Goal: Task Accomplishment & Management: Complete application form

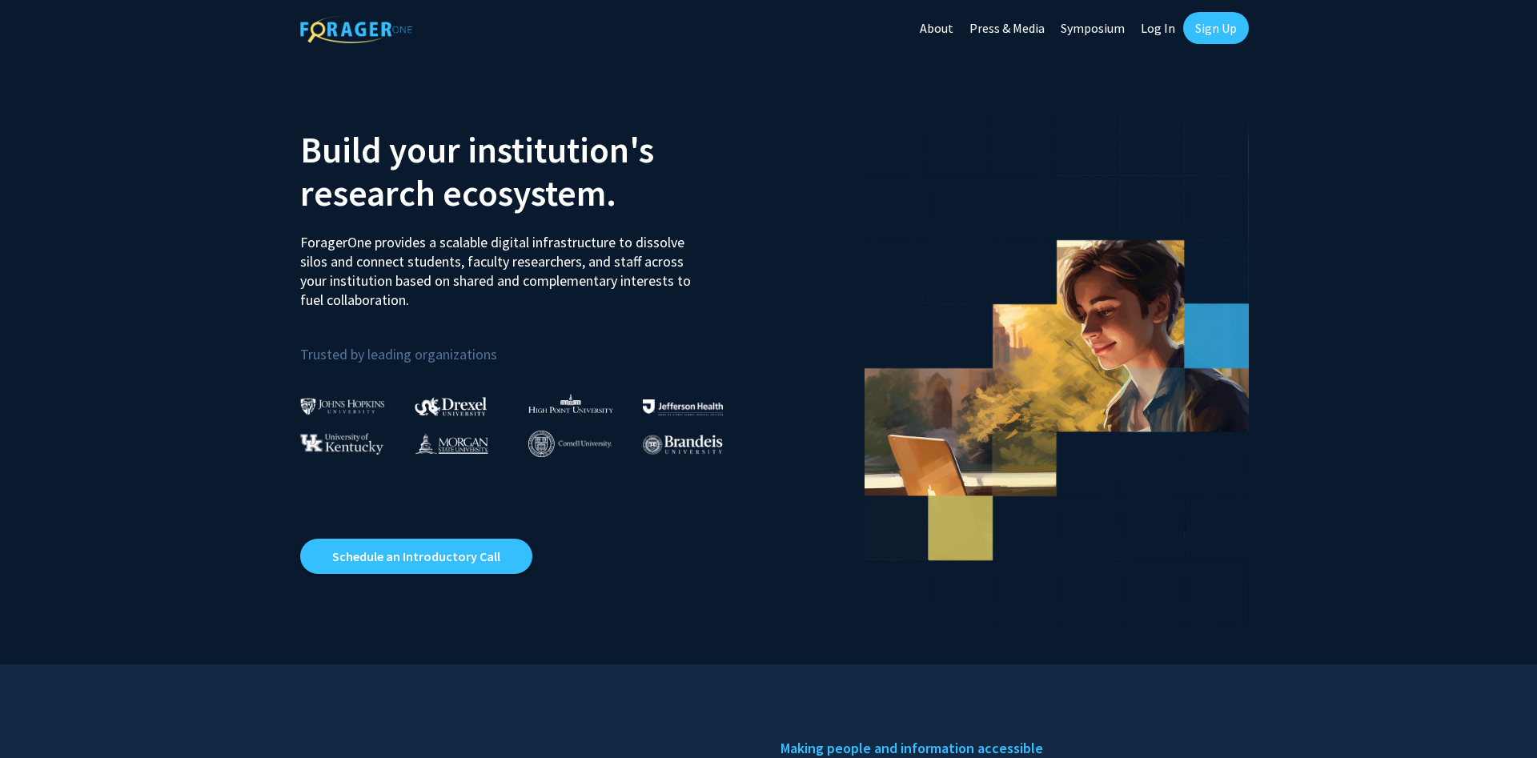
click at [1160, 24] on link "Log In" at bounding box center [1158, 28] width 50 height 56
select select
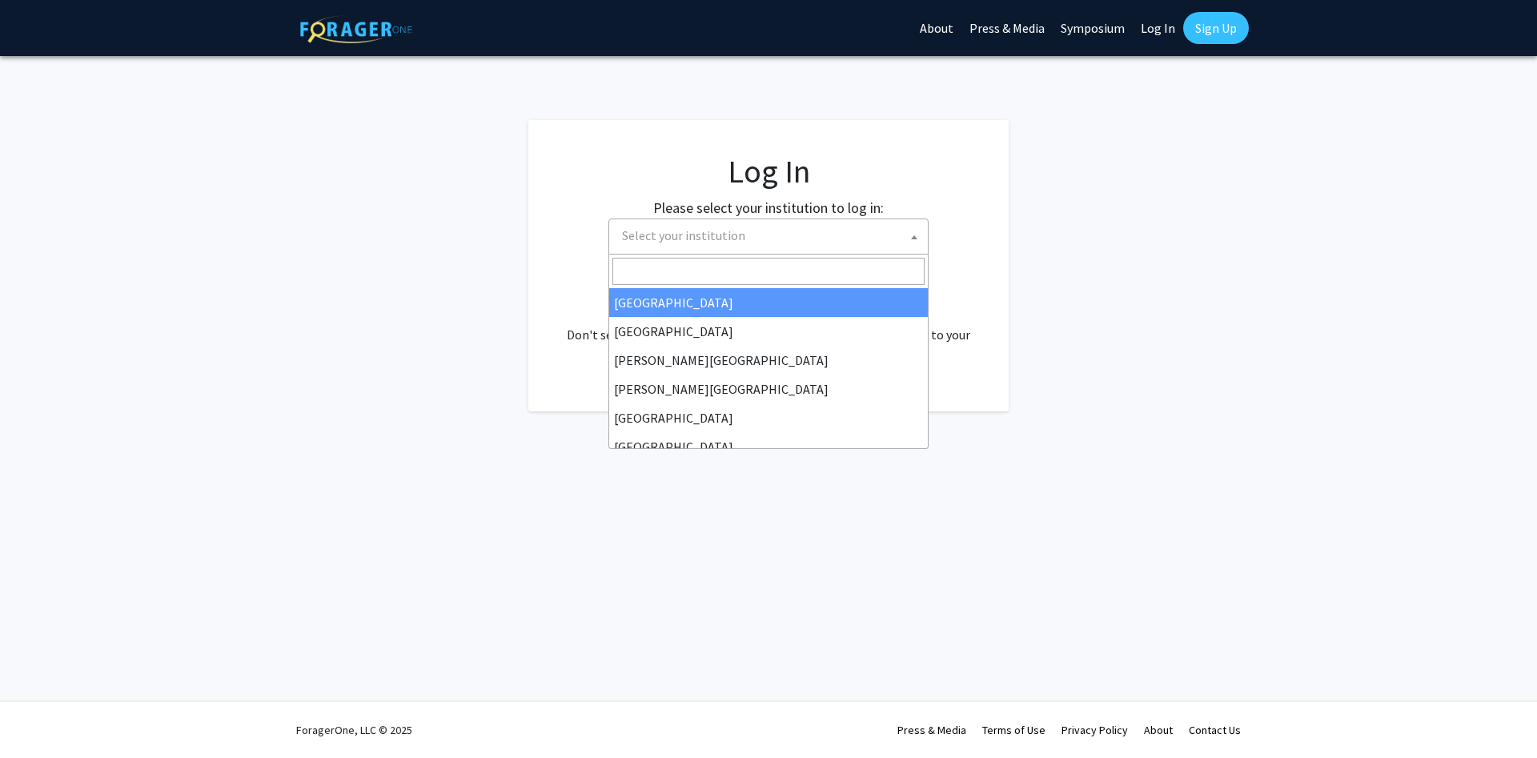
click at [670, 247] on span "Select your institution" at bounding box center [772, 235] width 312 height 33
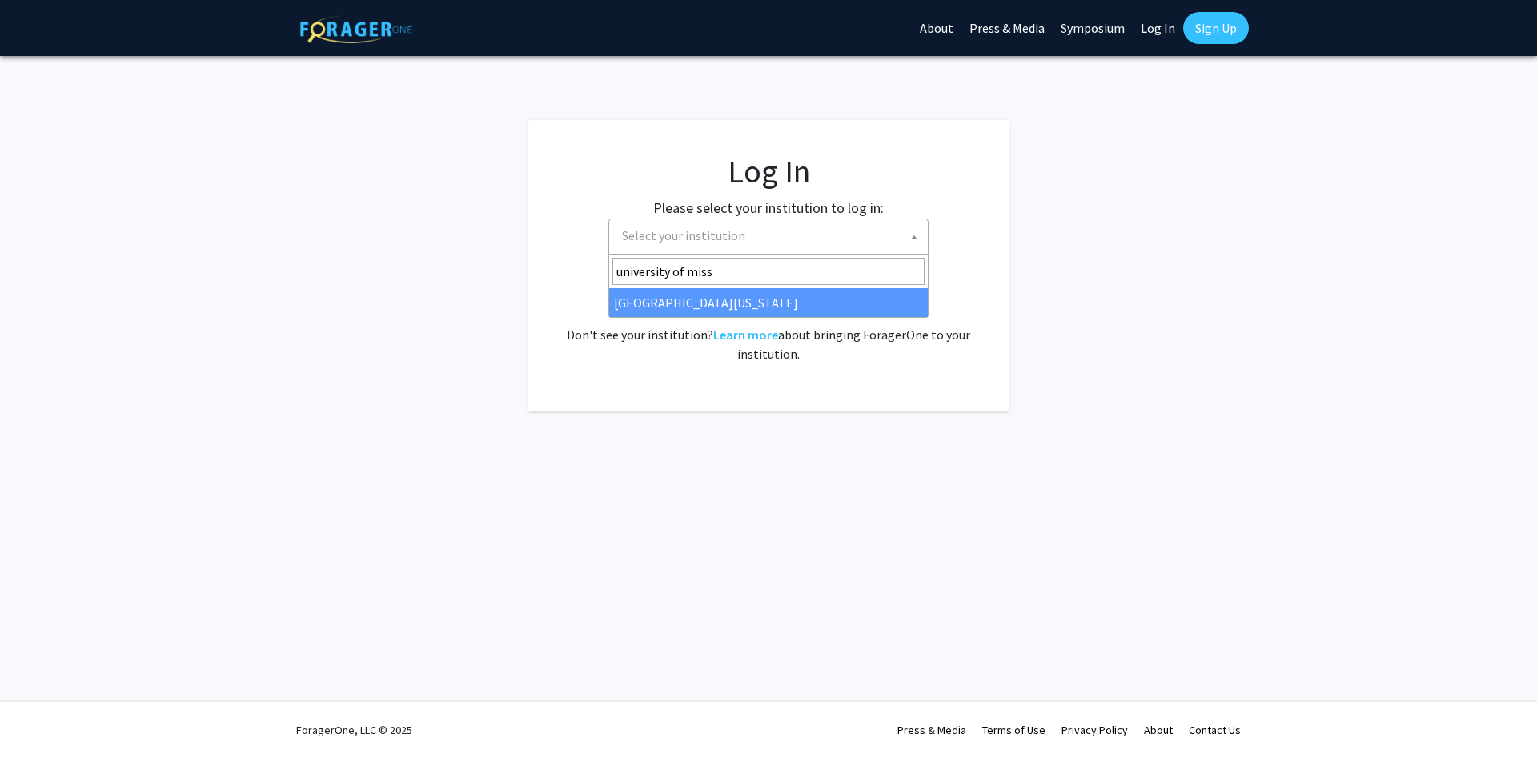
type input "university of miss"
select select "33"
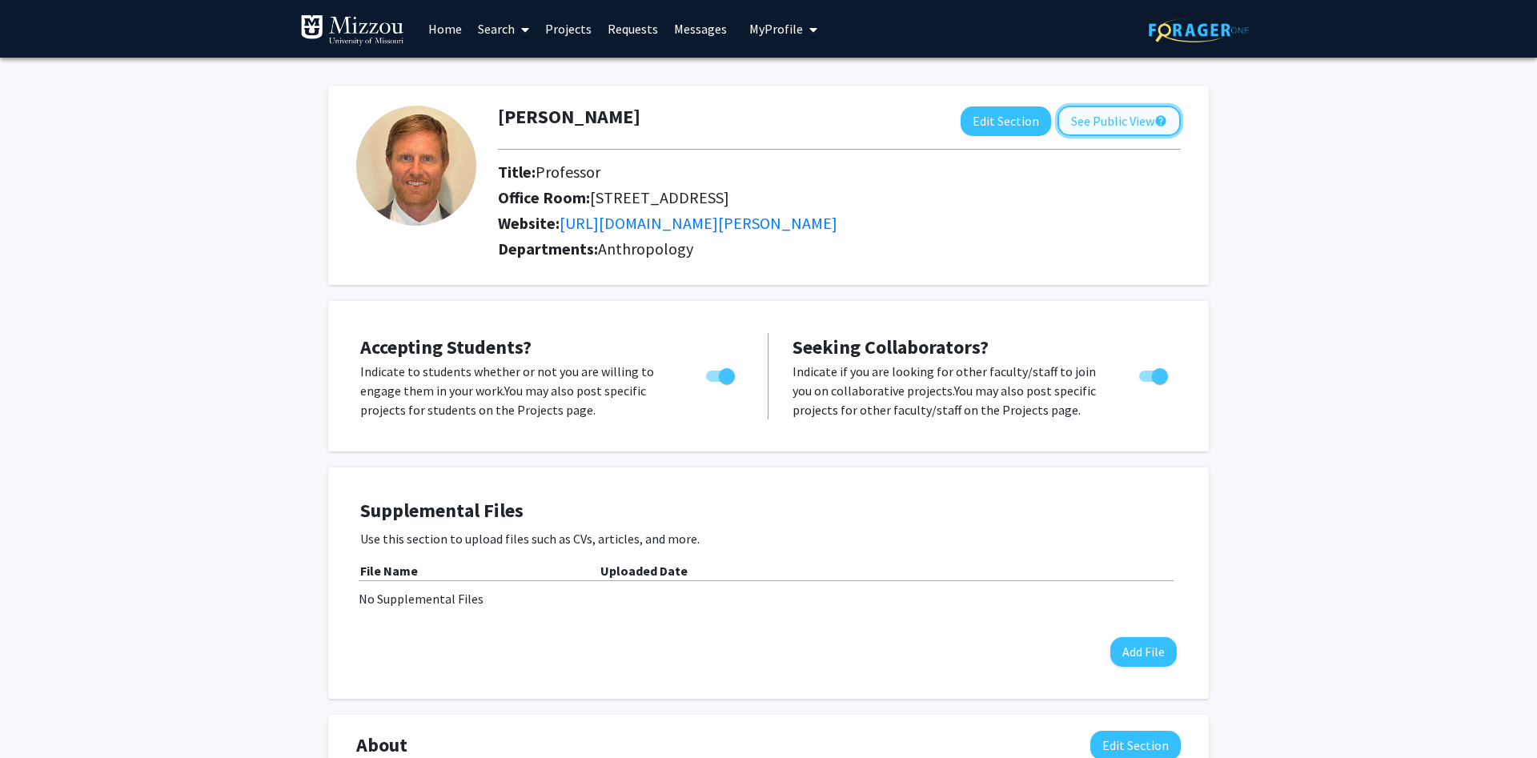
click at [1102, 134] on button "See Public View help" at bounding box center [1119, 121] width 123 height 30
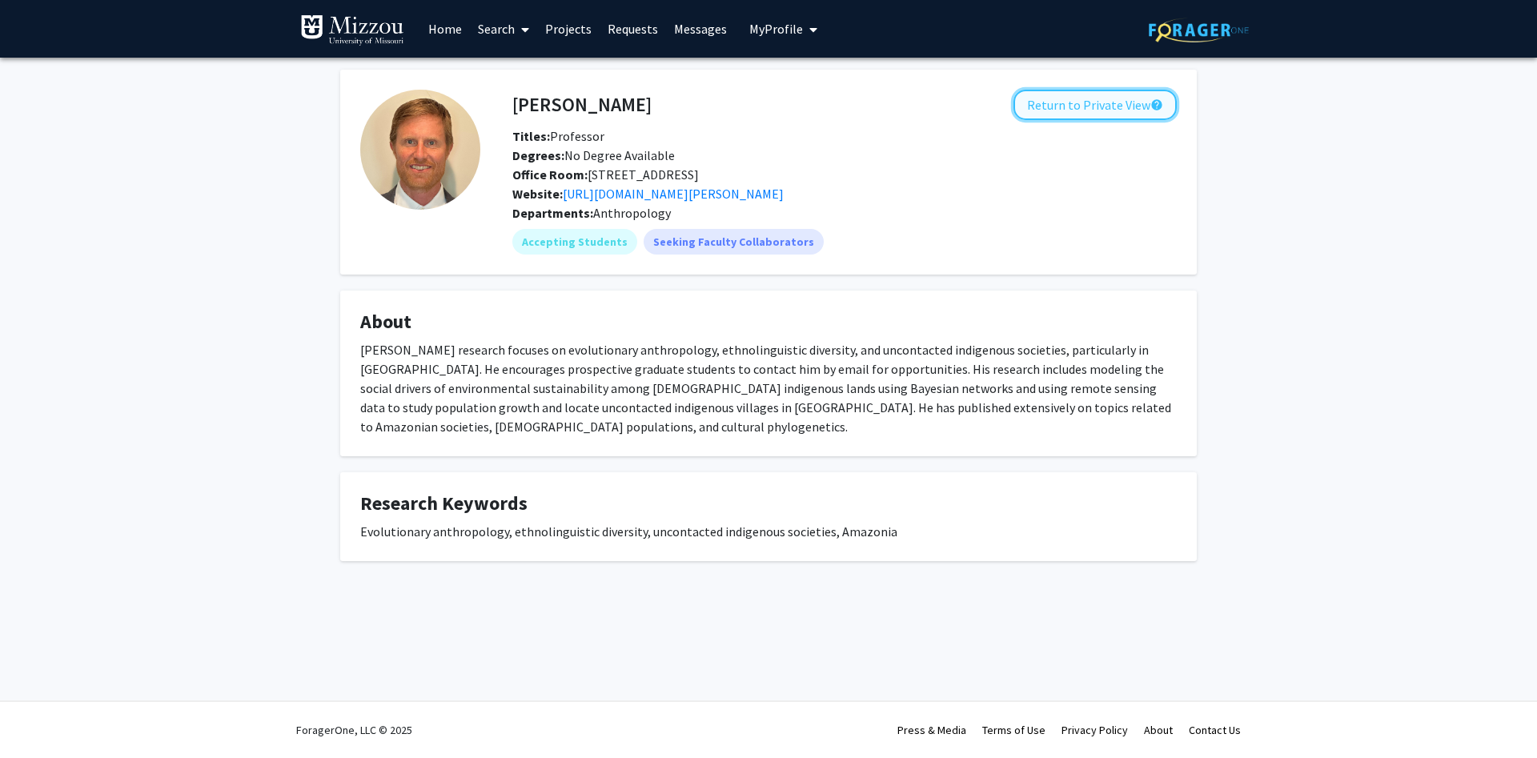
click at [1075, 115] on button "Return to Private View help" at bounding box center [1095, 105] width 163 height 30
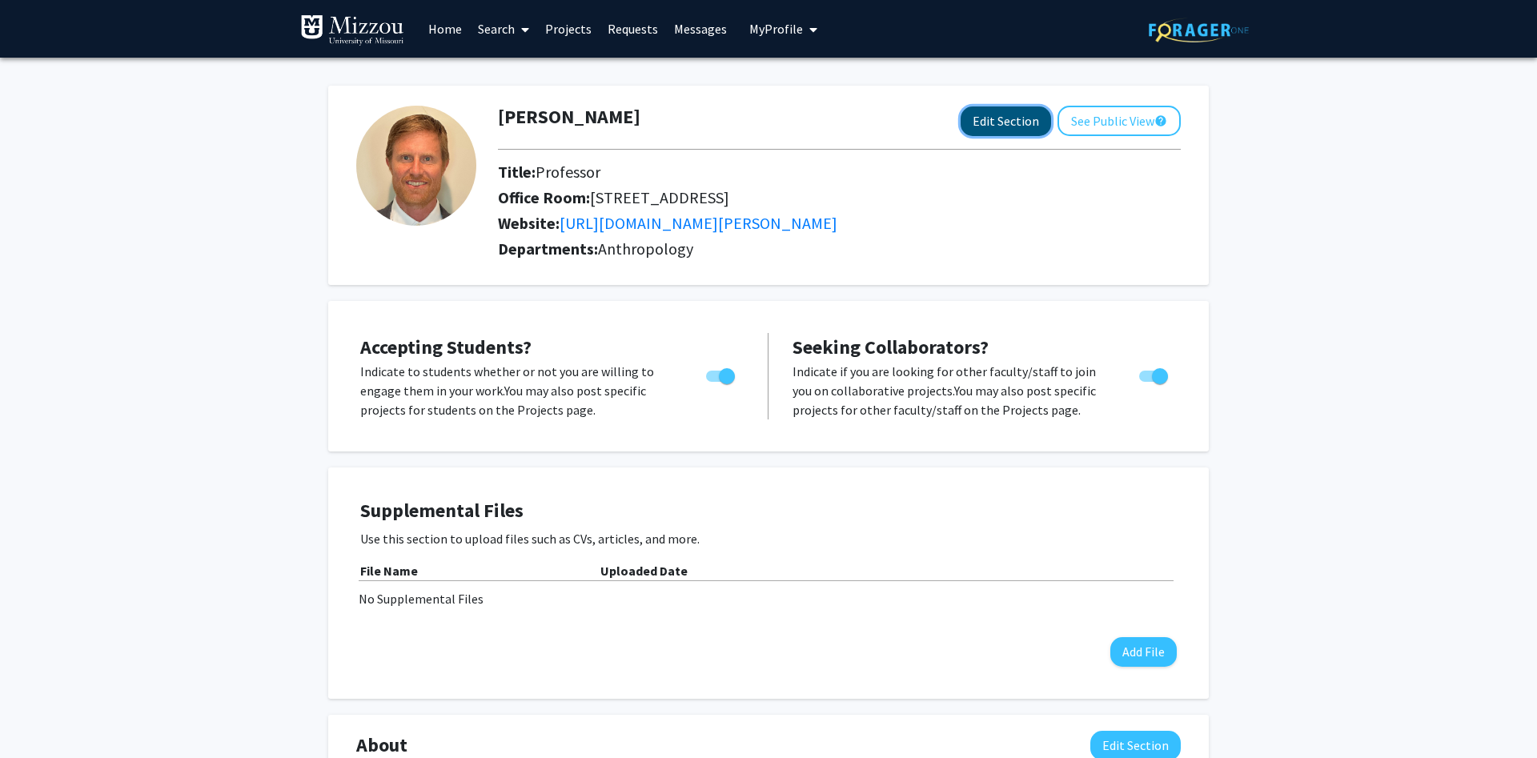
click at [1000, 121] on button "Edit Section" at bounding box center [1006, 121] width 90 height 30
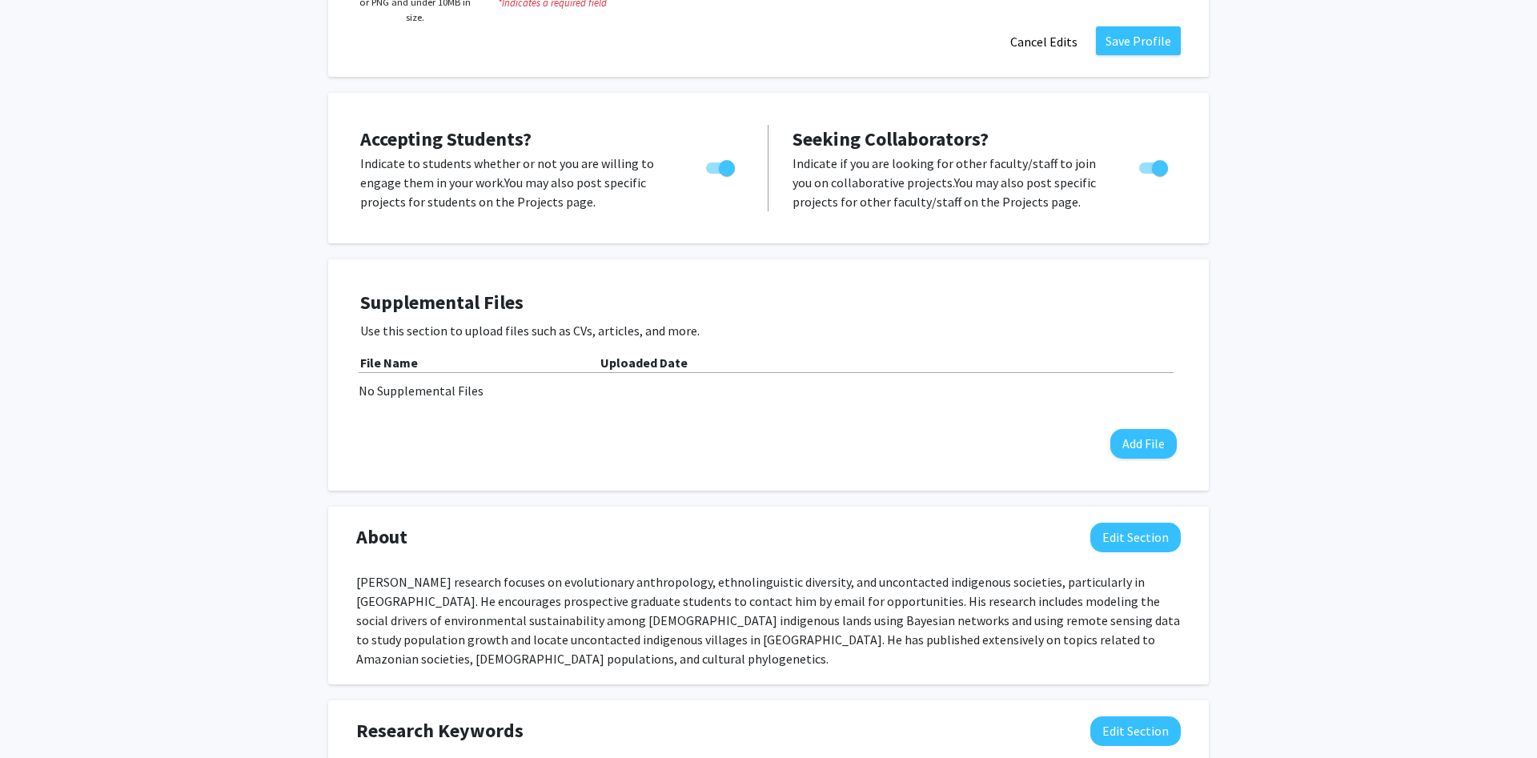
scroll to position [490, 0]
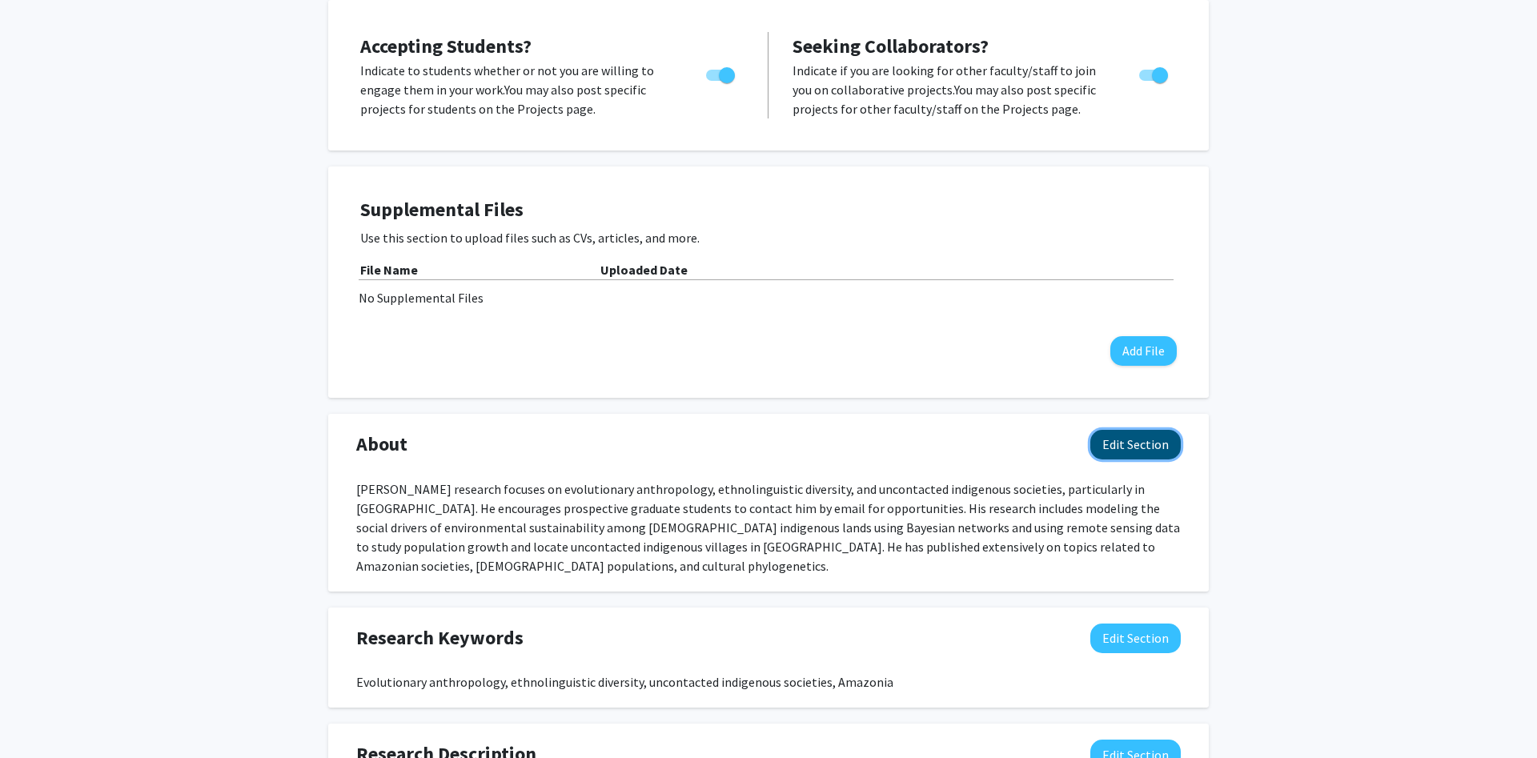
click at [1157, 449] on button "Edit Section" at bounding box center [1136, 445] width 90 height 30
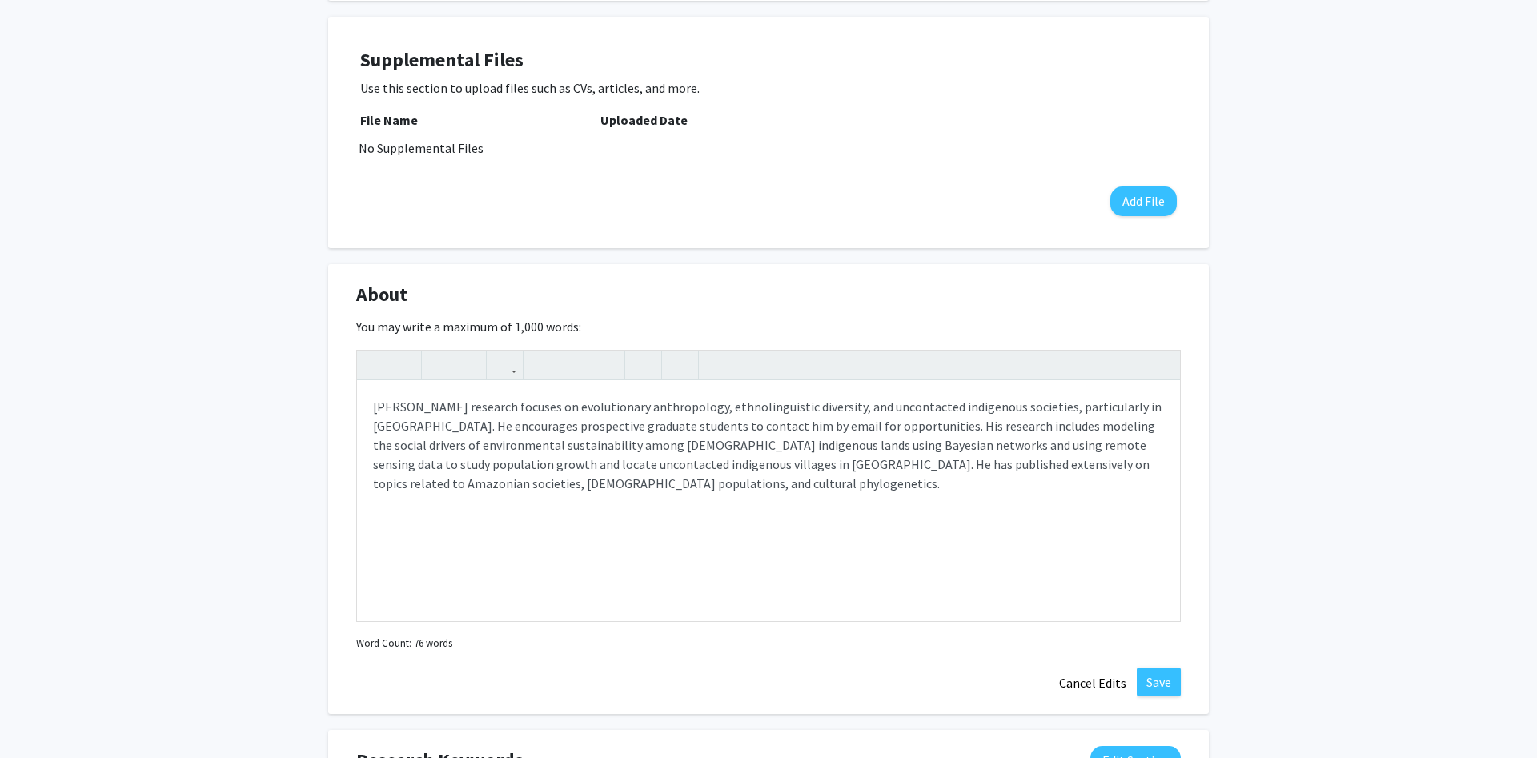
scroll to position [653, 0]
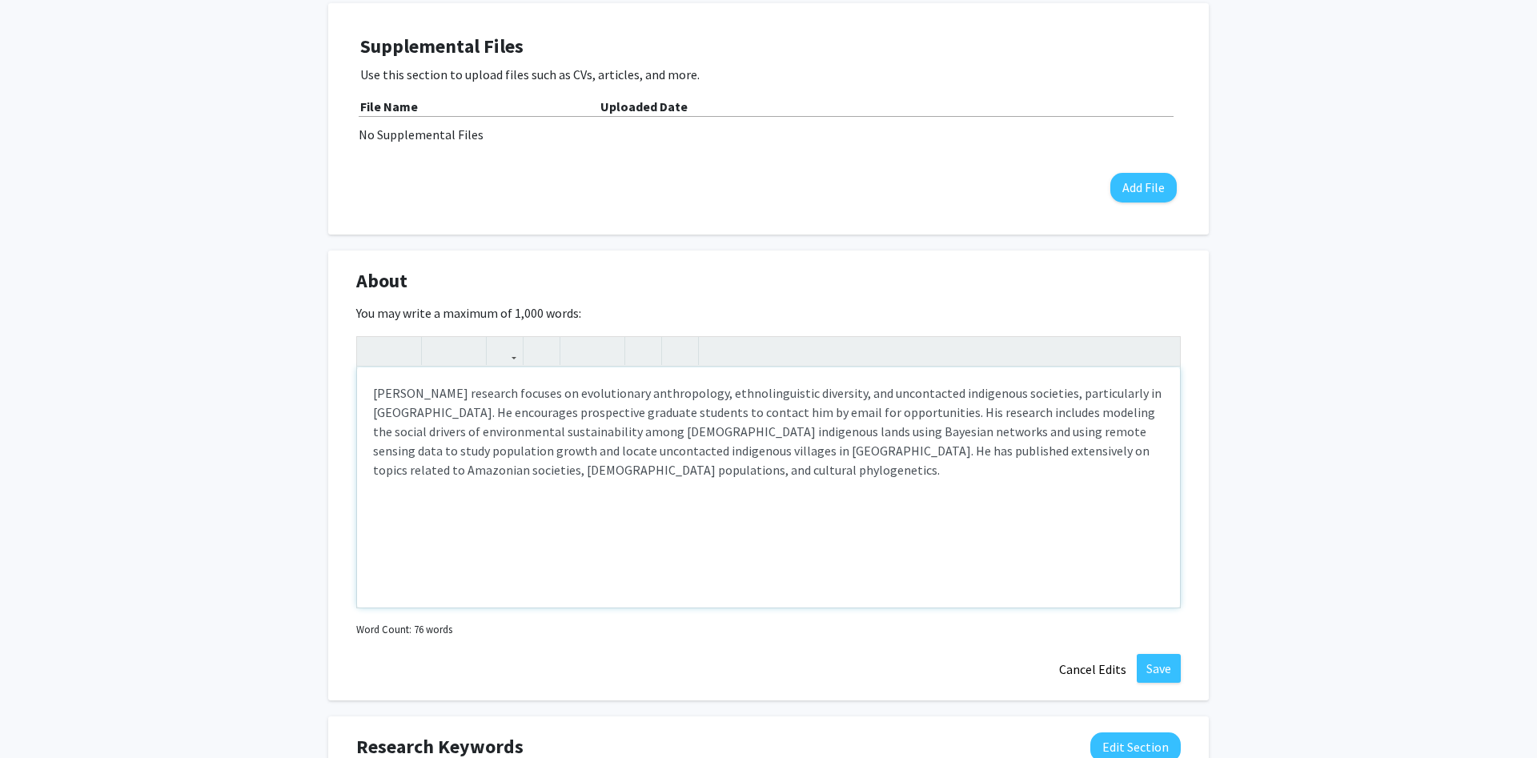
click at [554, 395] on div "Rob Walker research focuses on evolutionary anthropology, ethnolinguistic diver…" at bounding box center [768, 488] width 823 height 240
click at [554, 416] on div "Rob Walker research focuses on comparative anthropology, ethnolinguistic divers…" at bounding box center [768, 488] width 823 height 240
click at [521, 413] on div "Rob Walker research focuses on comparative anthropology, ethnolinguistic divers…" at bounding box center [768, 488] width 823 height 240
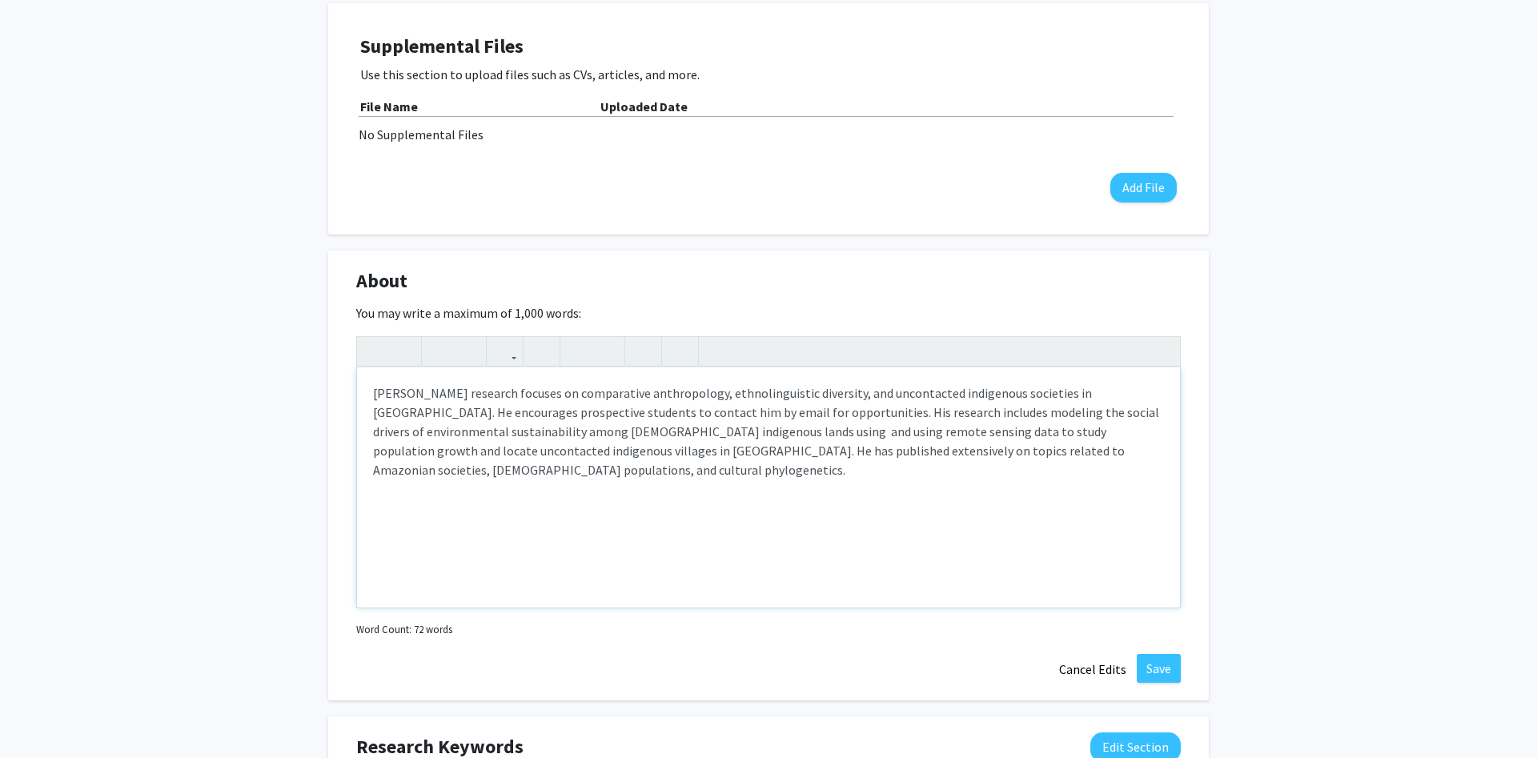
click at [700, 429] on div "Rob Walker research focuses on comparative anthropology, ethnolinguistic divers…" at bounding box center [768, 488] width 823 height 240
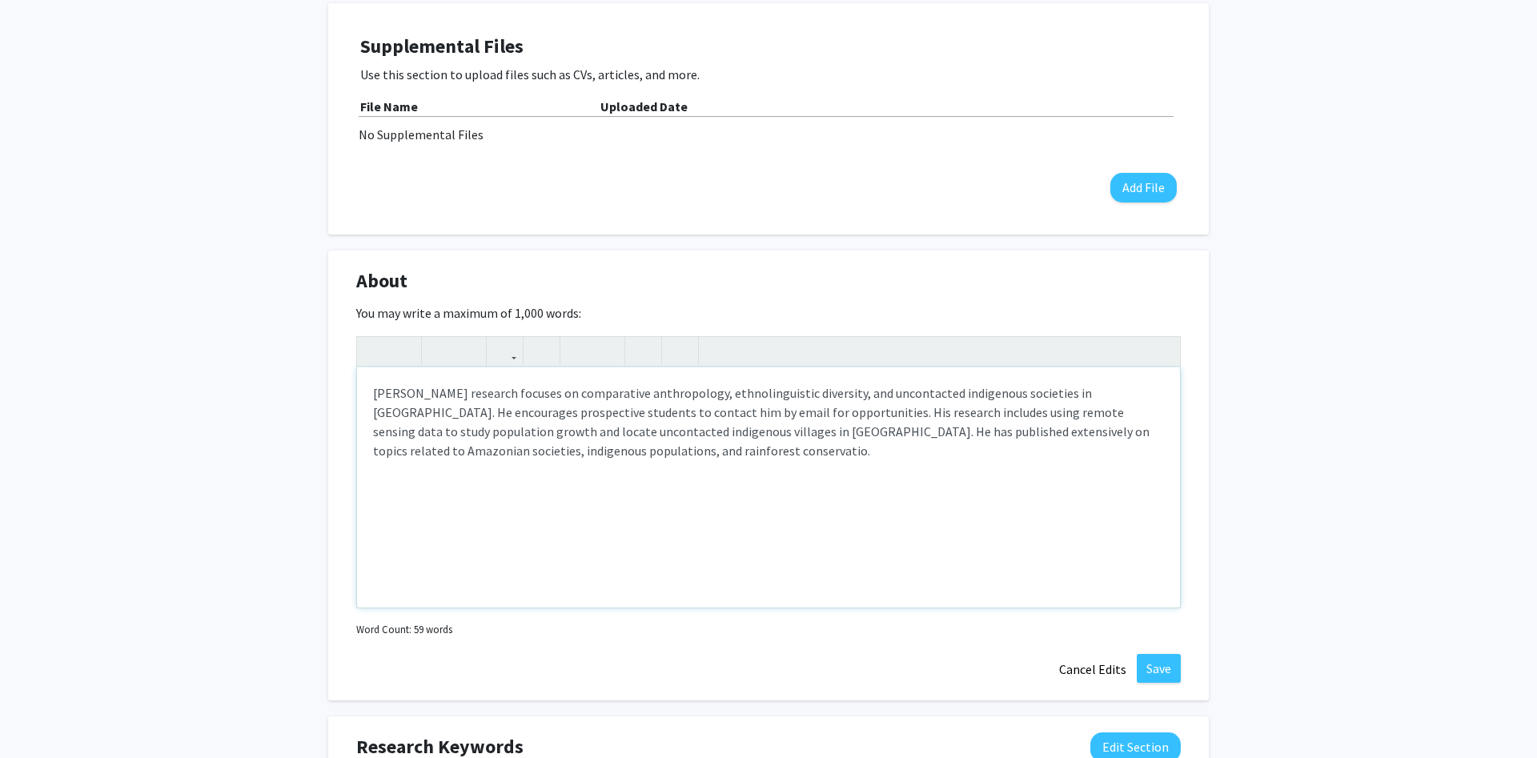
type textarea "[PERSON_NAME] research focuses on comparative anthropology, ethnolinguistic div…"
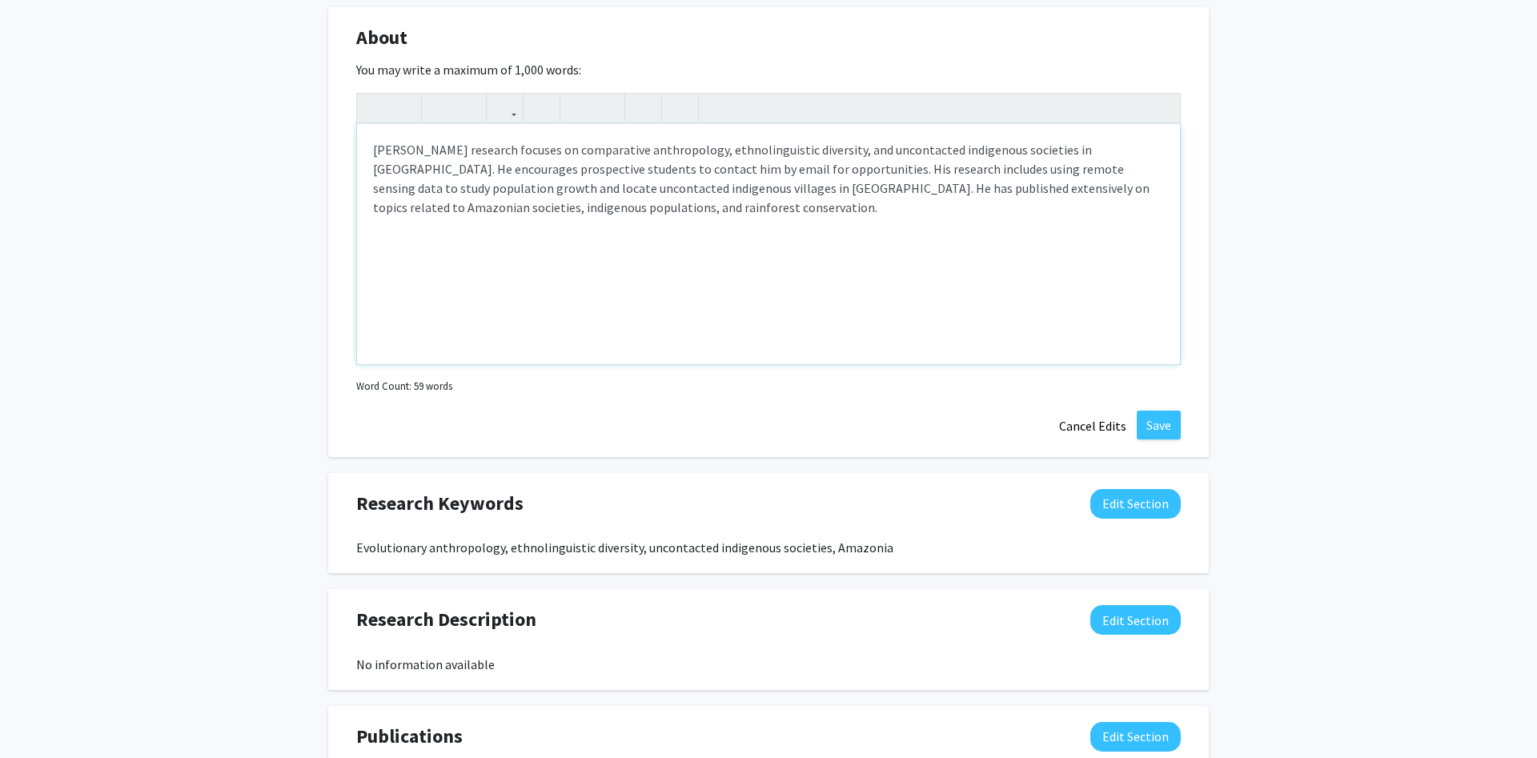
scroll to position [898, 0]
click at [1154, 425] on button "Save" at bounding box center [1159, 423] width 44 height 29
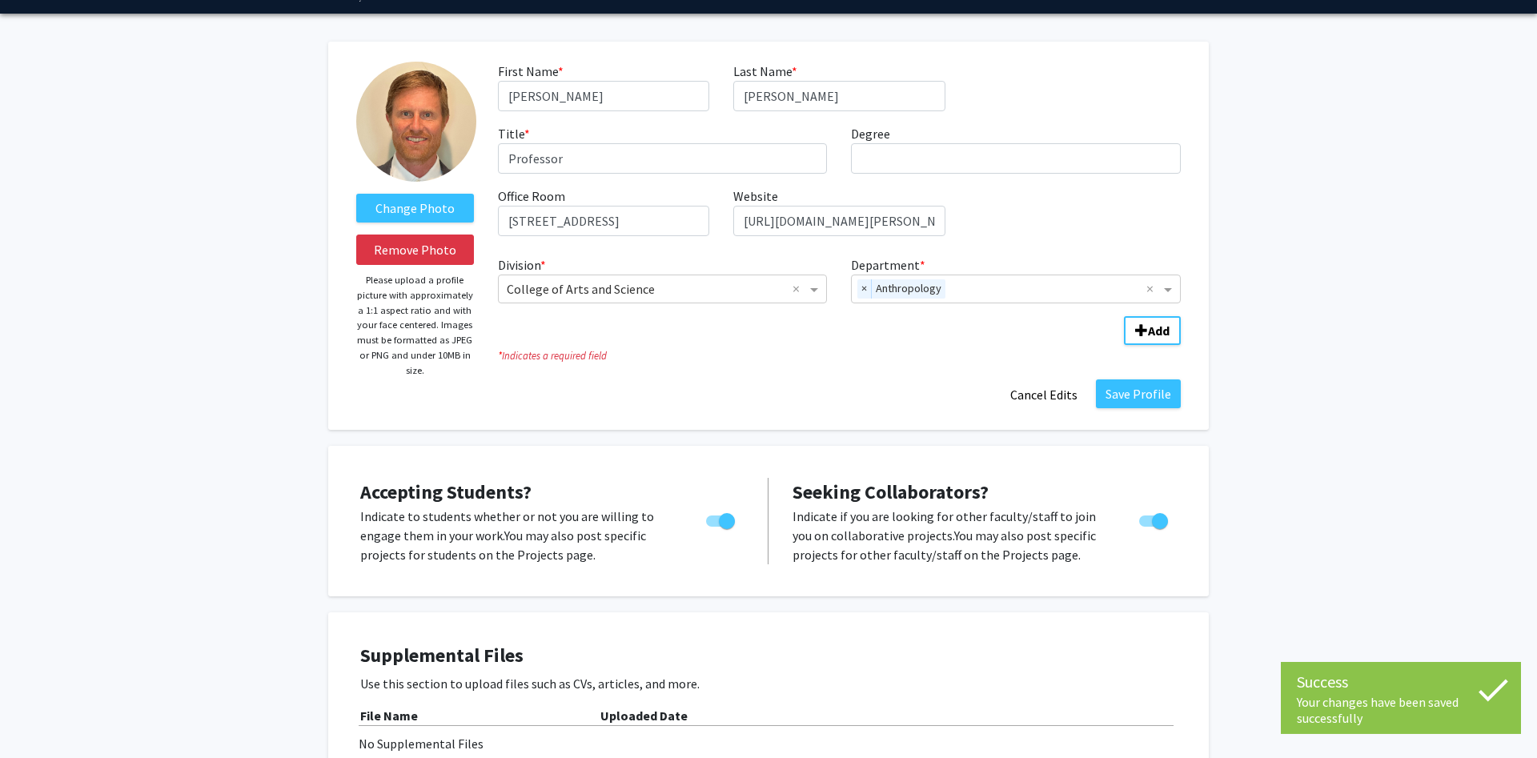
scroll to position [0, 0]
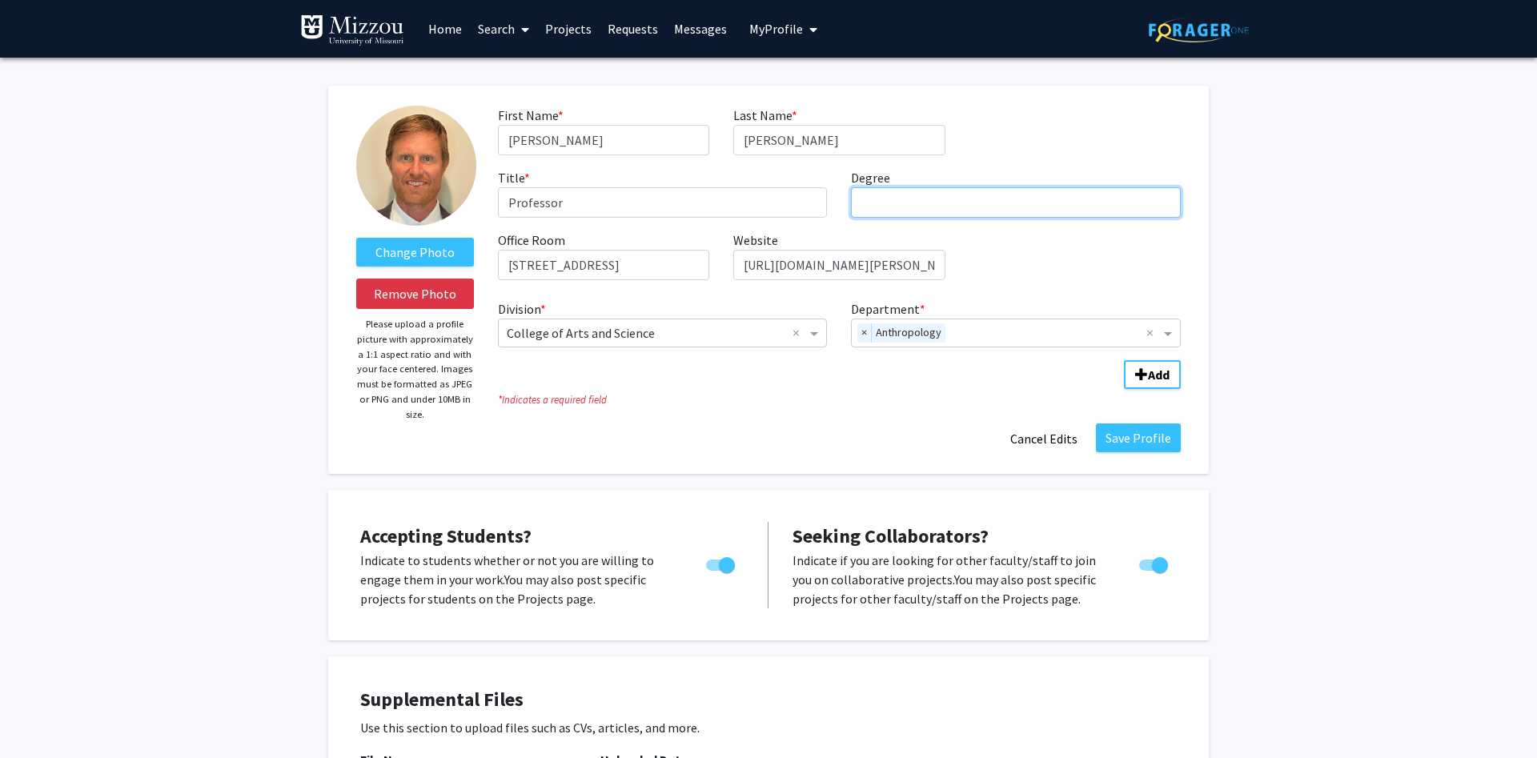
click at [868, 200] on input "Degree required" at bounding box center [1016, 202] width 330 height 30
type input "PhD"
click at [1117, 444] on button "Save Profile" at bounding box center [1138, 438] width 85 height 29
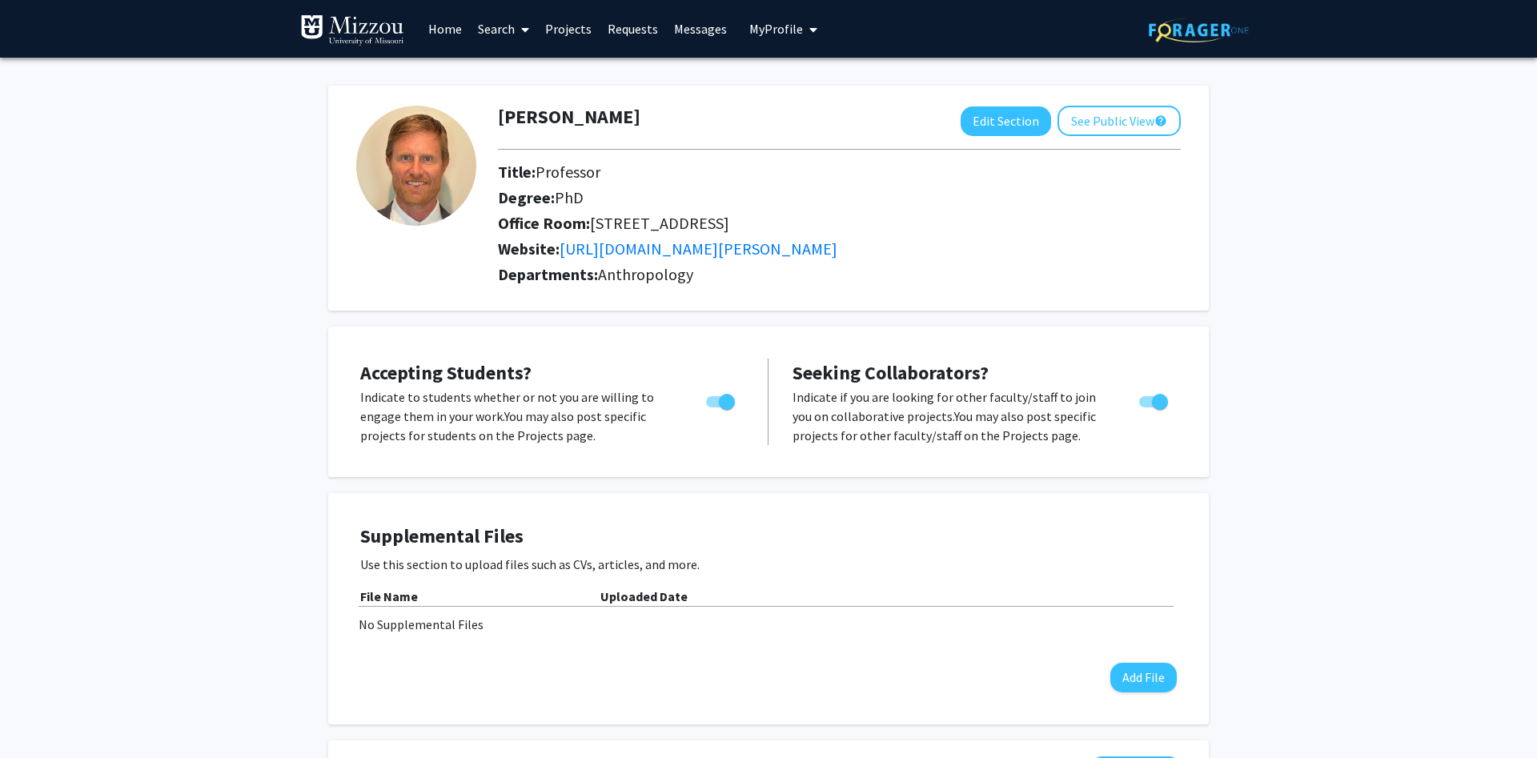
click at [565, 31] on link "Projects" at bounding box center [568, 29] width 62 height 56
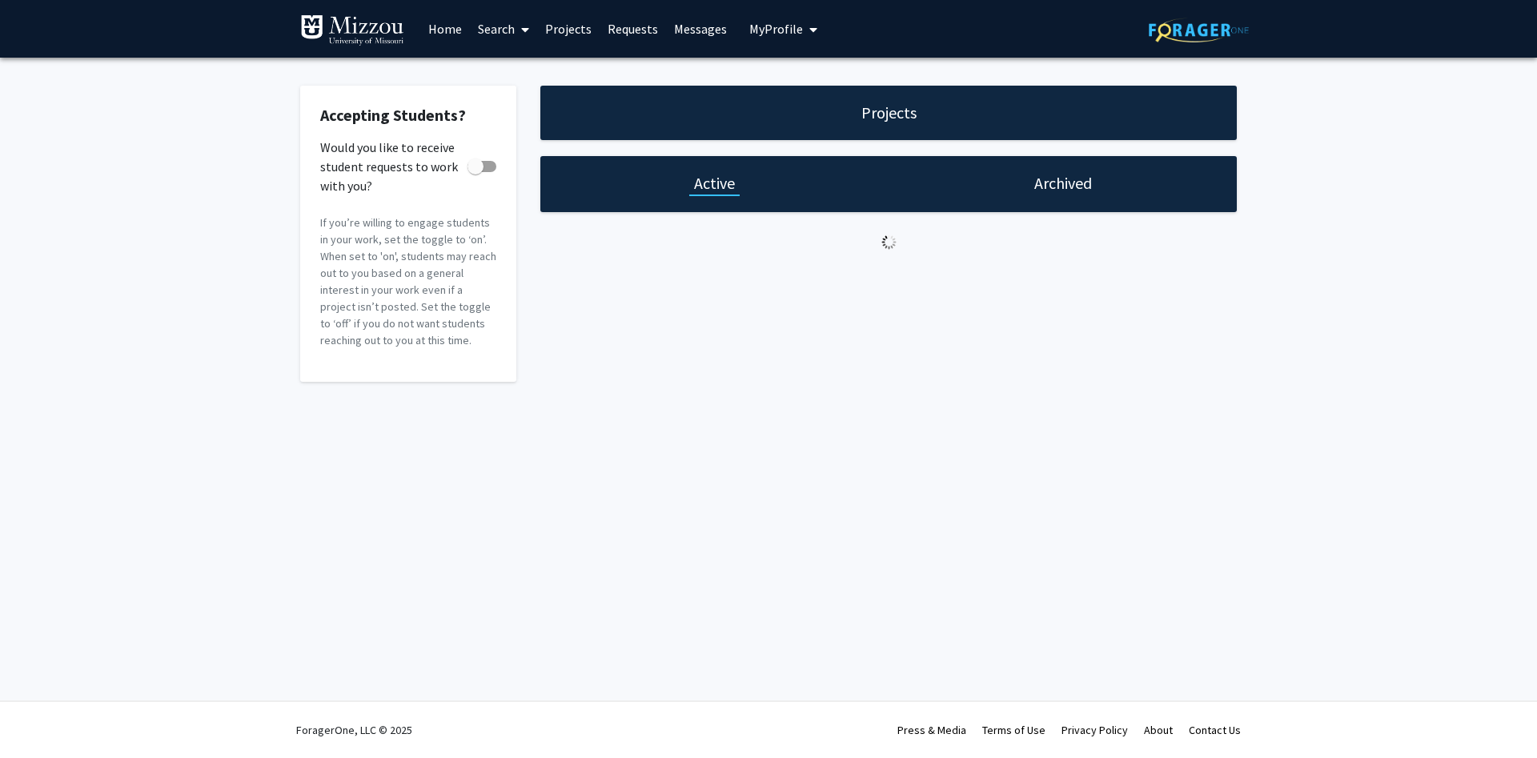
checkbox input "true"
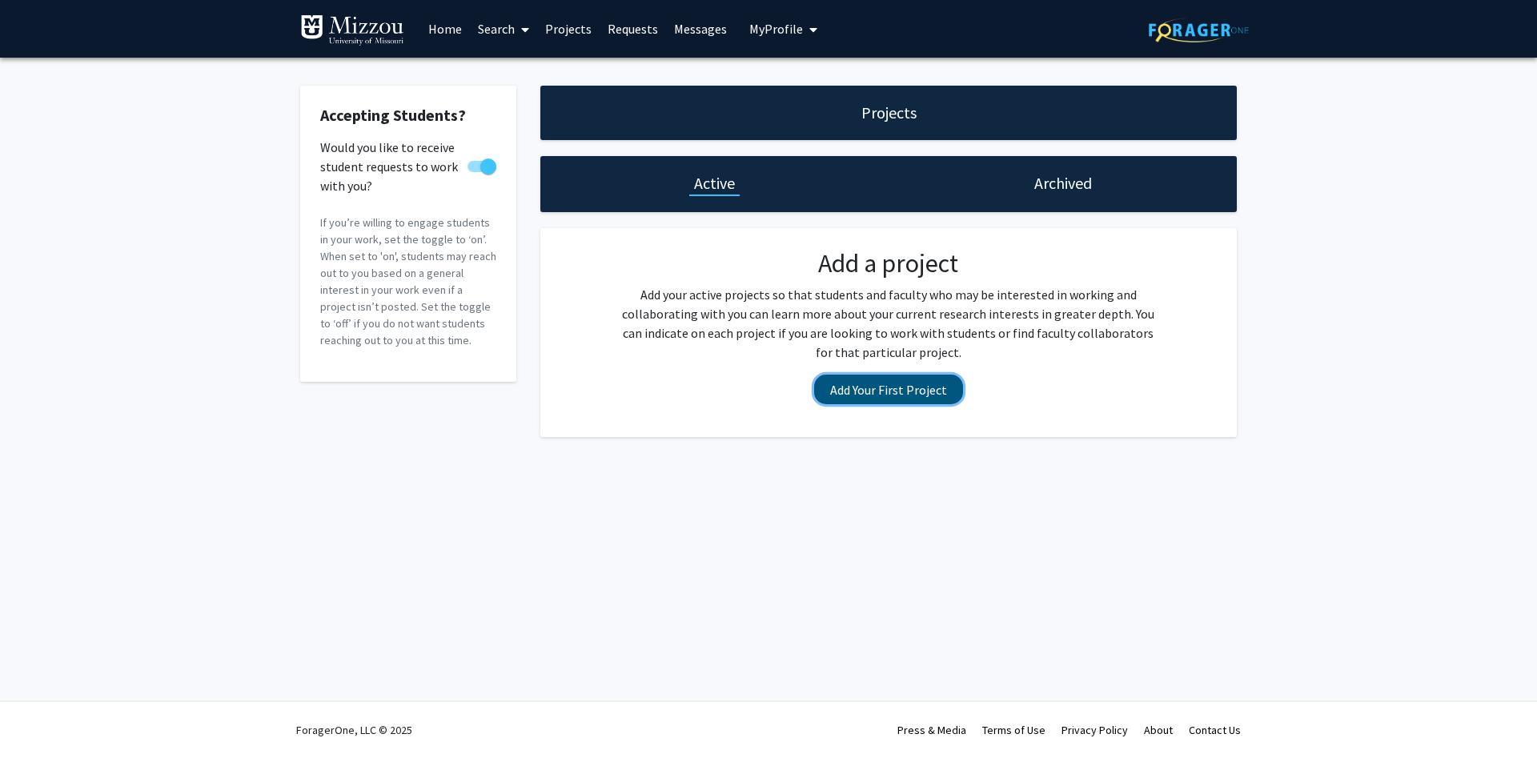
click at [864, 387] on button "Add Your First Project" at bounding box center [888, 390] width 149 height 30
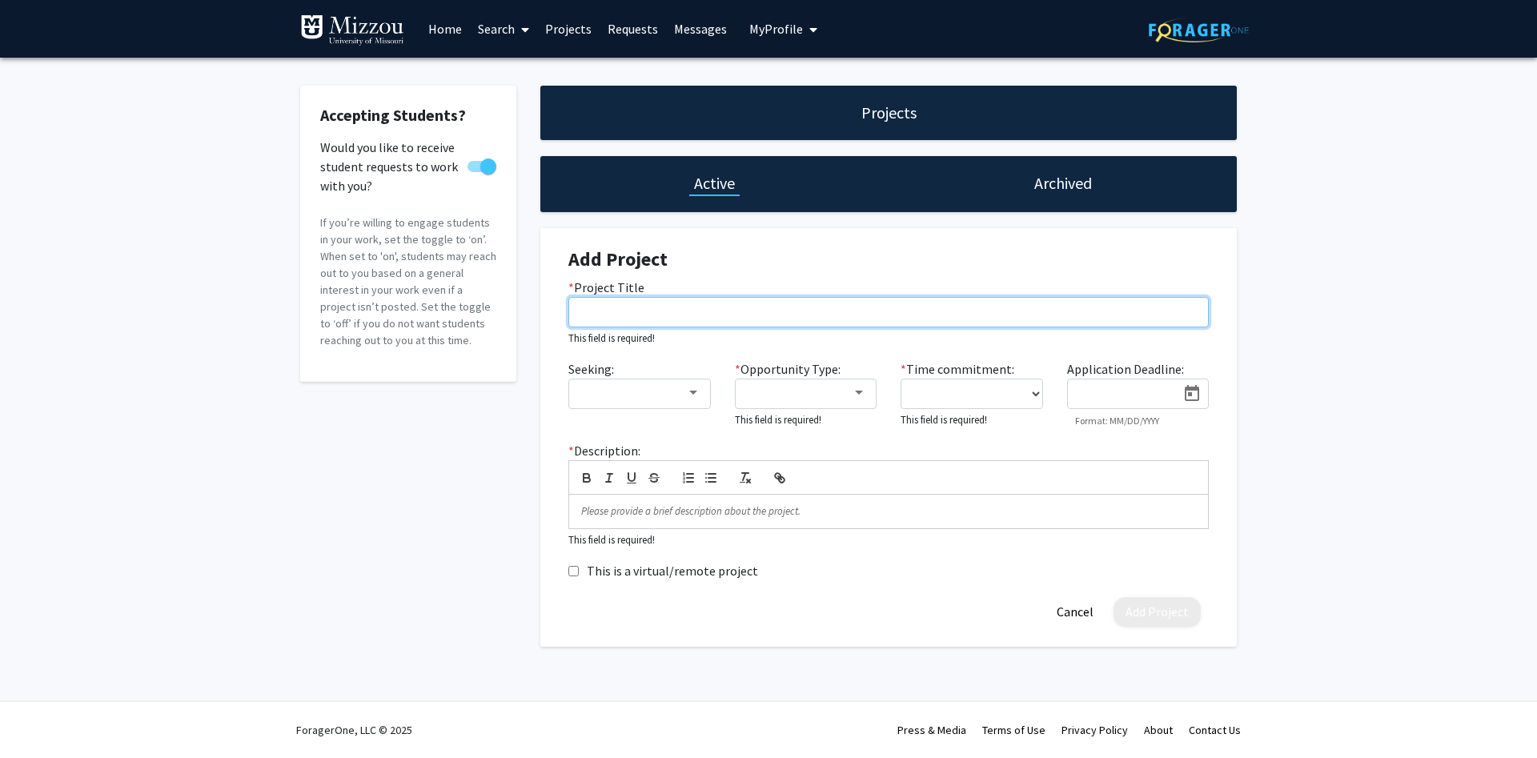
click at [642, 313] on input "* Project Title" at bounding box center [889, 312] width 641 height 30
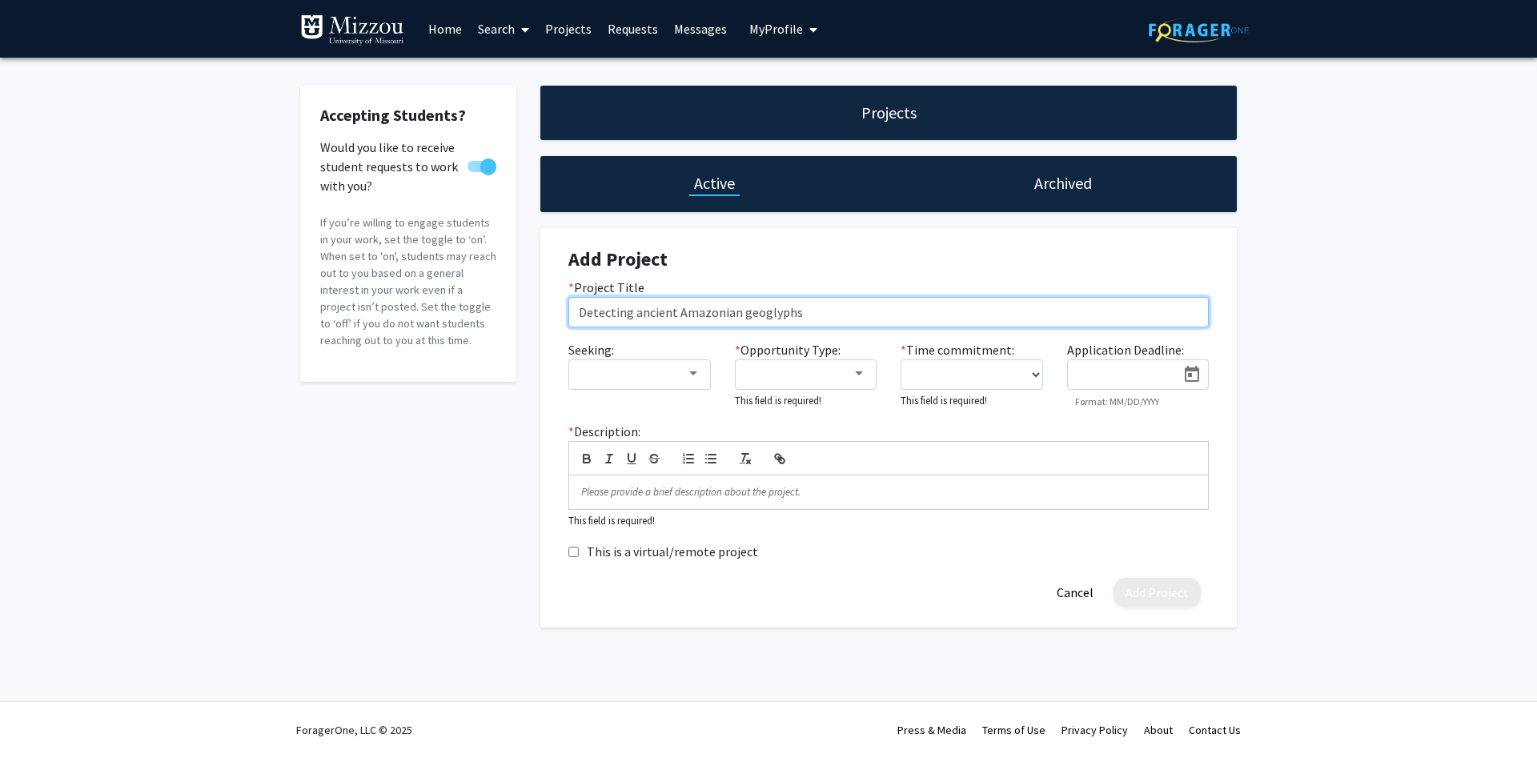
type input "Detecting ancient Amazonian geoglyphs"
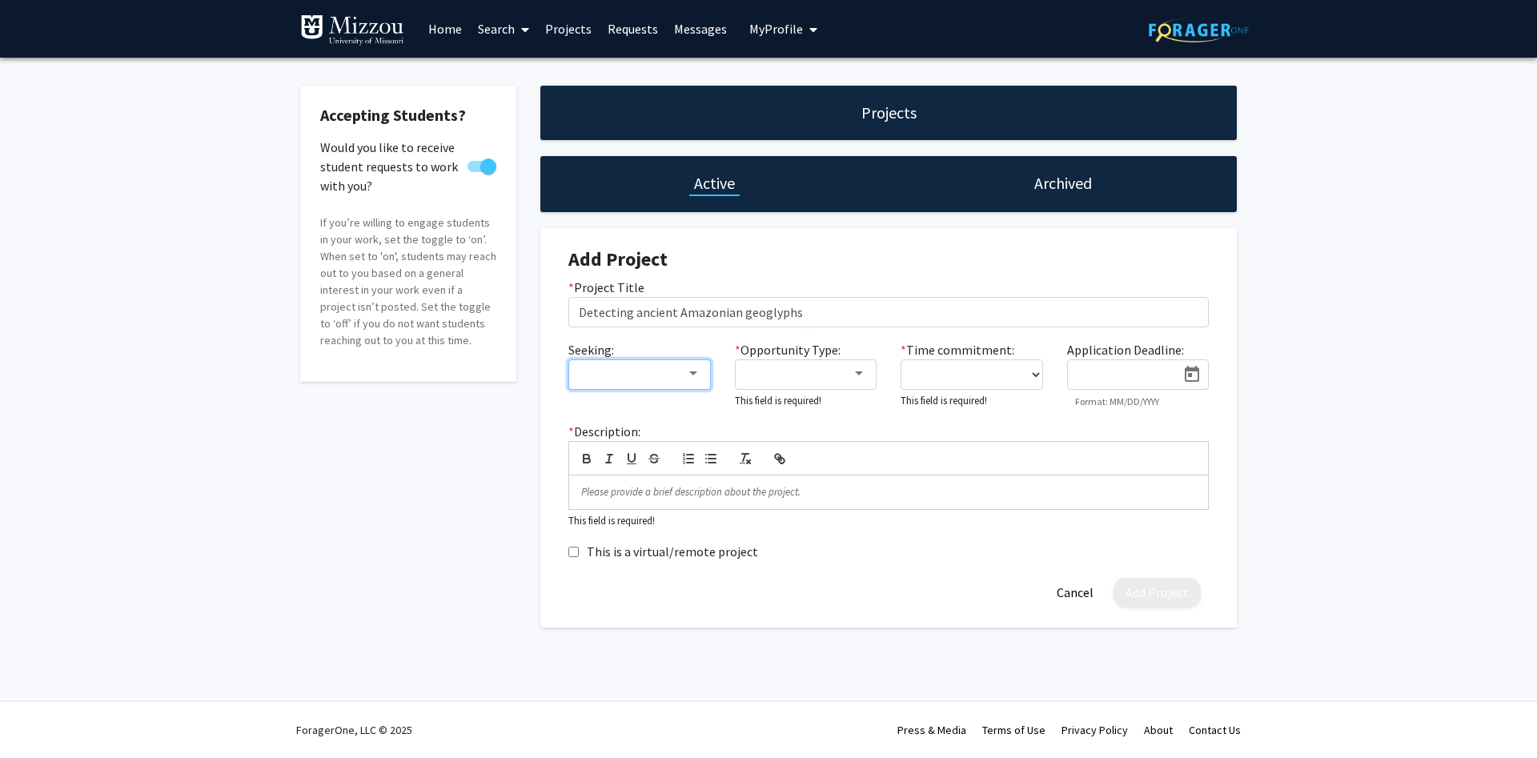
click at [693, 377] on div at bounding box center [693, 374] width 14 height 13
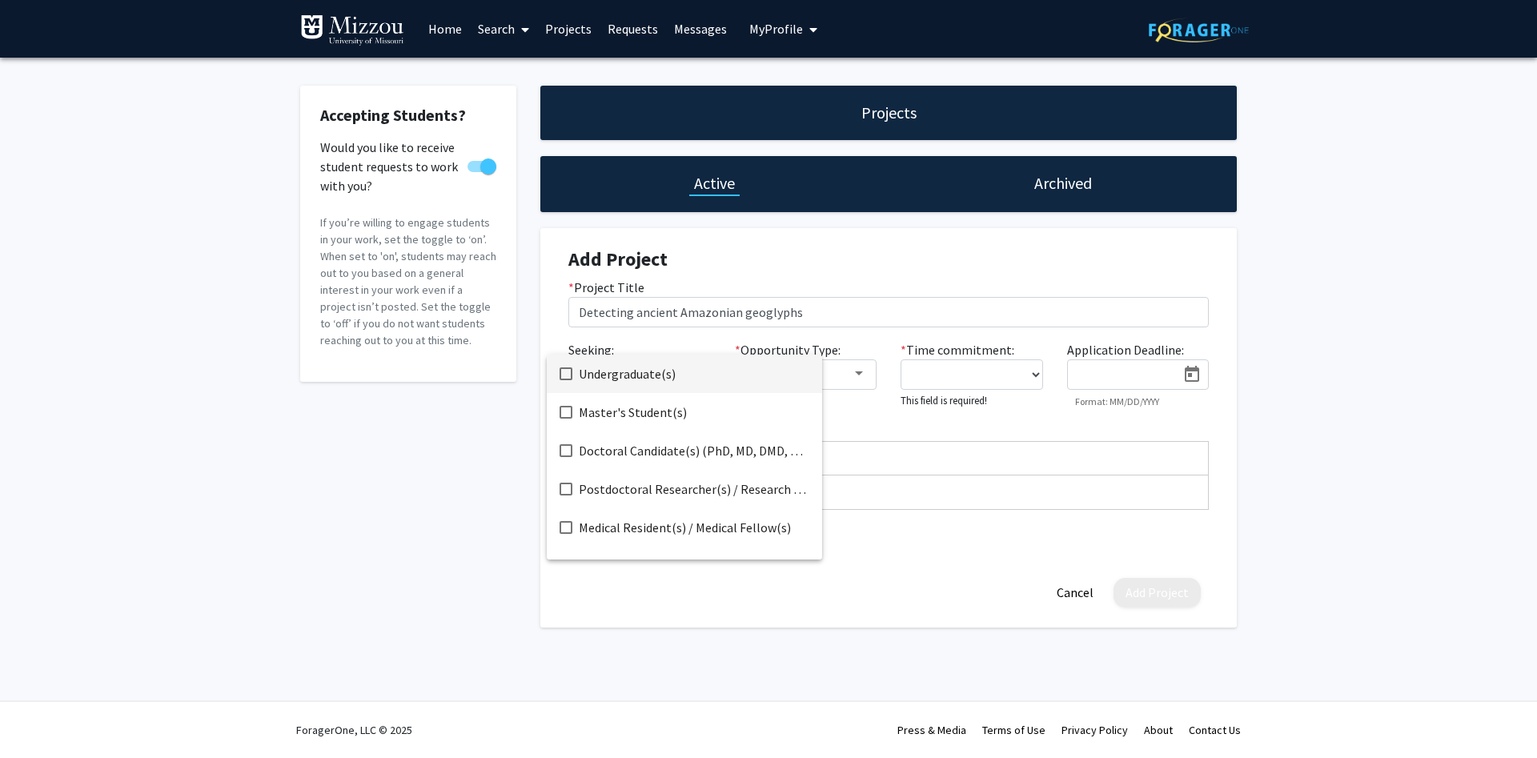
click at [572, 371] on mat-pseudo-checkbox at bounding box center [566, 374] width 13 height 13
click at [562, 408] on mat-pseudo-checkbox at bounding box center [566, 412] width 13 height 13
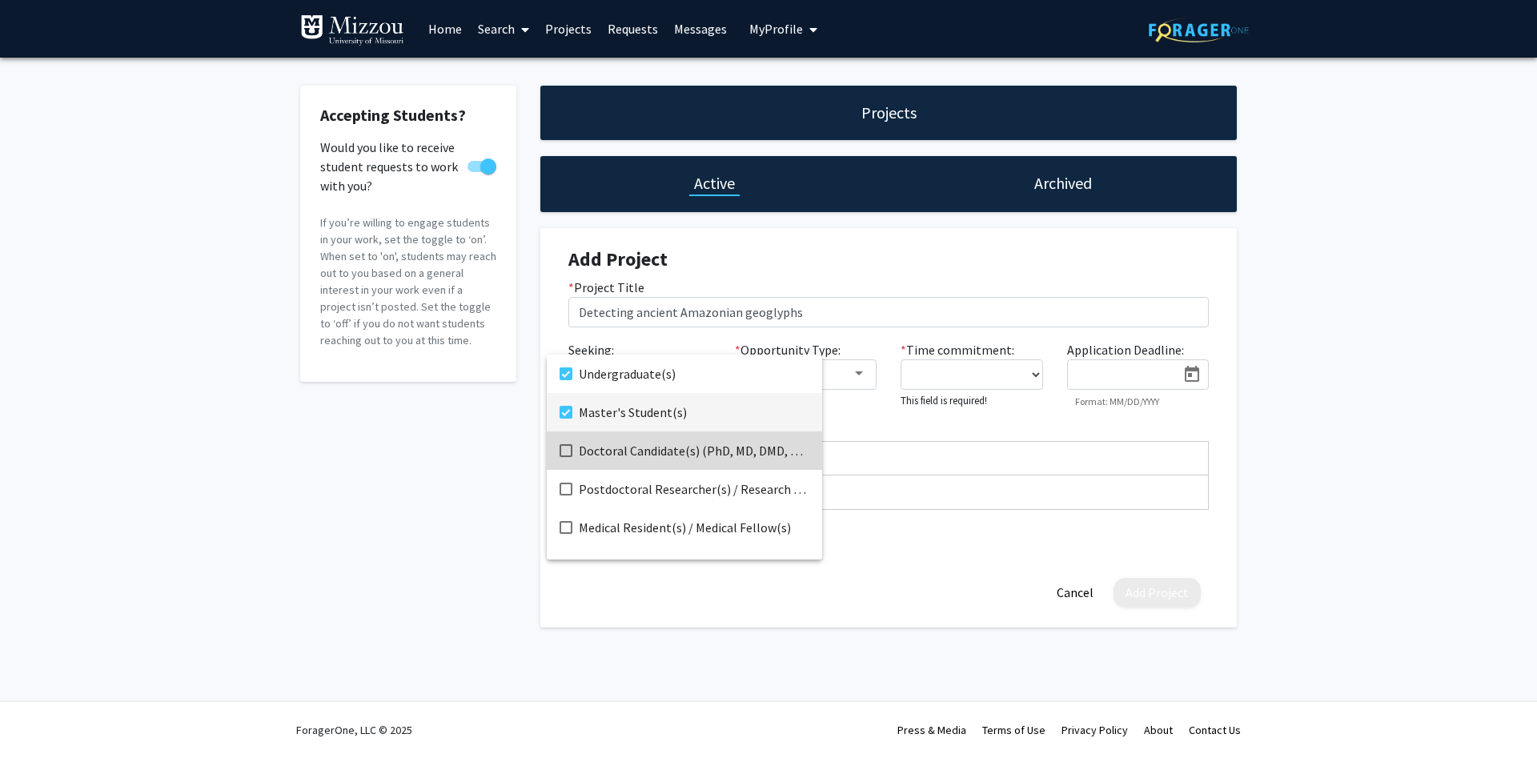
click at [565, 448] on mat-pseudo-checkbox at bounding box center [566, 450] width 13 height 13
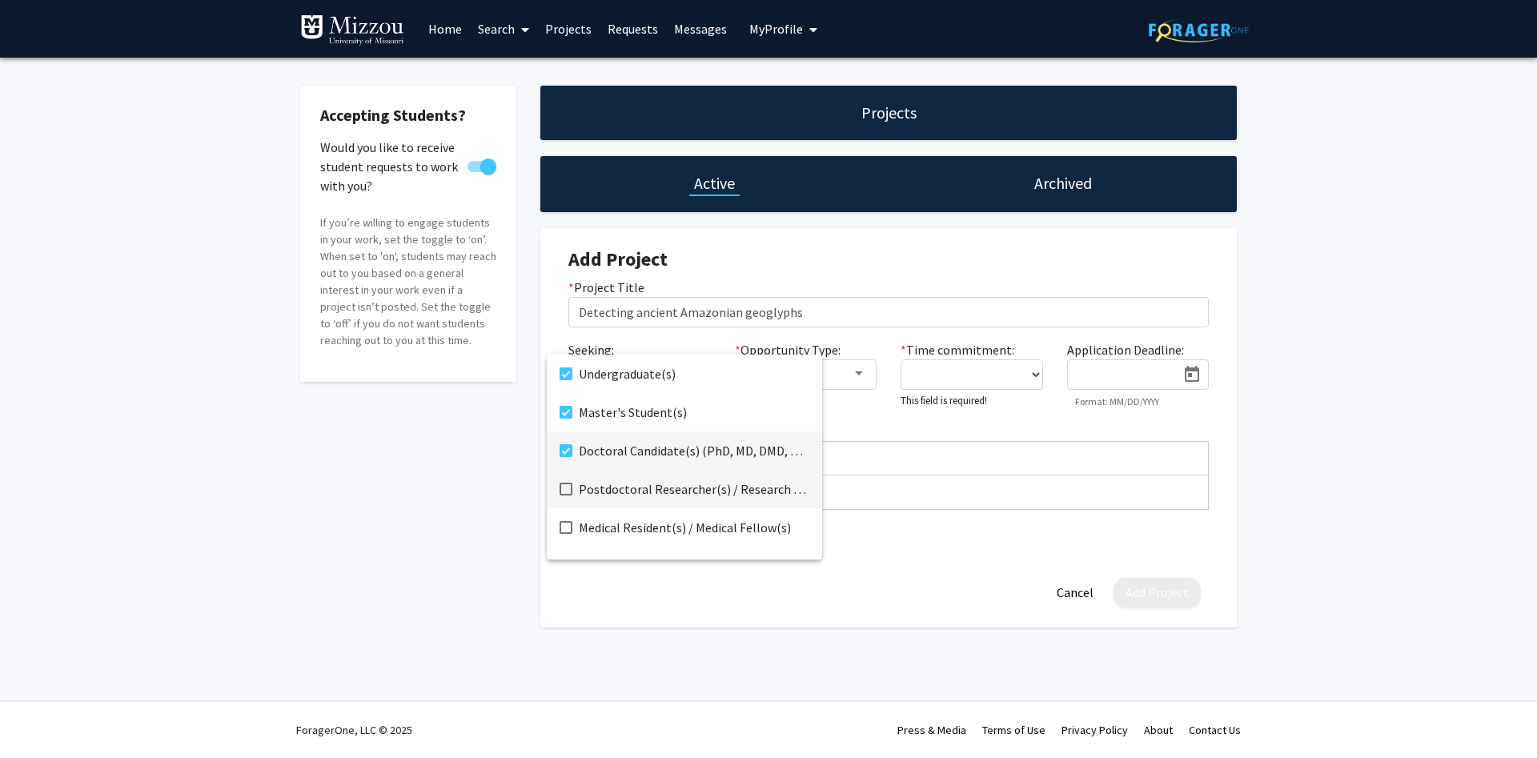
click at [565, 484] on mat-pseudo-checkbox at bounding box center [566, 489] width 13 height 13
click at [453, 482] on div at bounding box center [768, 379] width 1537 height 758
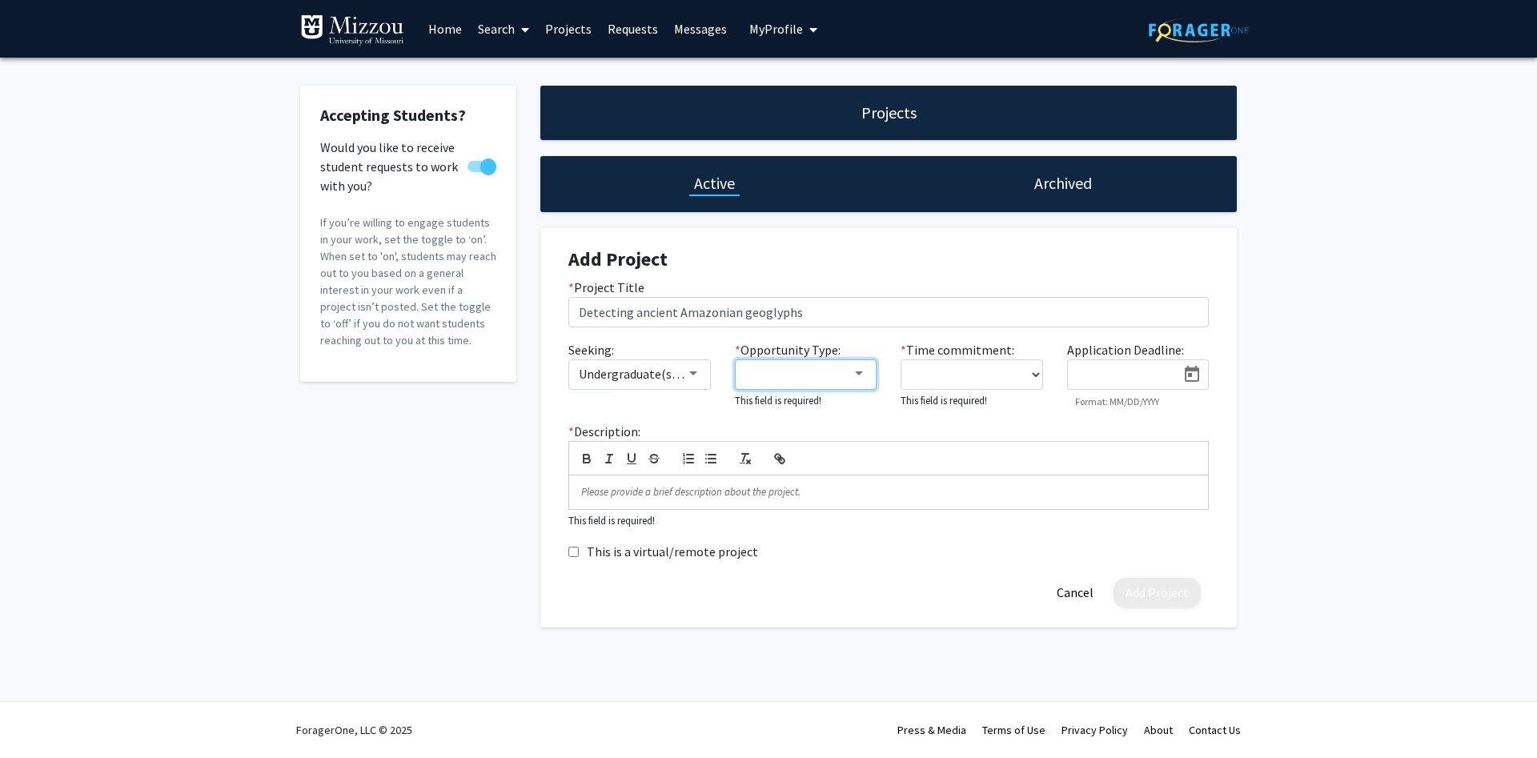
click at [865, 372] on div at bounding box center [859, 374] width 14 height 13
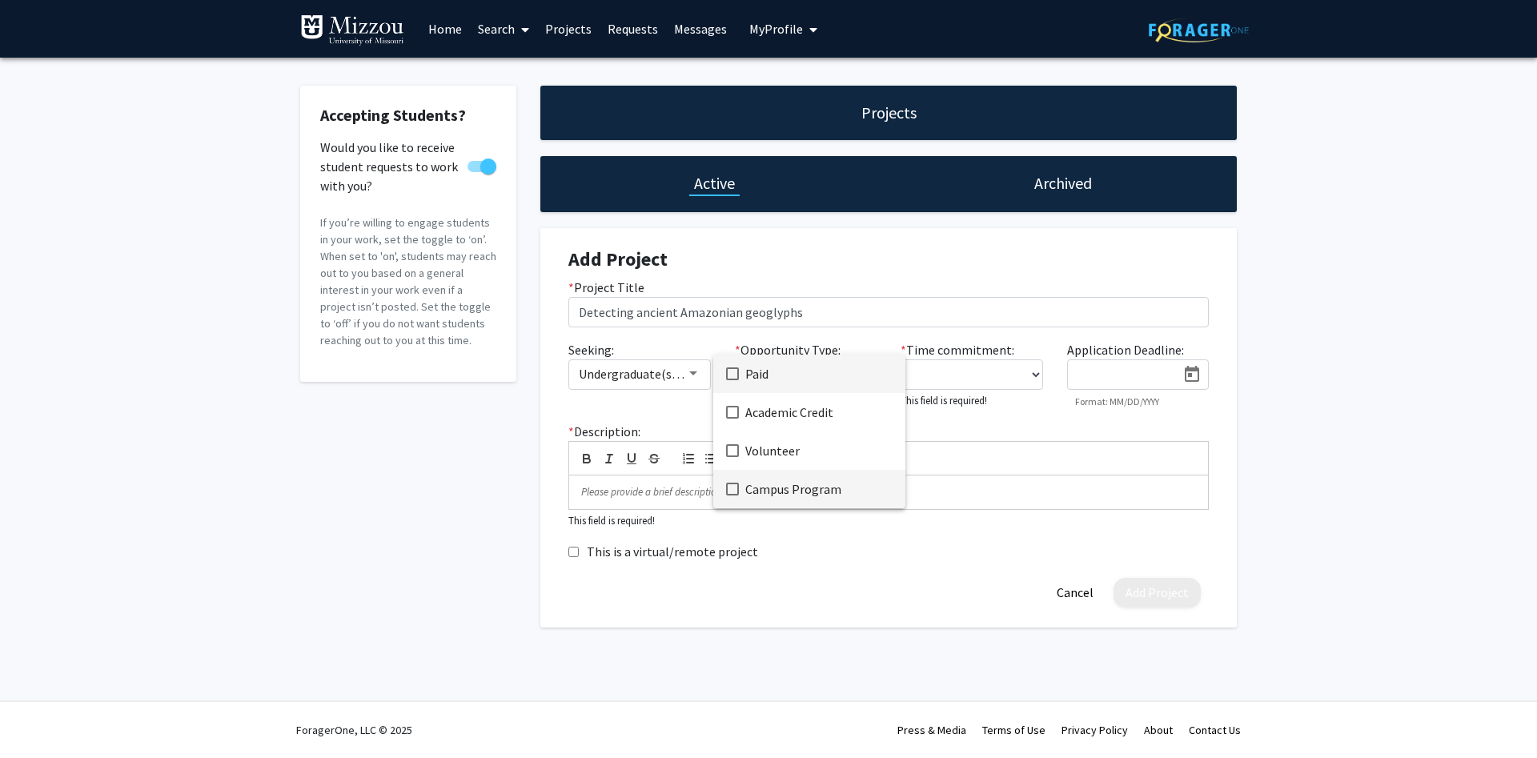
click at [734, 488] on mat-pseudo-checkbox at bounding box center [732, 489] width 13 height 13
click at [1033, 376] on div at bounding box center [768, 379] width 1537 height 758
click at [901, 360] on select "0 - 5 hours/week 5 - 10 hours/week 10 - 15 hours/week 15 - 20 hours/week 20 - 3…" at bounding box center [972, 375] width 143 height 30
select select "5 - 10"
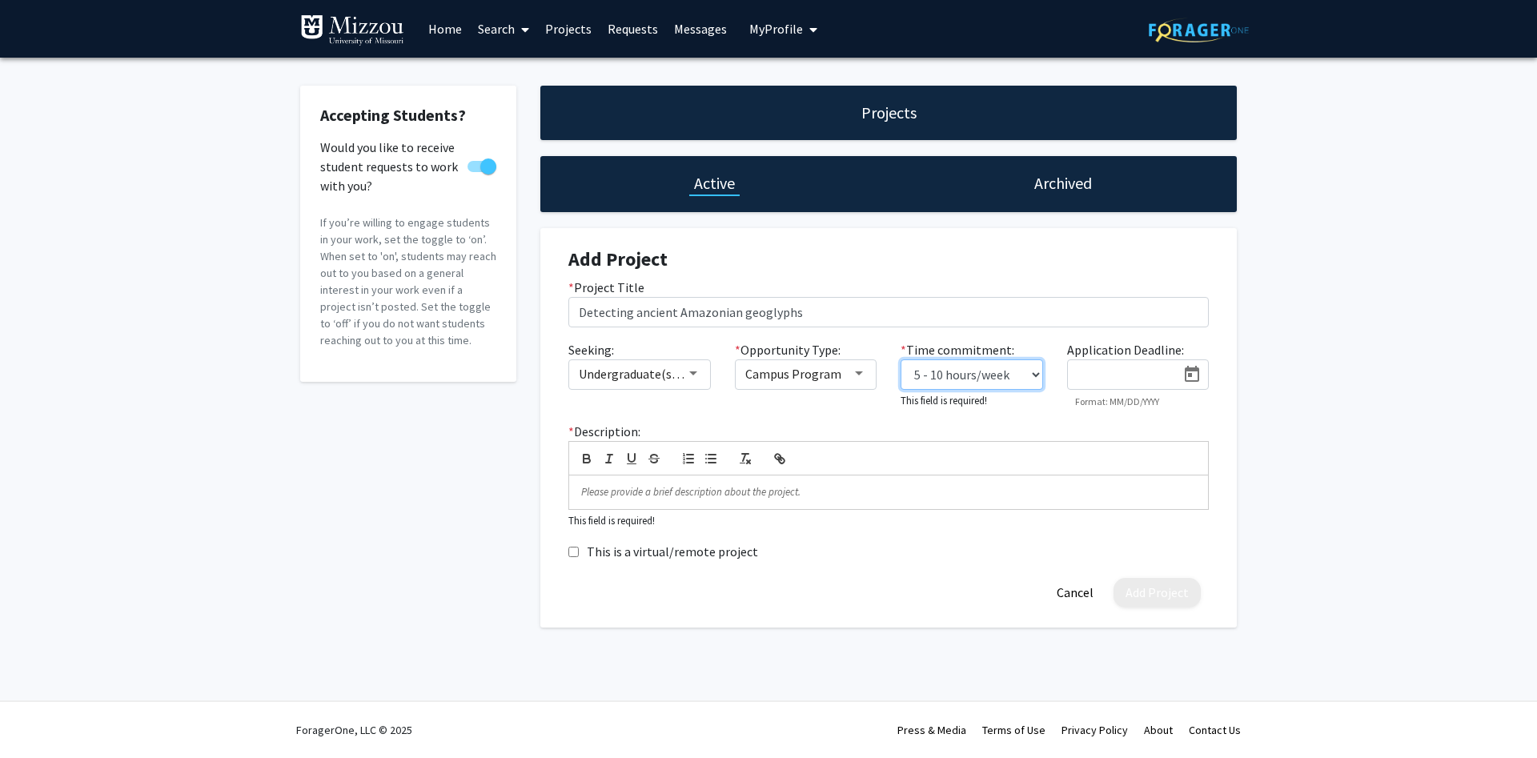
click option "5 - 10 hours/week" at bounding box center [0, 0] width 0 height 0
click at [610, 496] on p at bounding box center [888, 490] width 615 height 14
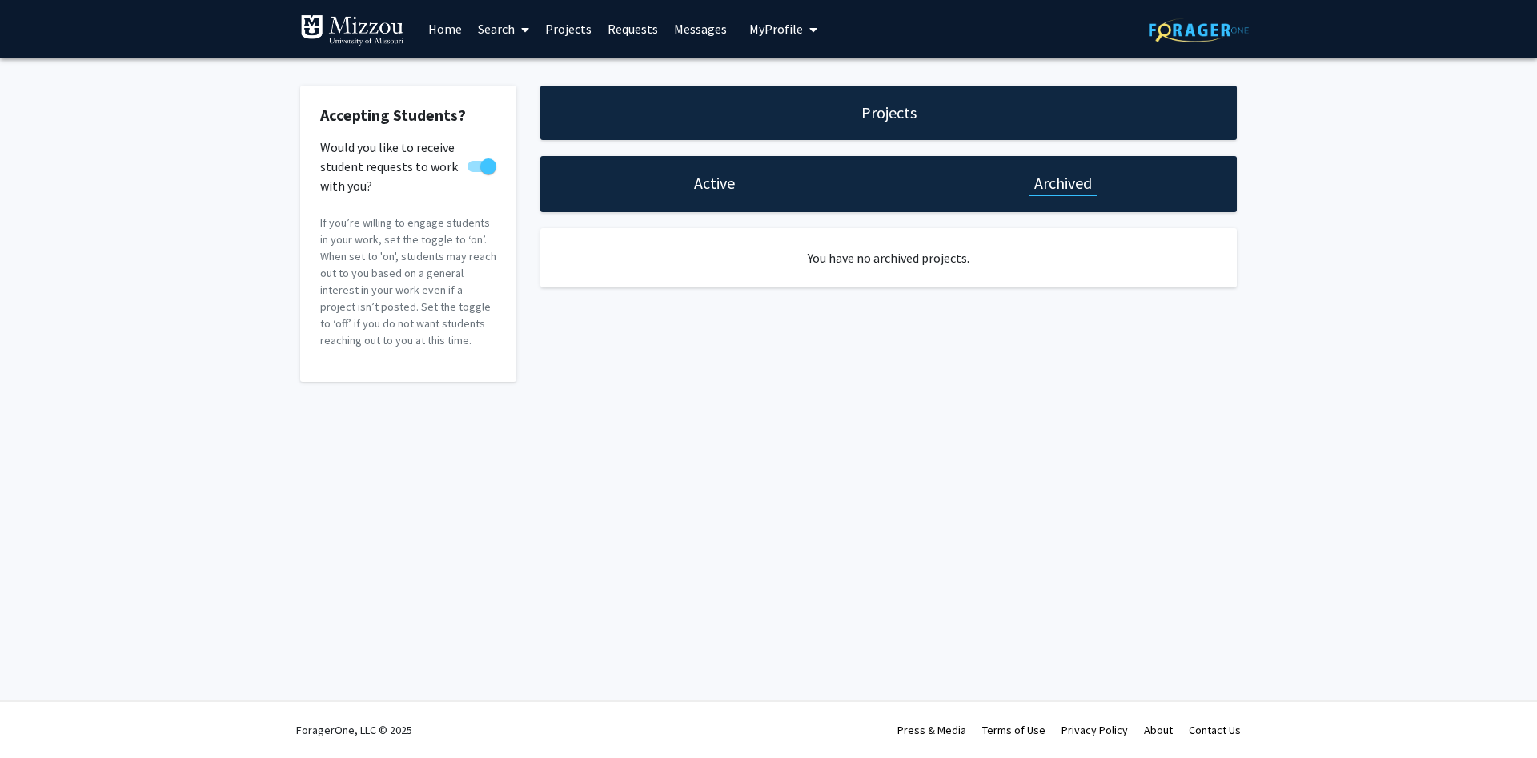
click at [705, 192] on h1 "Active" at bounding box center [714, 183] width 41 height 22
select select "5 - 10"
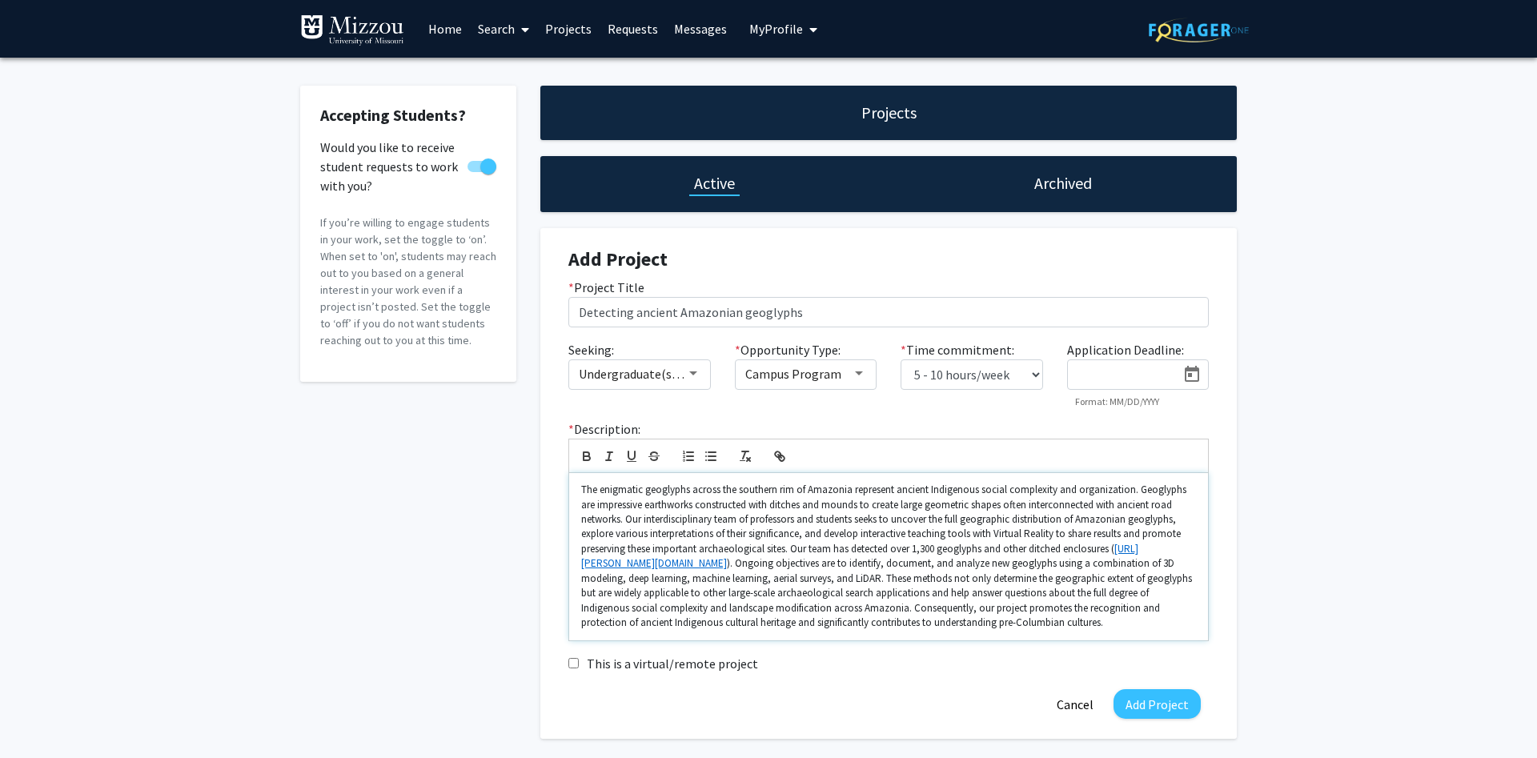
click at [584, 489] on p "The enigmatic geoglyphs across the southern rim of Amazonia represent ancient I…" at bounding box center [888, 557] width 615 height 148
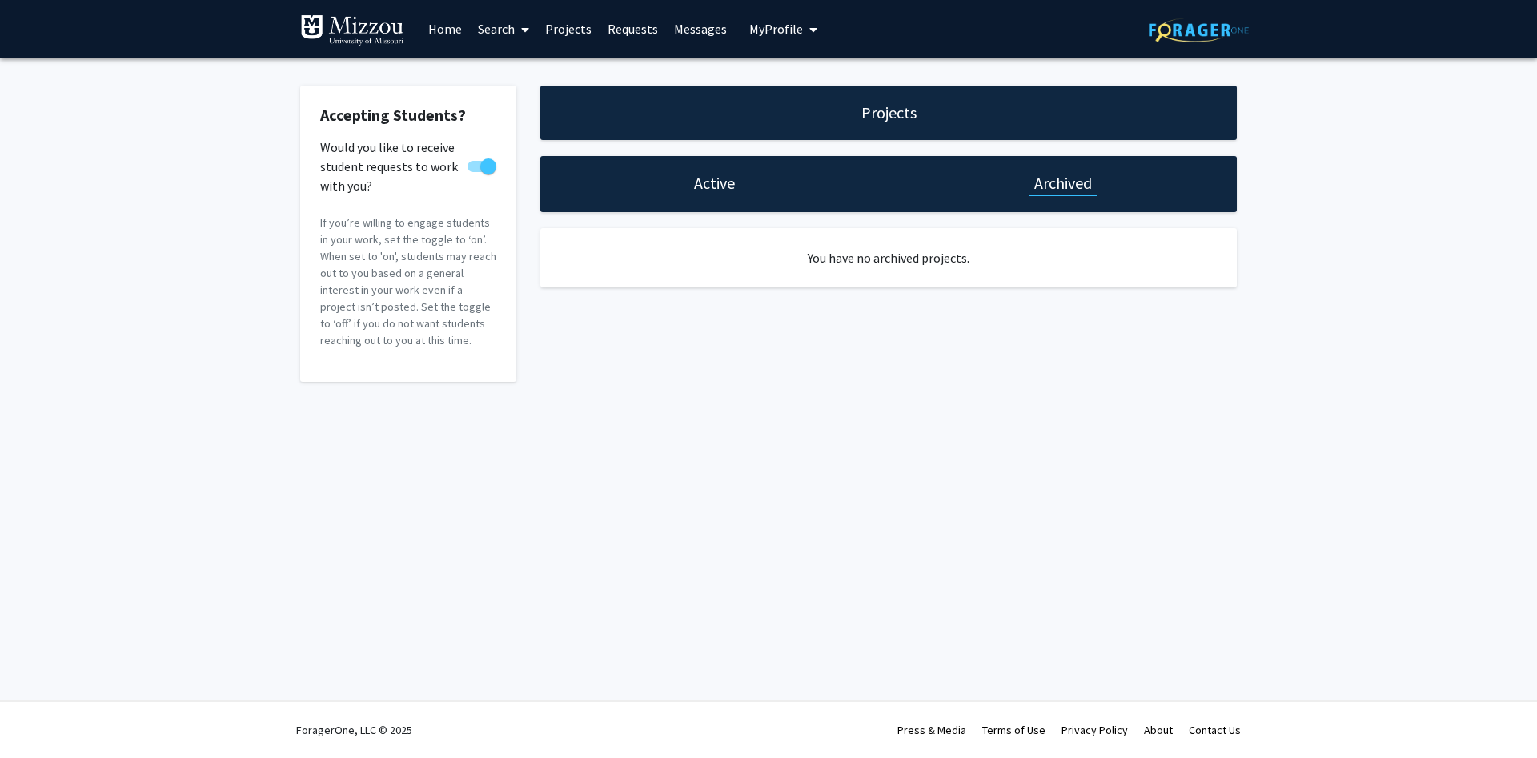
click at [697, 190] on h1 "Active" at bounding box center [714, 183] width 41 height 22
select select "5 - 10"
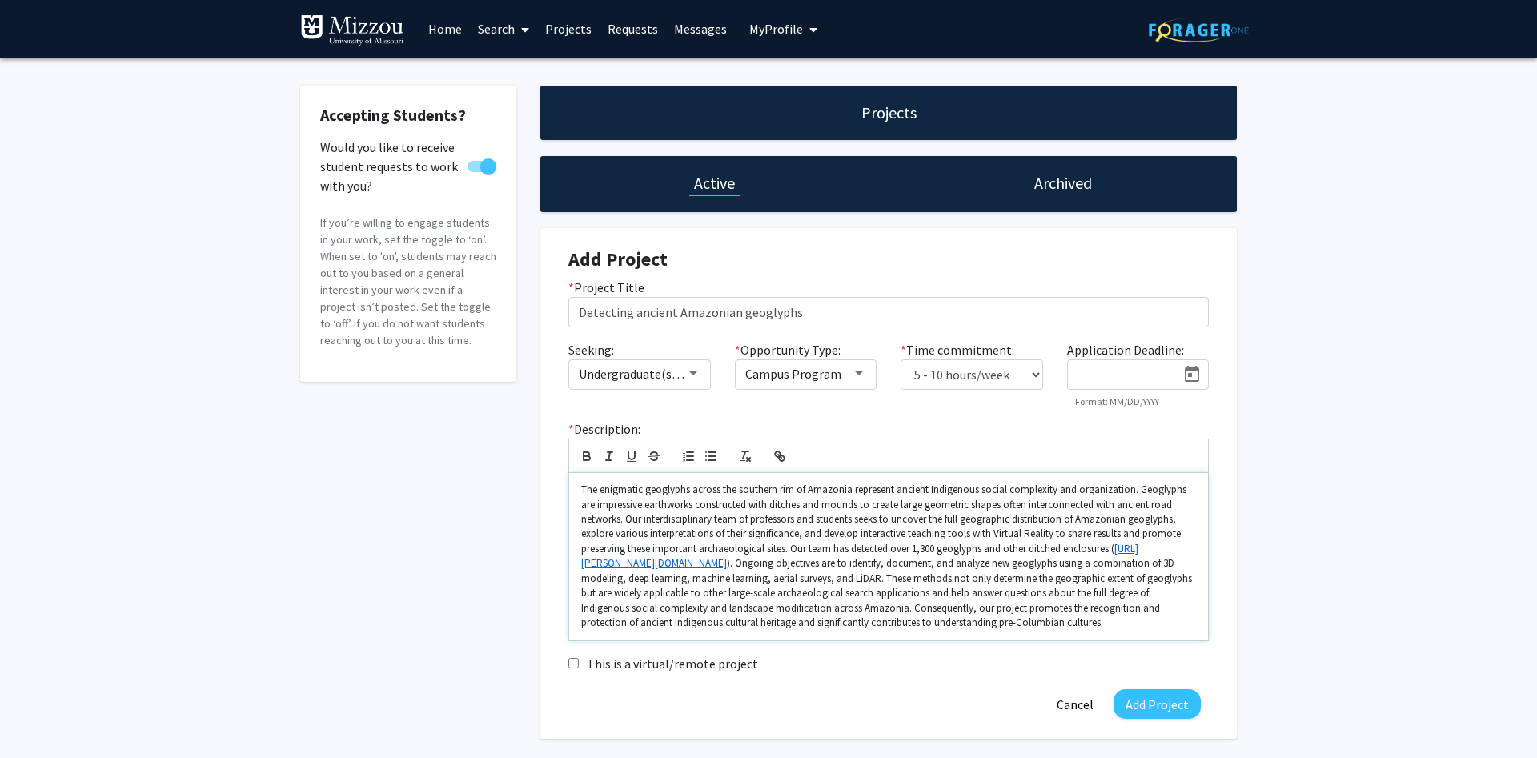
click at [632, 490] on p "The enigmatic geoglyphs across the southern rim of Amazonia represent ancient I…" at bounding box center [888, 557] width 615 height 148
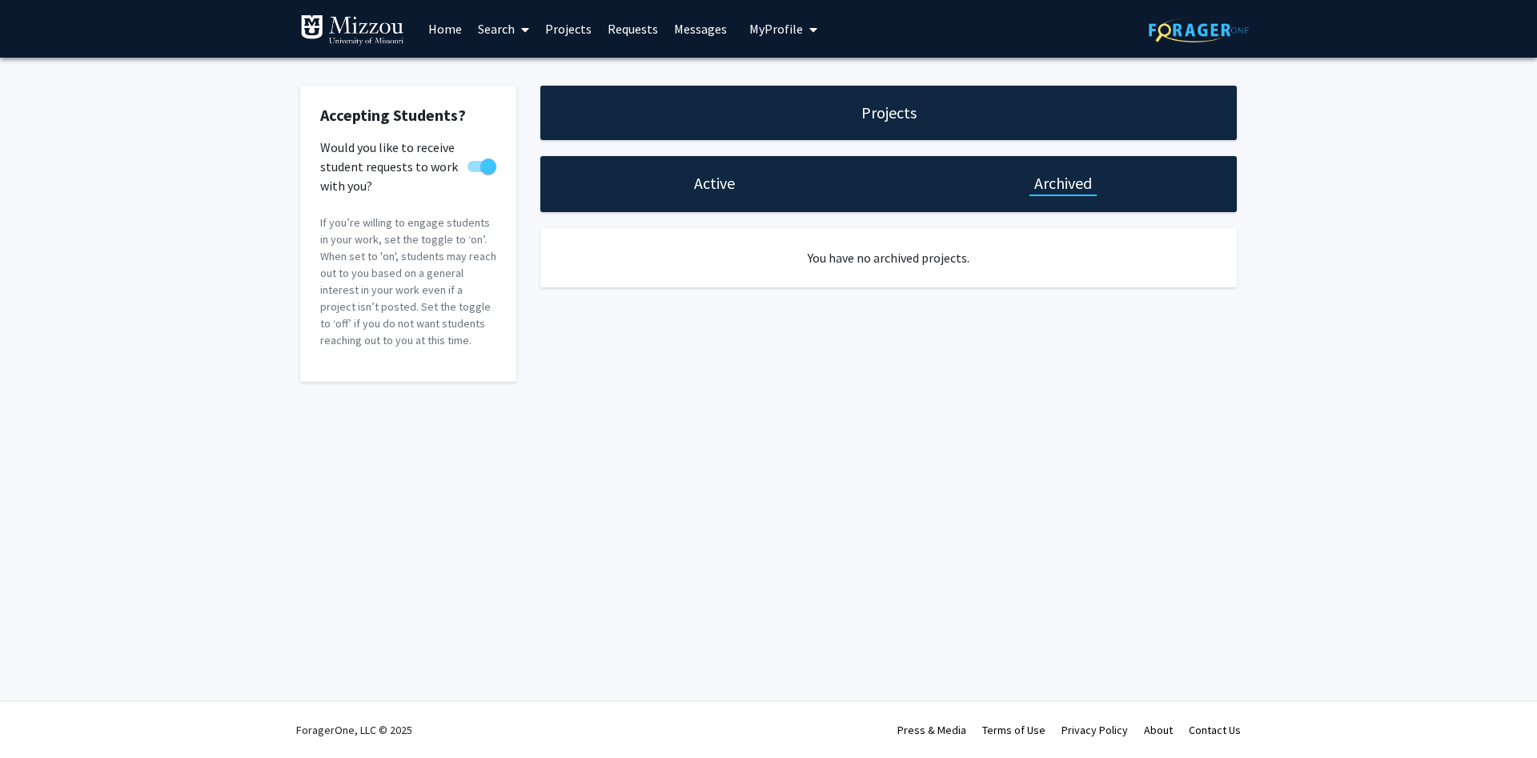
click at [653, 177] on div "Active" at bounding box center [714, 184] width 348 height 56
click at [720, 182] on h1 "Active" at bounding box center [714, 183] width 41 height 22
select select "5 - 10"
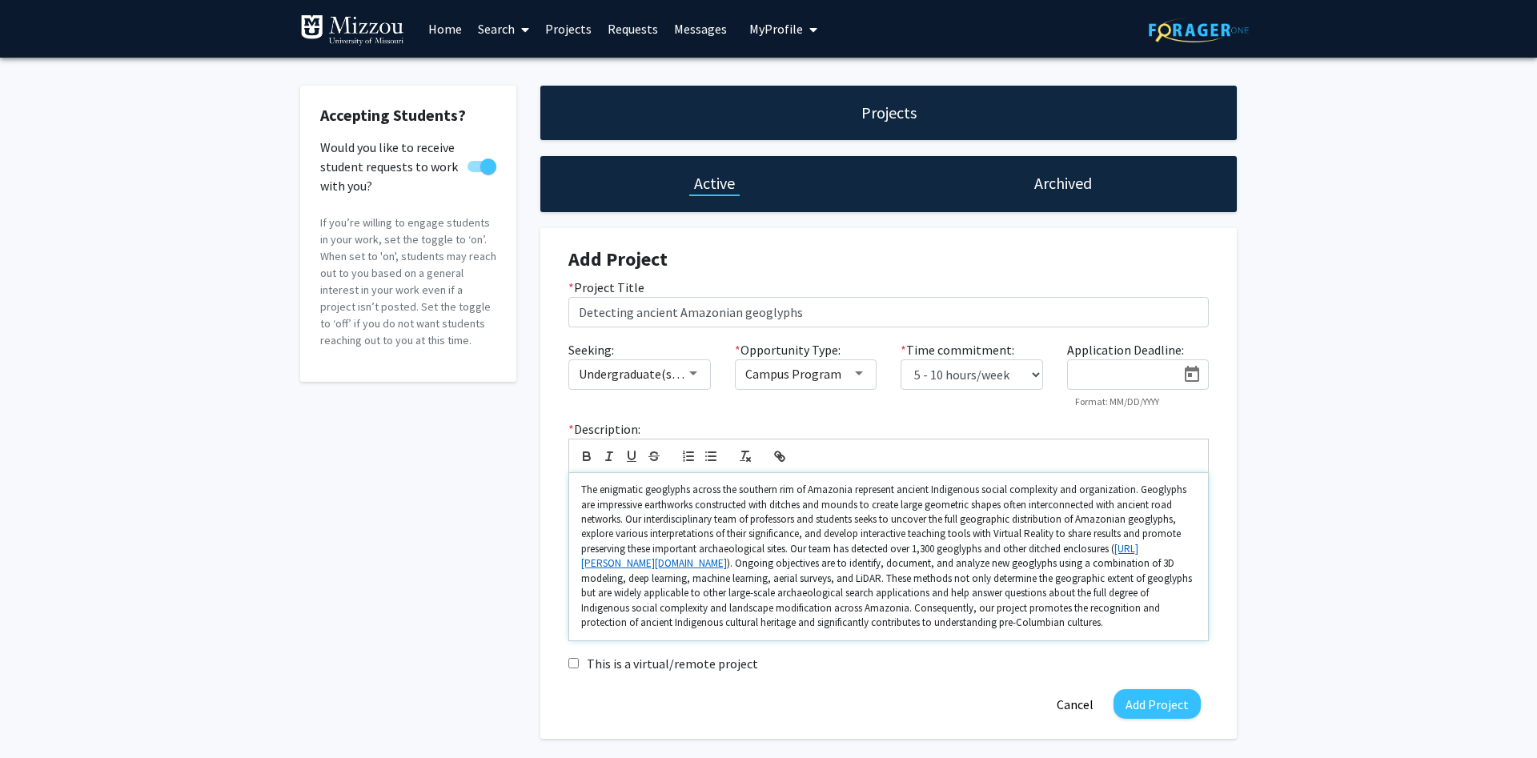
click at [927, 548] on p "The enigmatic geoglyphs across the southern rim of Amazonia represent ancient I…" at bounding box center [888, 557] width 615 height 148
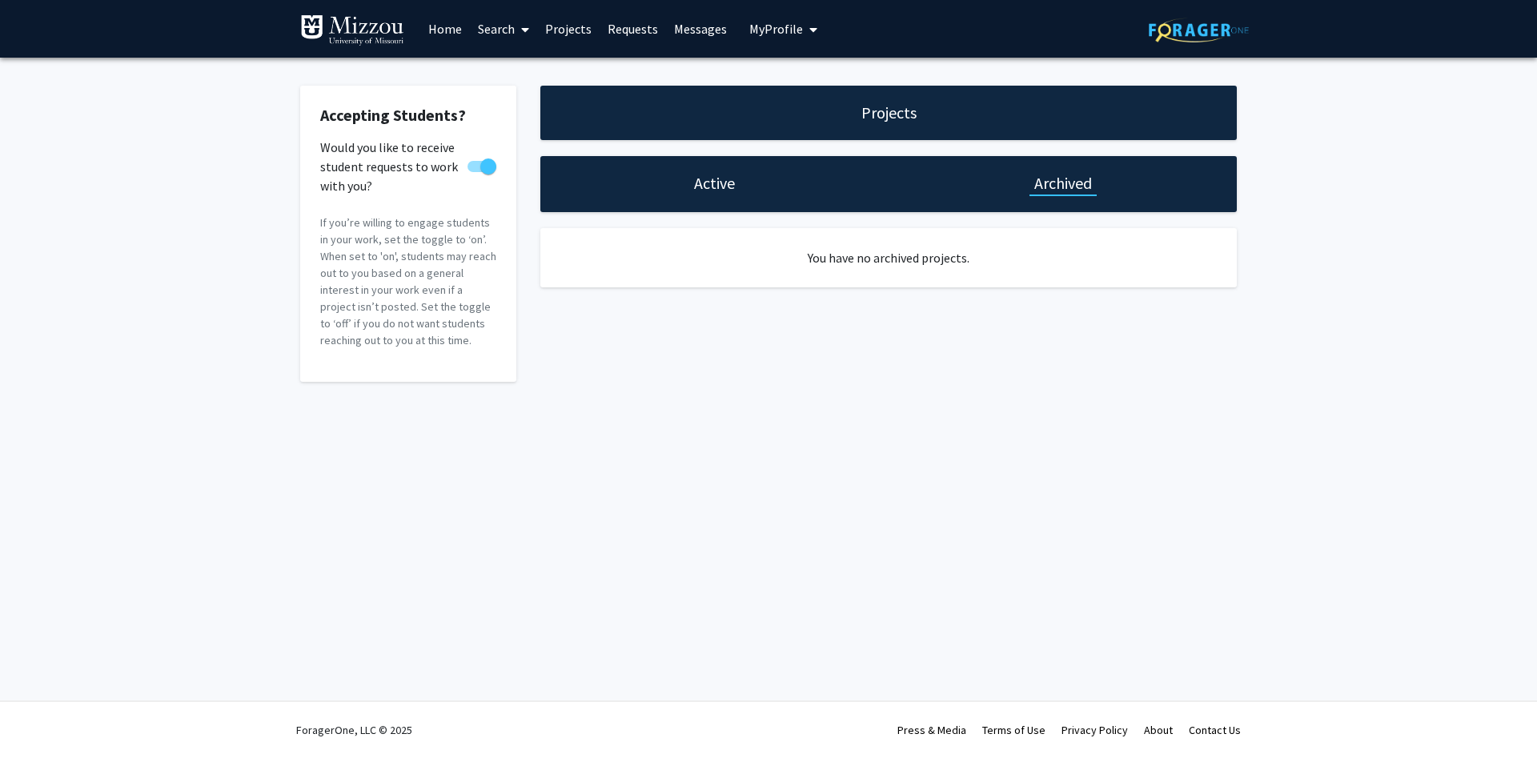
click at [673, 180] on div "Active" at bounding box center [714, 184] width 348 height 56
click at [709, 186] on h1 "Active" at bounding box center [714, 183] width 41 height 22
select select "5 - 10"
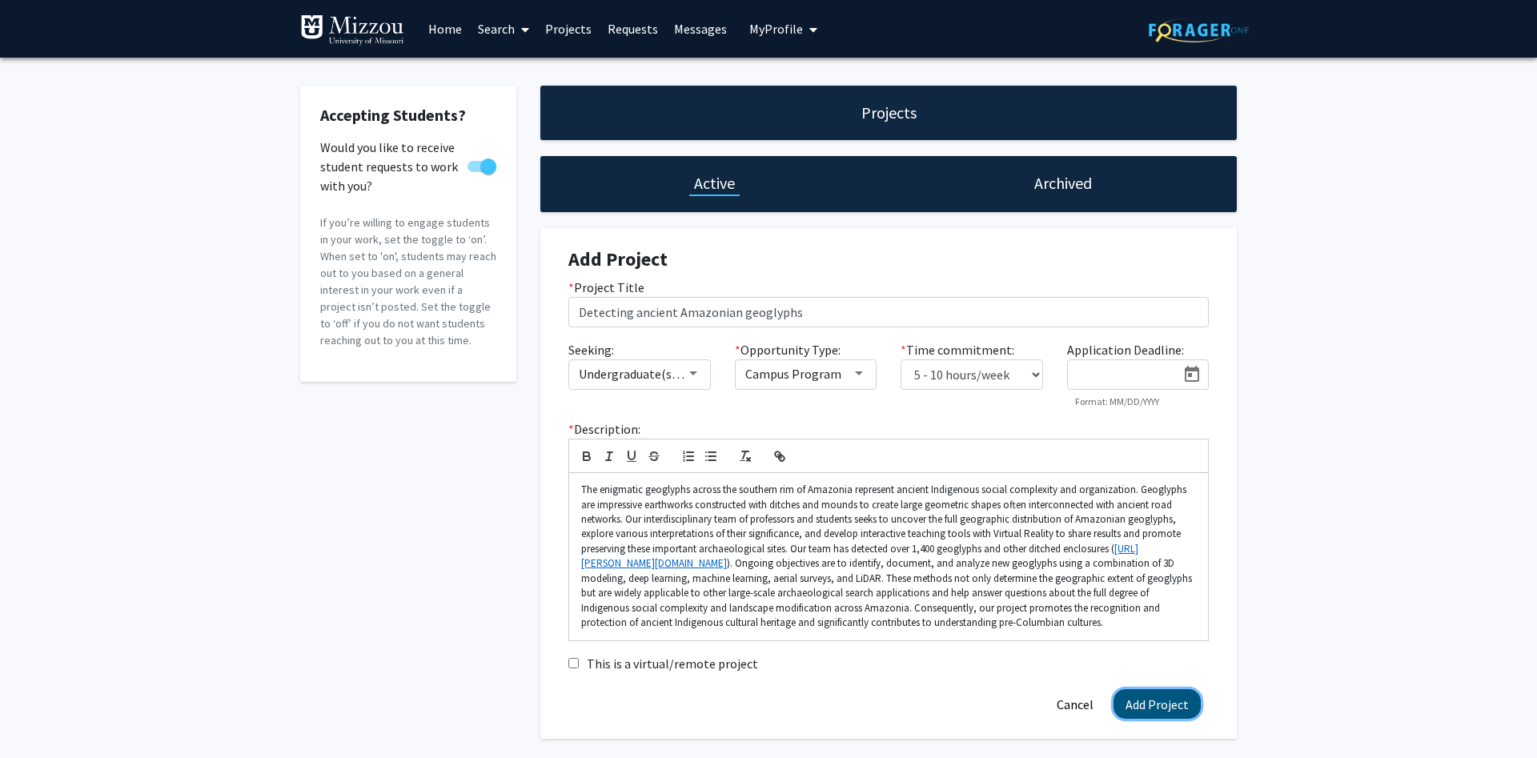
click at [1147, 709] on button "Add Project" at bounding box center [1157, 704] width 87 height 30
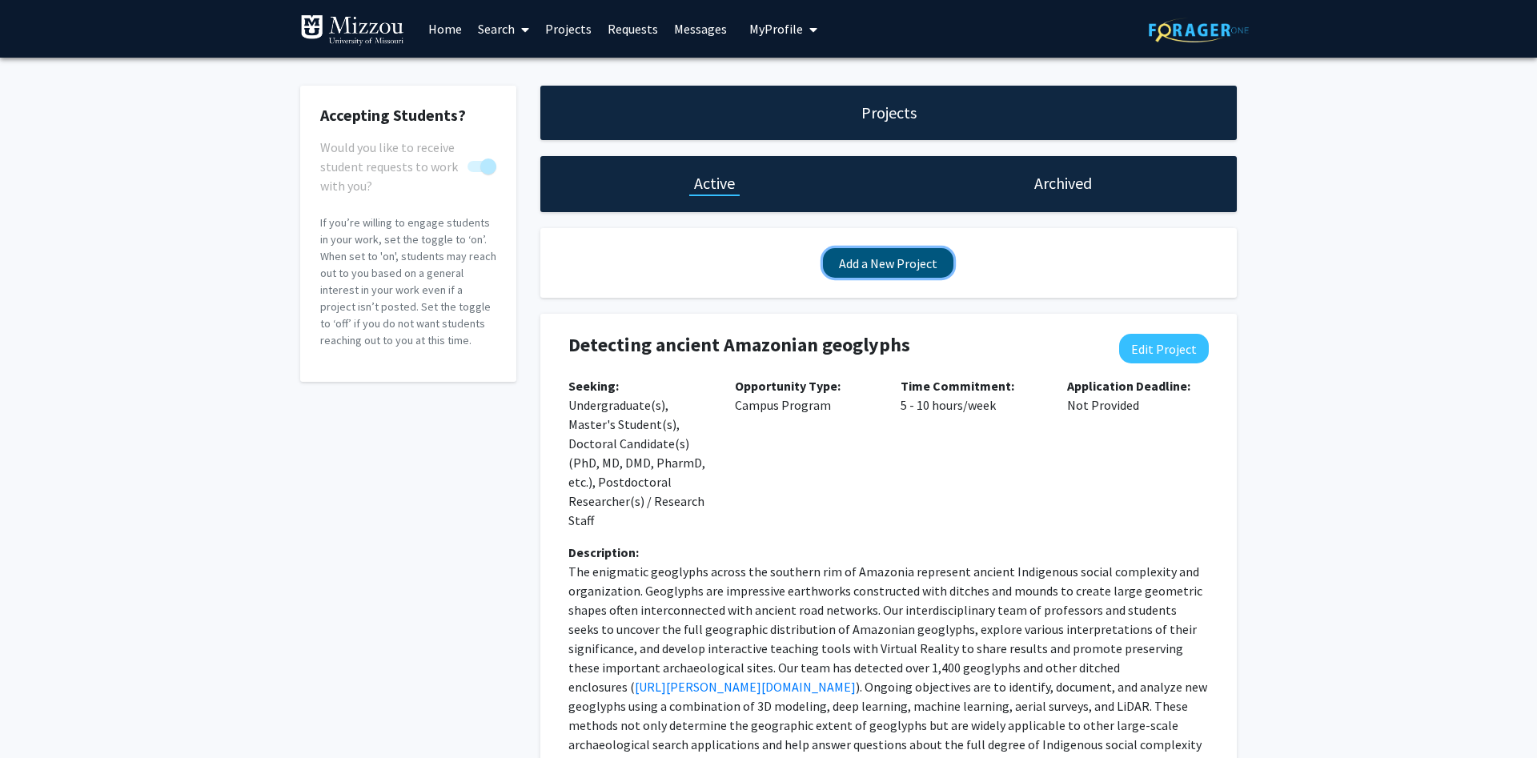
click at [848, 263] on button "Add a New Project" at bounding box center [888, 263] width 131 height 30
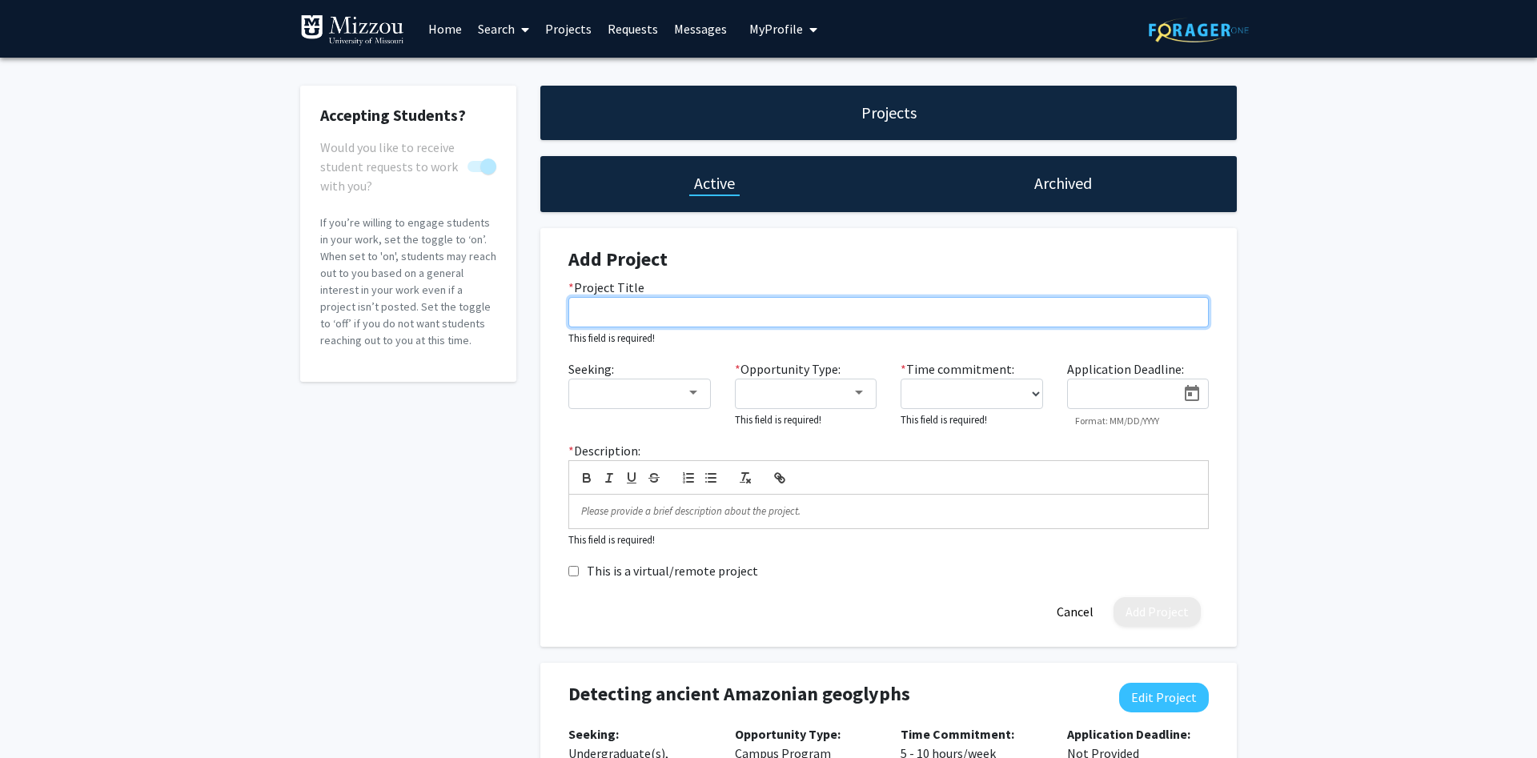
click at [617, 315] on input "* Project Title" at bounding box center [889, 312] width 641 height 30
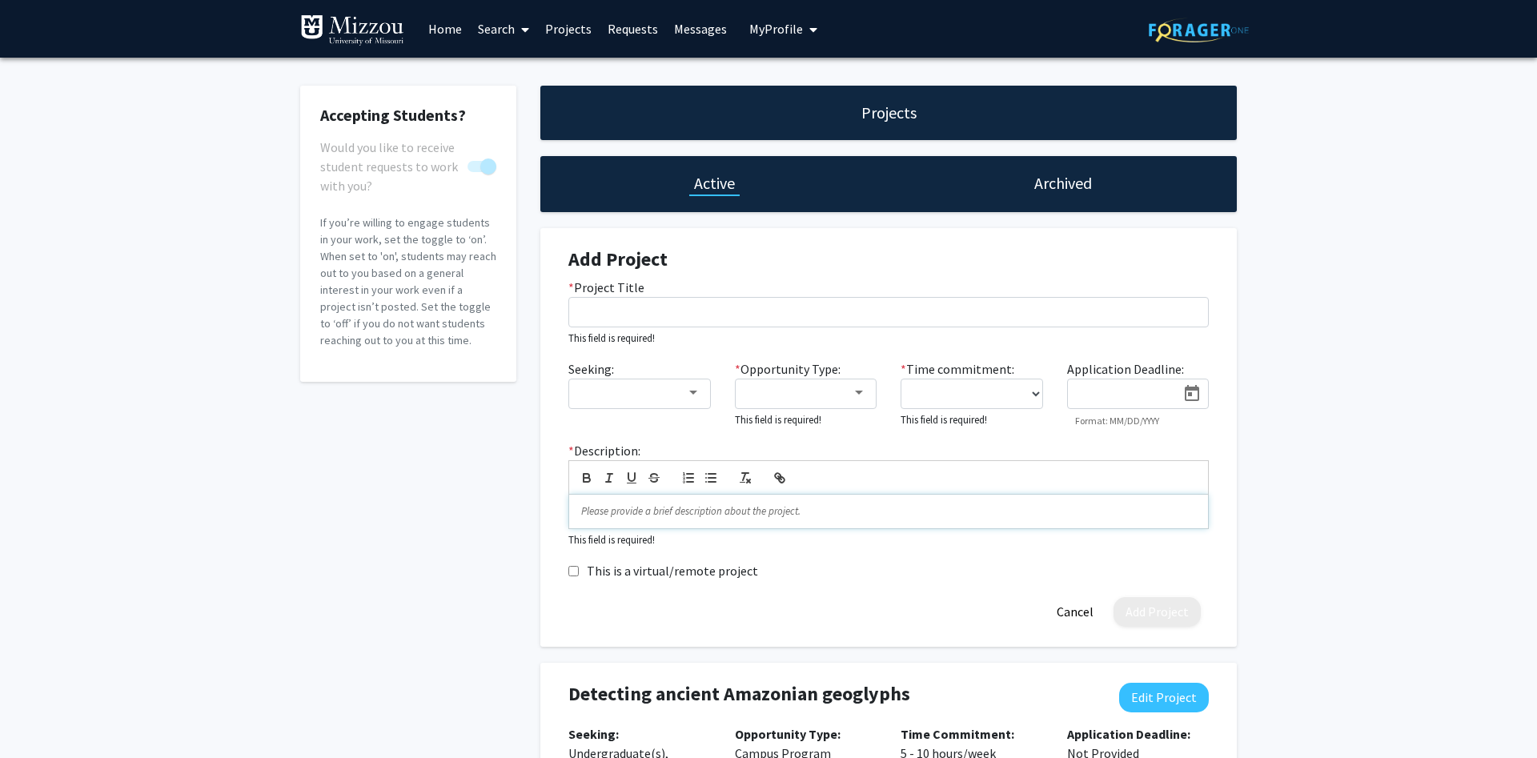
click at [606, 506] on p at bounding box center [888, 511] width 615 height 14
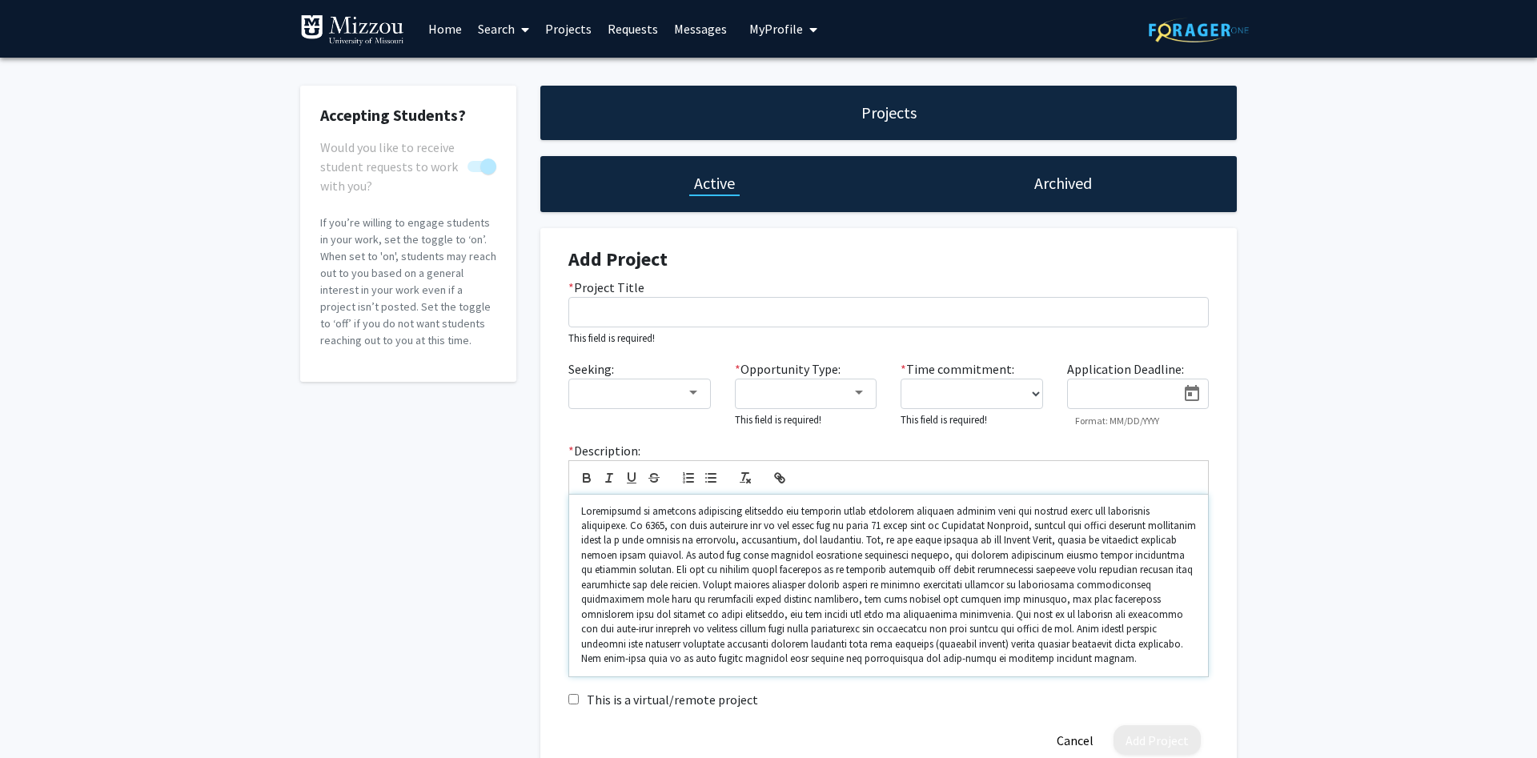
click at [581, 512] on p at bounding box center [888, 585] width 615 height 163
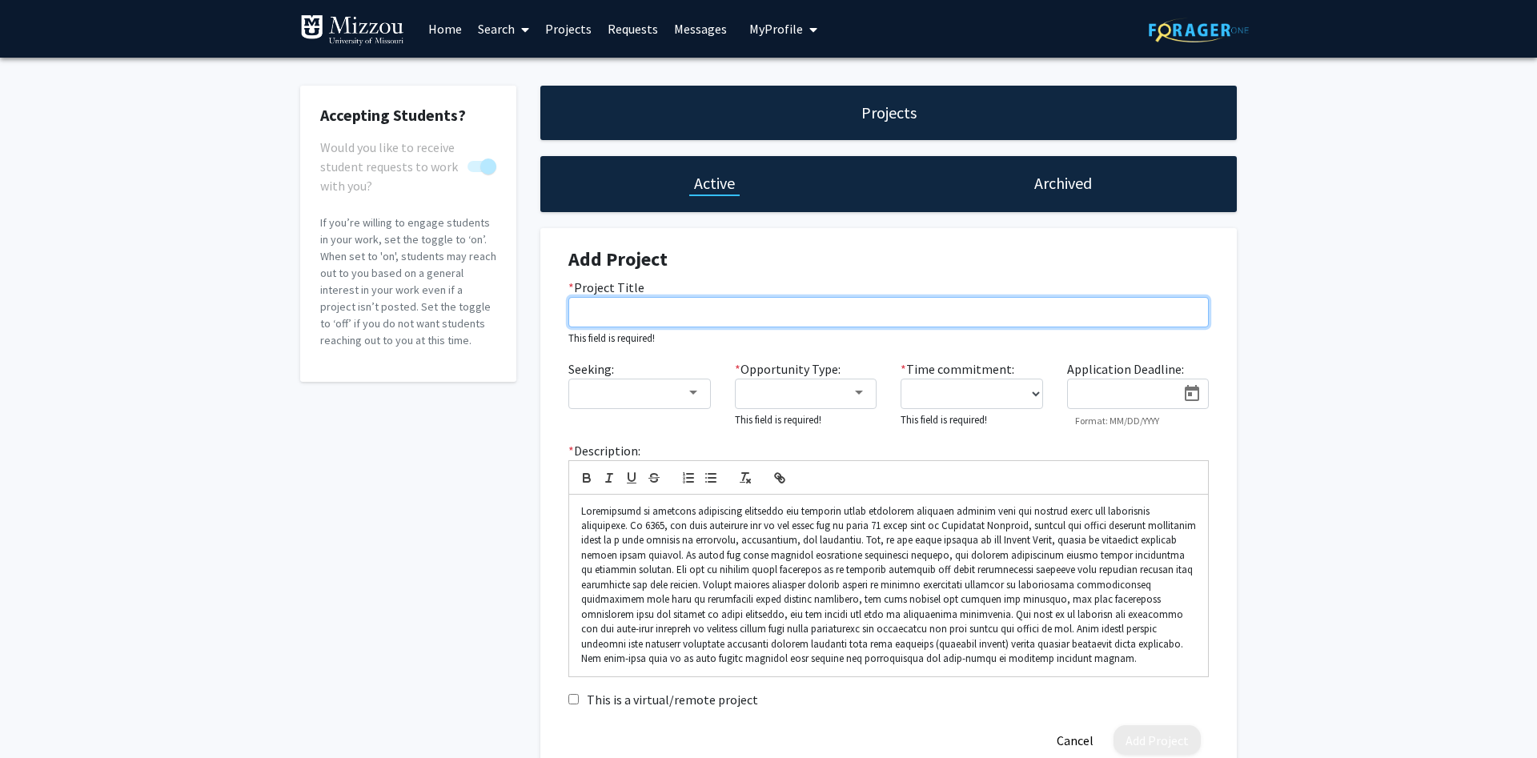
click at [599, 306] on input "* Project Title" at bounding box center [889, 312] width 641 height 30
paste input "Resilience of isolated Indigenous populations in [GEOGRAPHIC_DATA]"
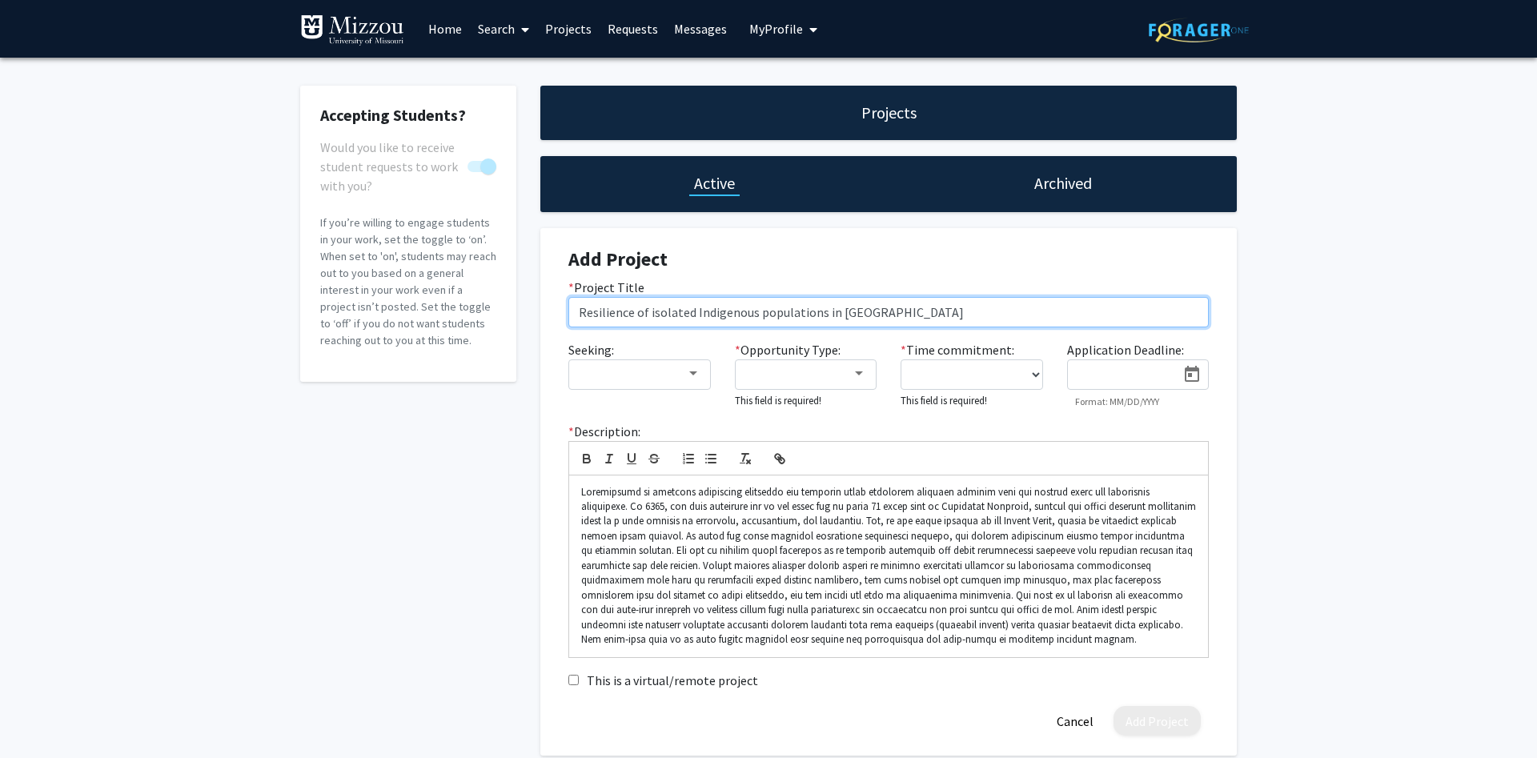
type input "Resilience of isolated Indigenous populations in [GEOGRAPHIC_DATA]"
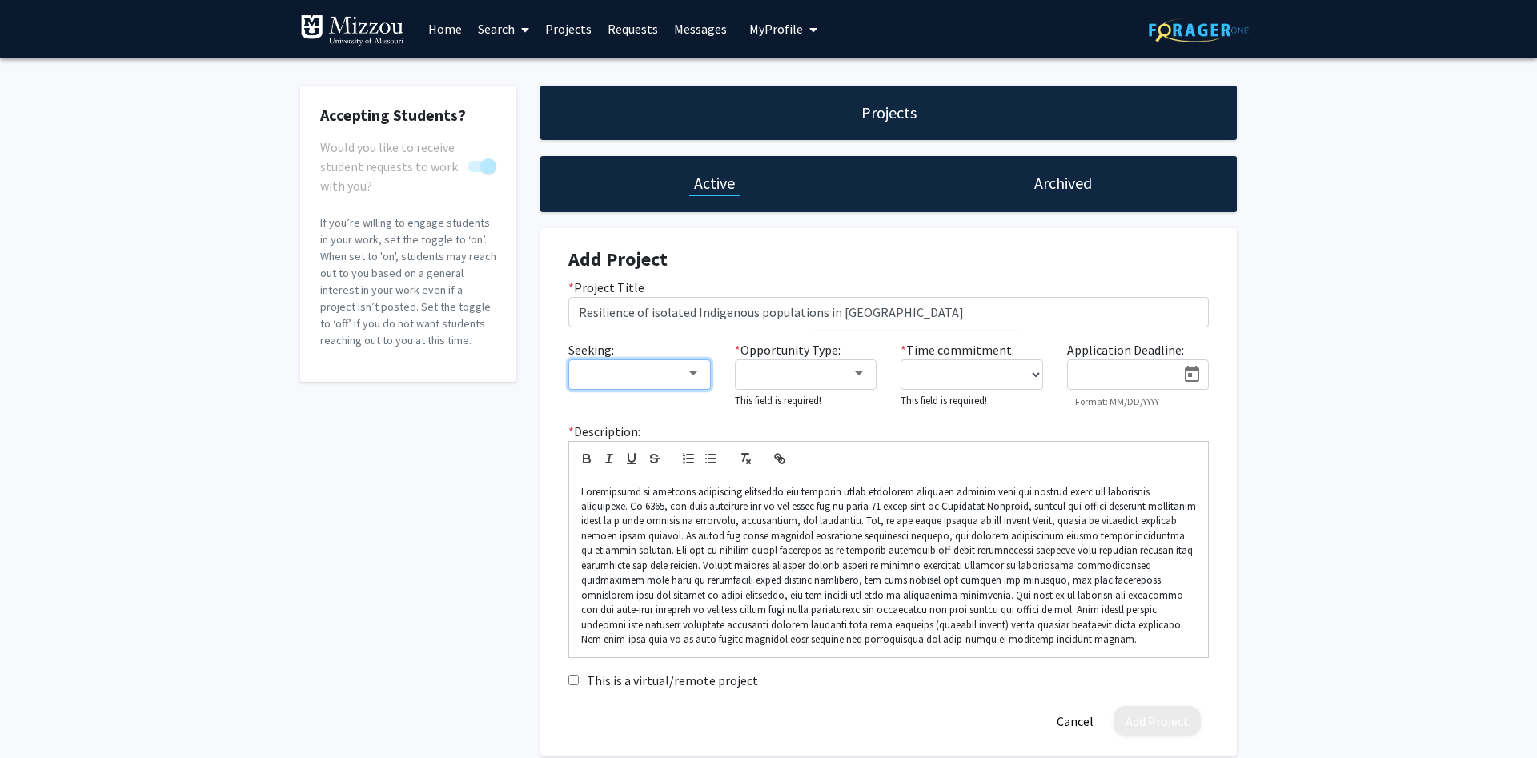
click at [694, 378] on div at bounding box center [693, 374] width 14 height 13
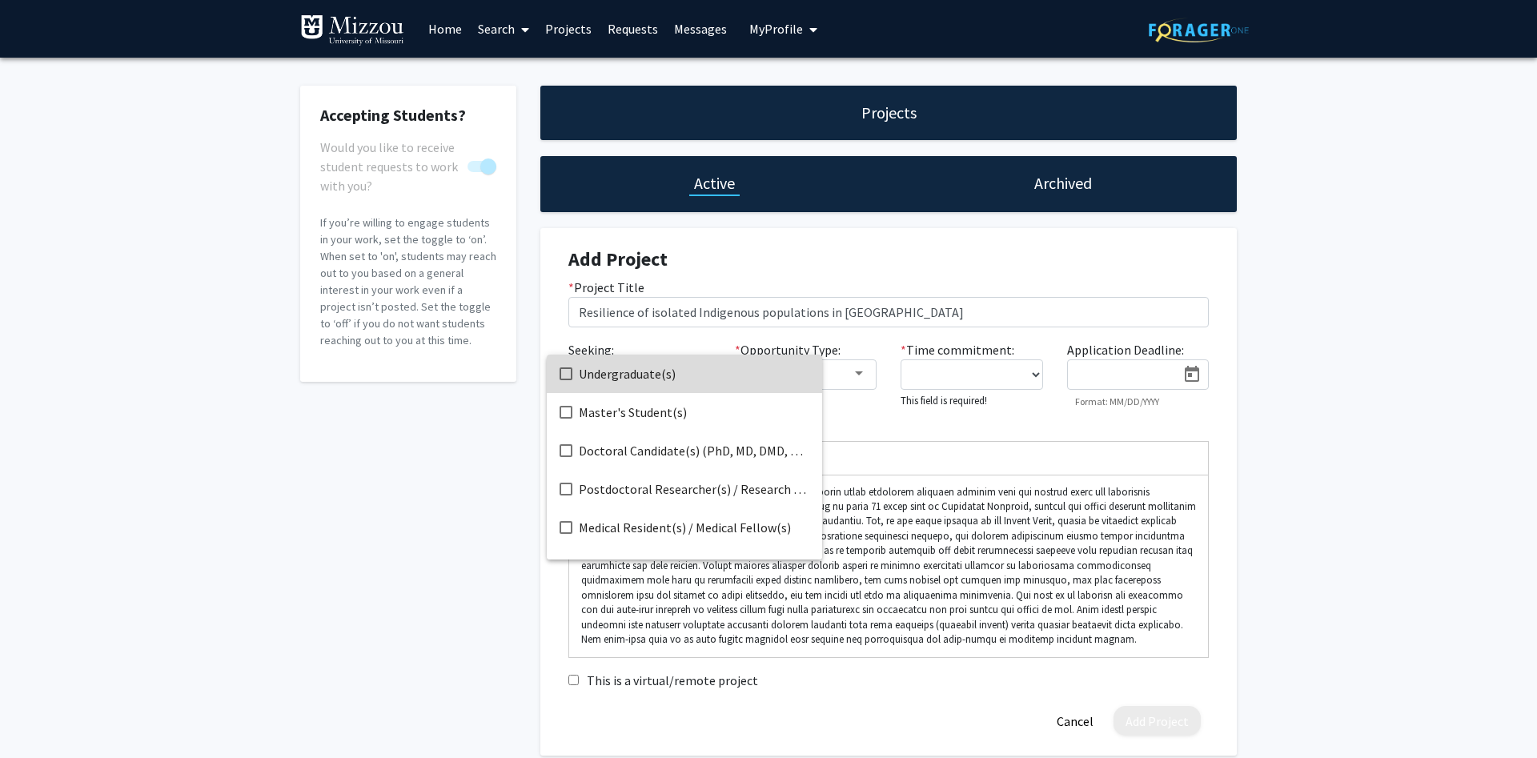
click at [566, 375] on mat-pseudo-checkbox at bounding box center [566, 374] width 13 height 13
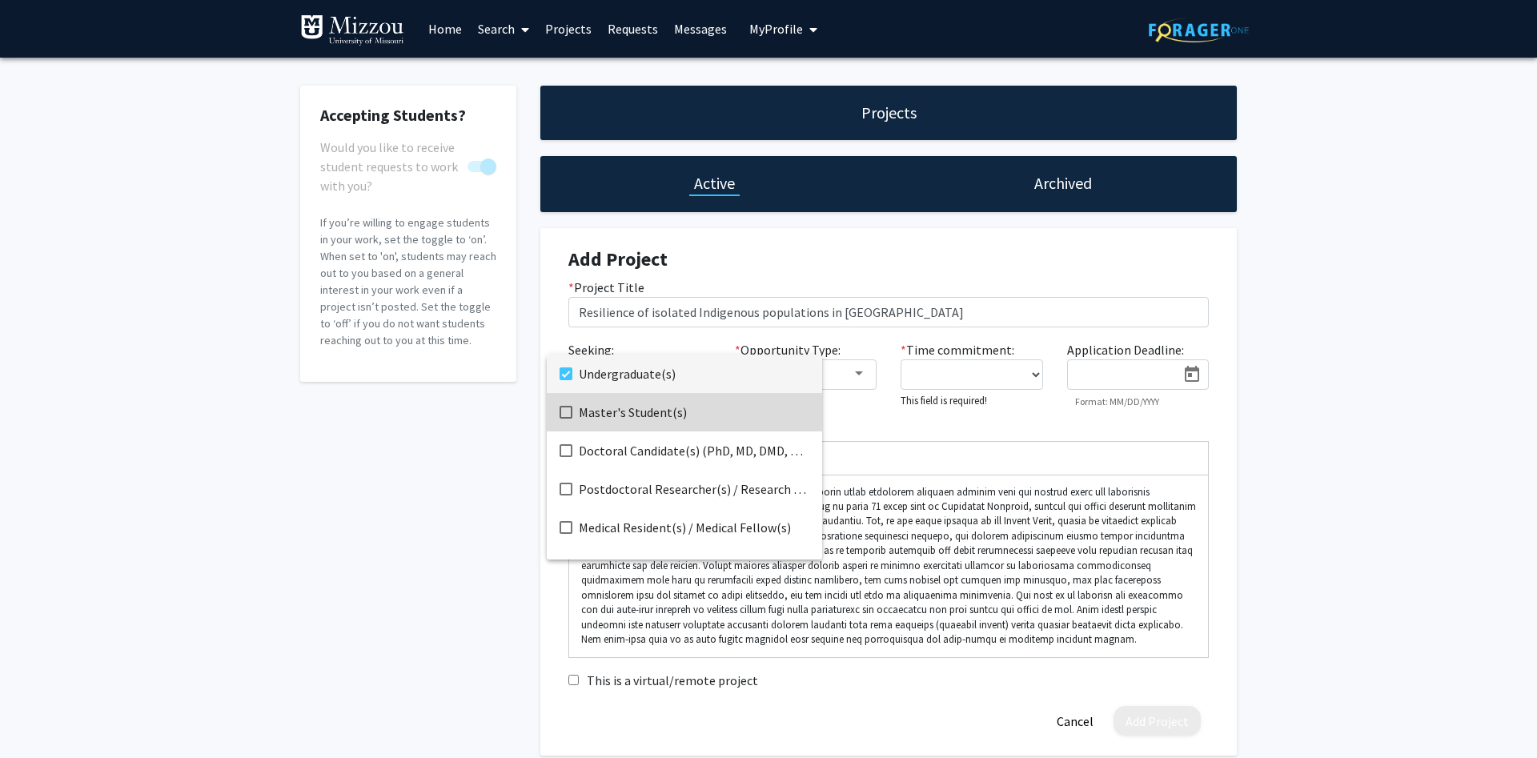
click at [563, 407] on mat-pseudo-checkbox at bounding box center [566, 412] width 13 height 13
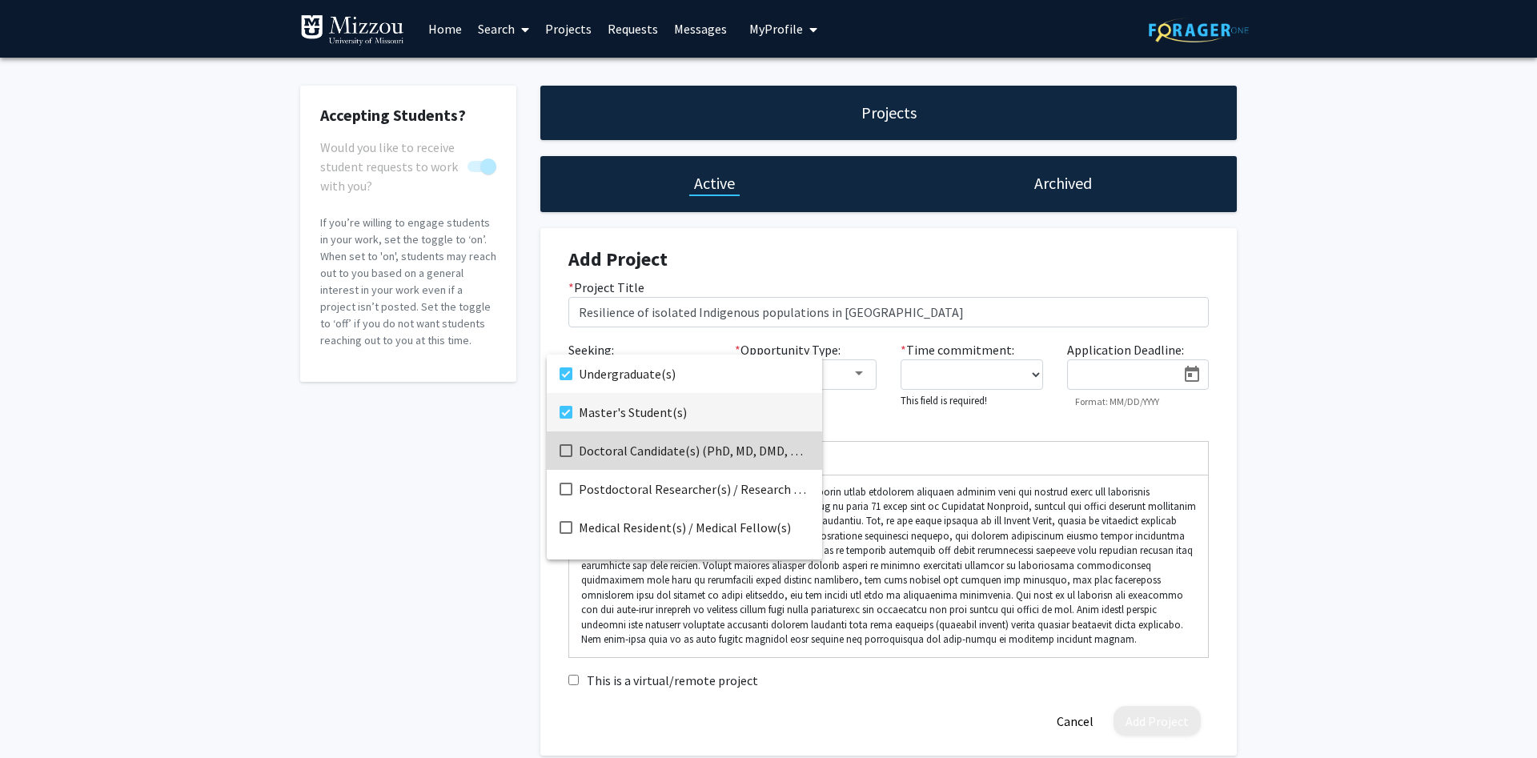
click at [567, 444] on mat-option "Doctoral Candidate(s) (PhD, MD, DMD, PharmD, etc.)" at bounding box center [684, 451] width 275 height 38
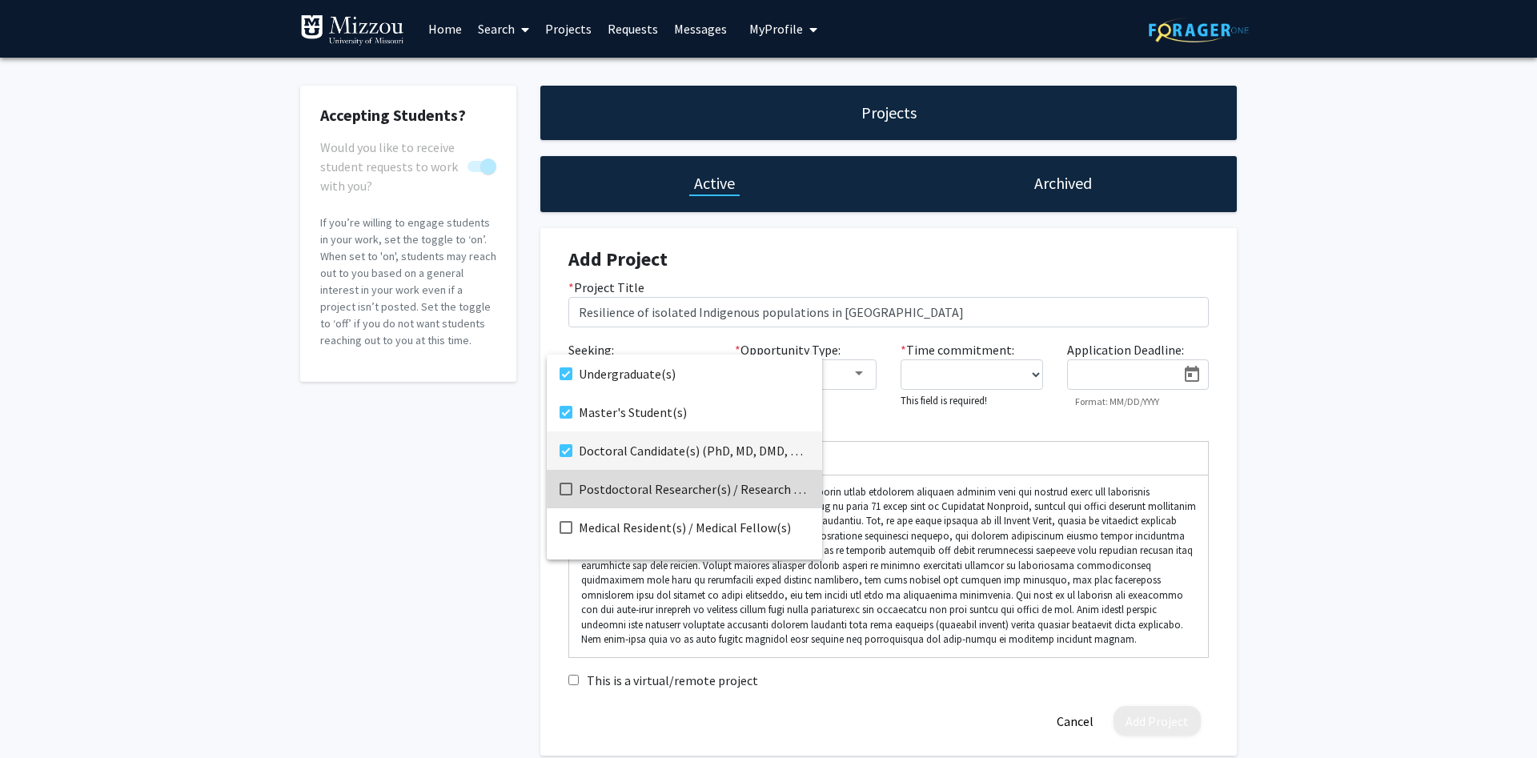
click at [568, 492] on mat-pseudo-checkbox at bounding box center [566, 489] width 13 height 13
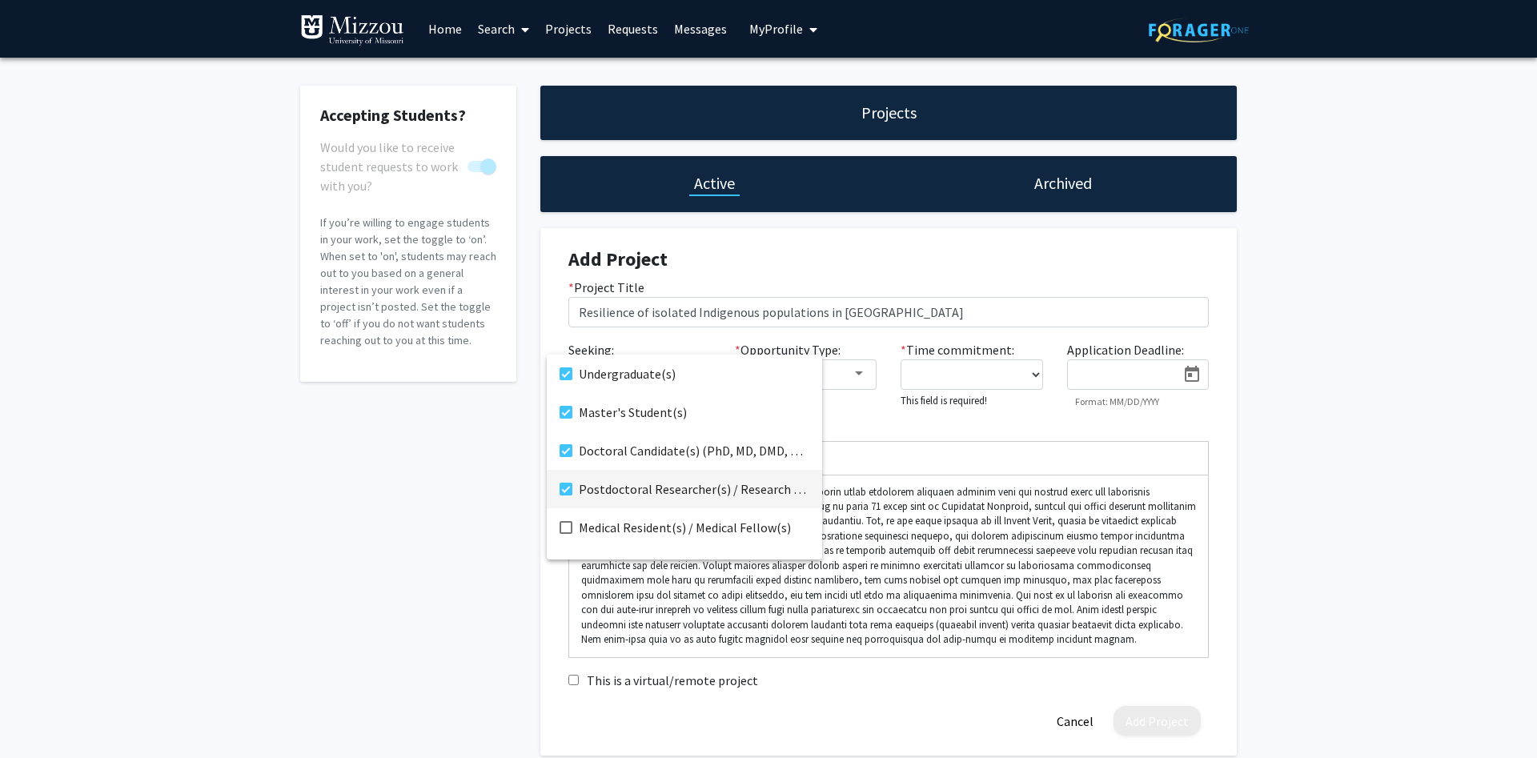
click at [862, 378] on div at bounding box center [768, 379] width 1537 height 758
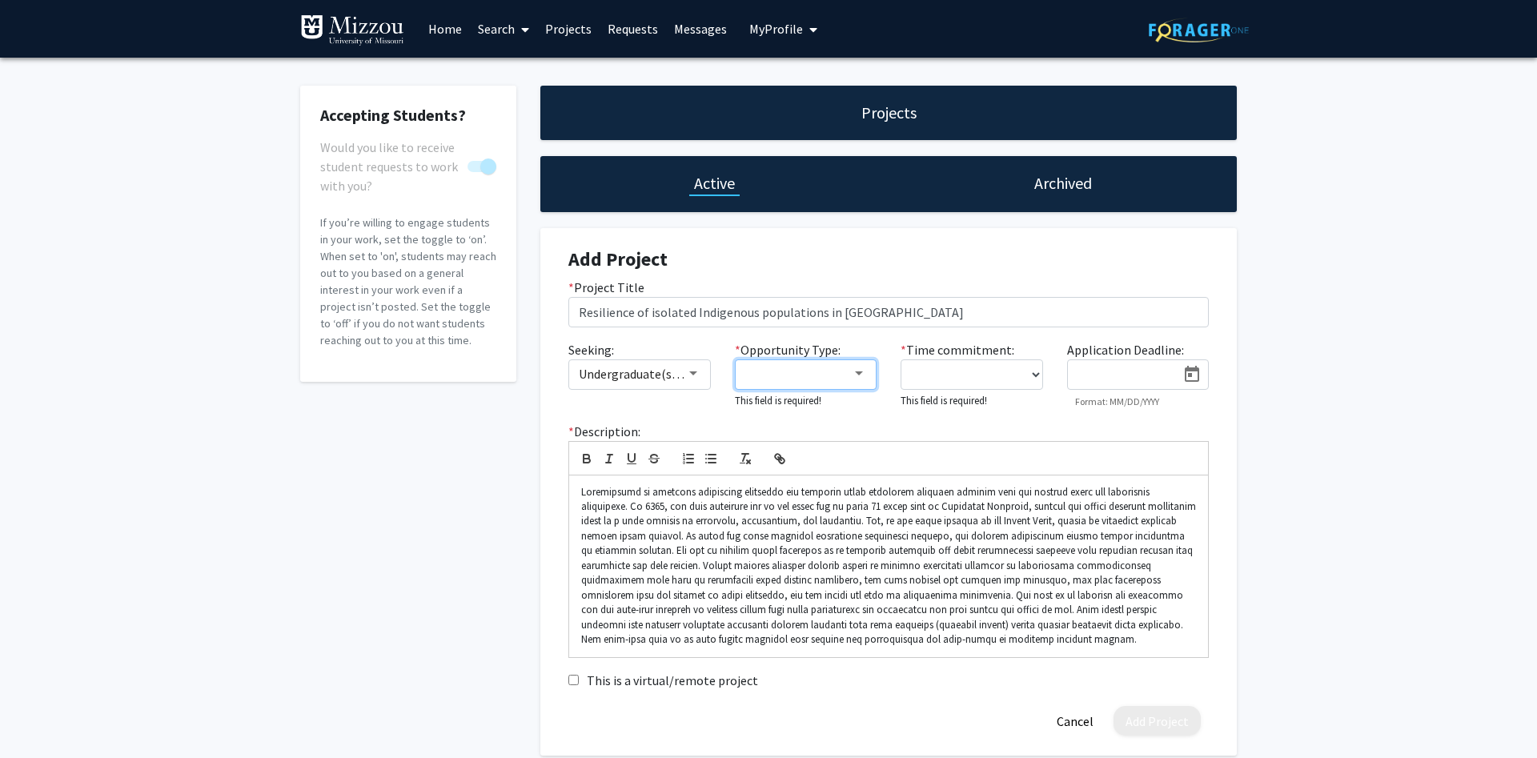
click at [862, 378] on div at bounding box center [859, 374] width 14 height 13
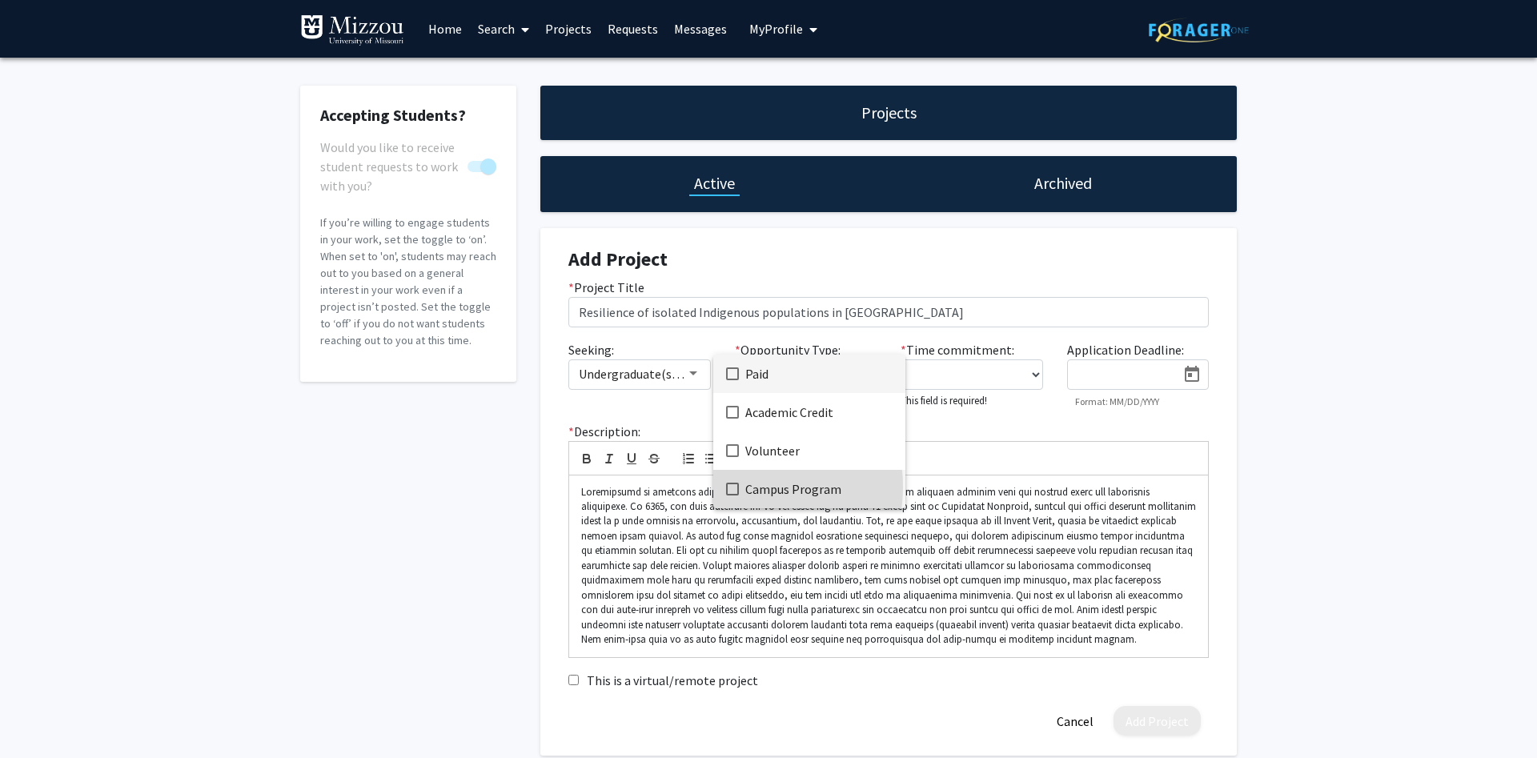
click at [732, 487] on mat-pseudo-checkbox at bounding box center [732, 489] width 13 height 13
click at [1032, 374] on div at bounding box center [768, 379] width 1537 height 758
click at [901, 360] on select "0 - 5 hours/week 5 - 10 hours/week 10 - 15 hours/week 15 - 20 hours/week 20 - 3…" at bounding box center [972, 375] width 143 height 30
select select "5 - 10"
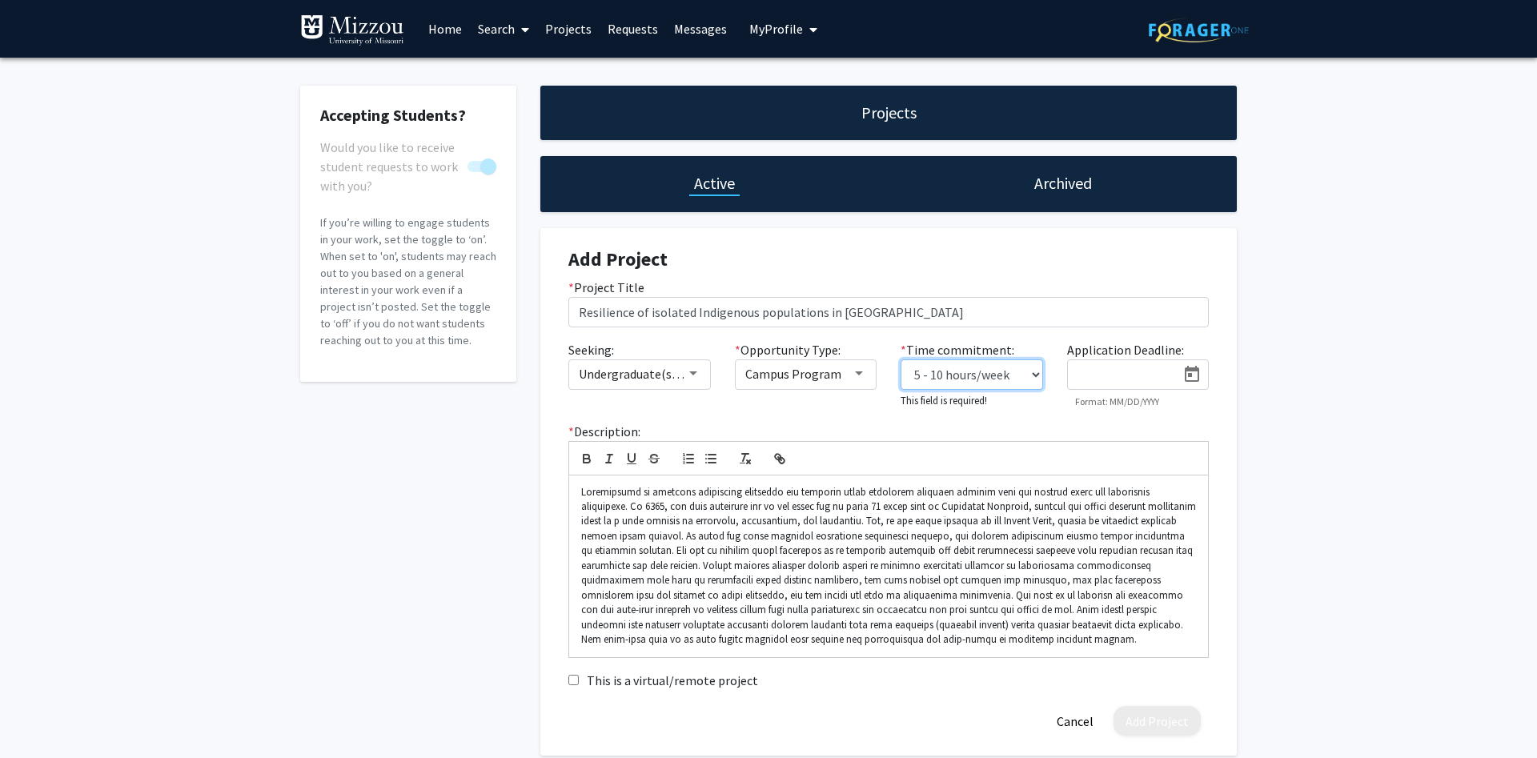
click option "5 - 10 hours/week" at bounding box center [0, 0] width 0 height 0
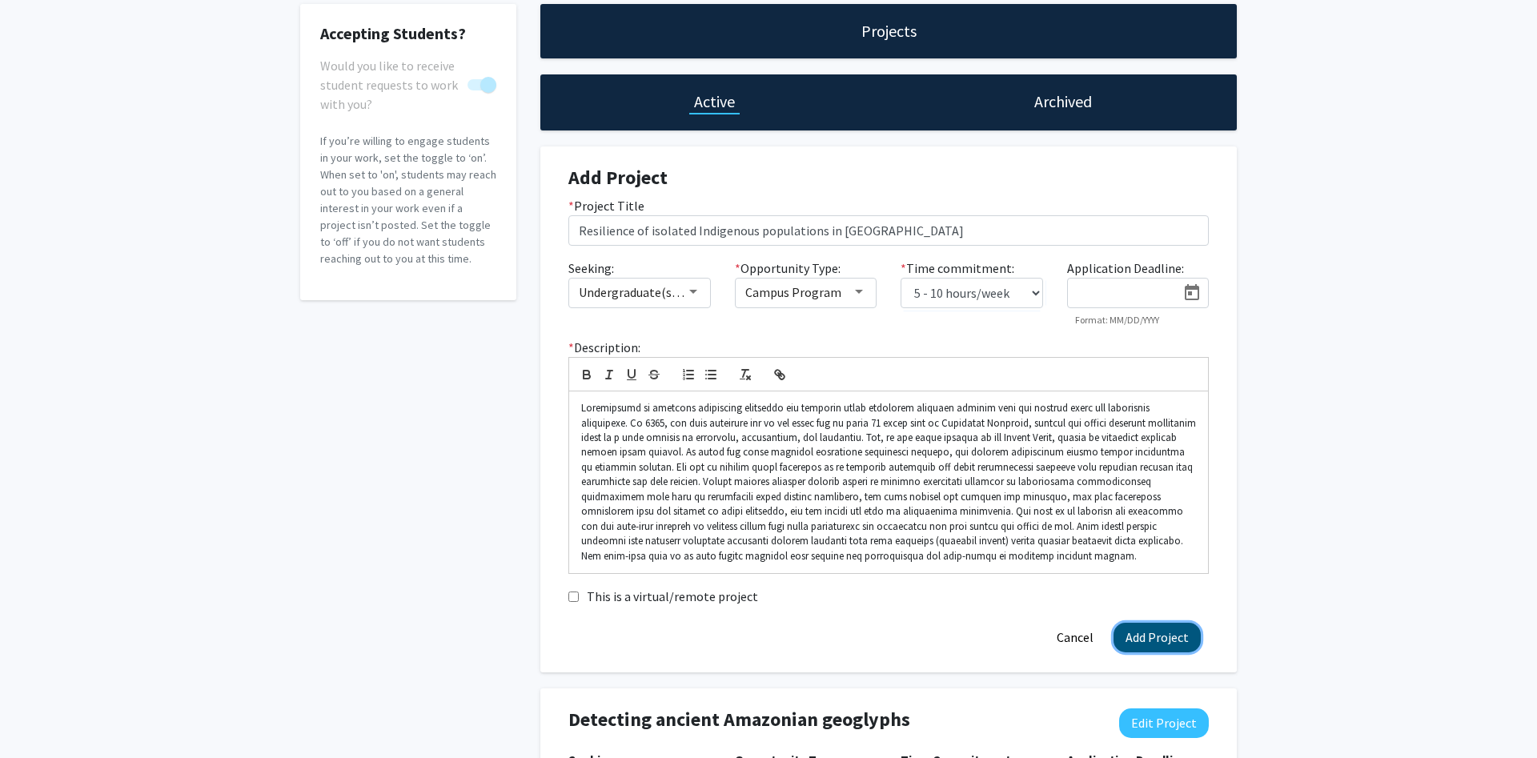
click at [1140, 643] on button "Add Project" at bounding box center [1157, 638] width 87 height 30
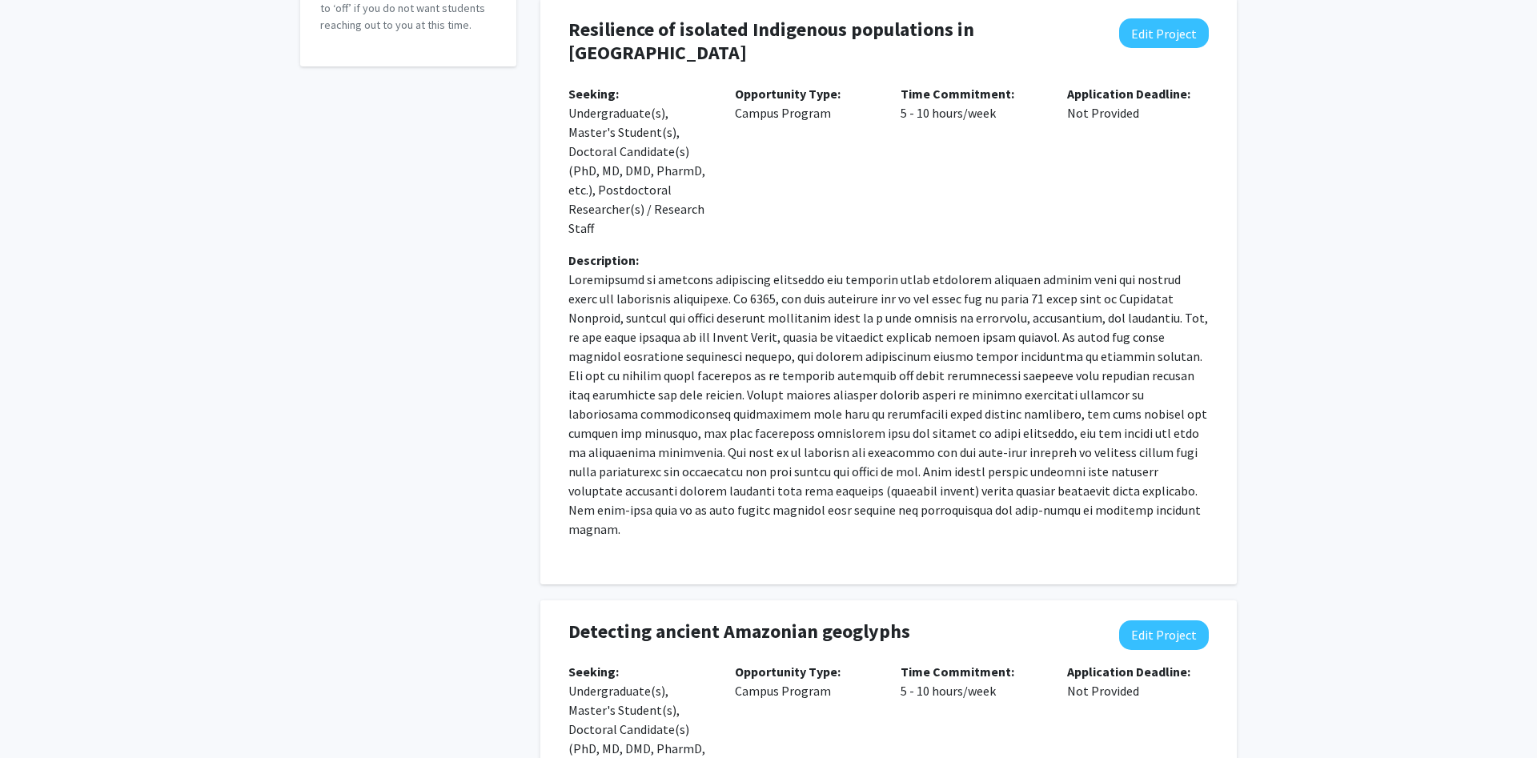
scroll to position [0, 0]
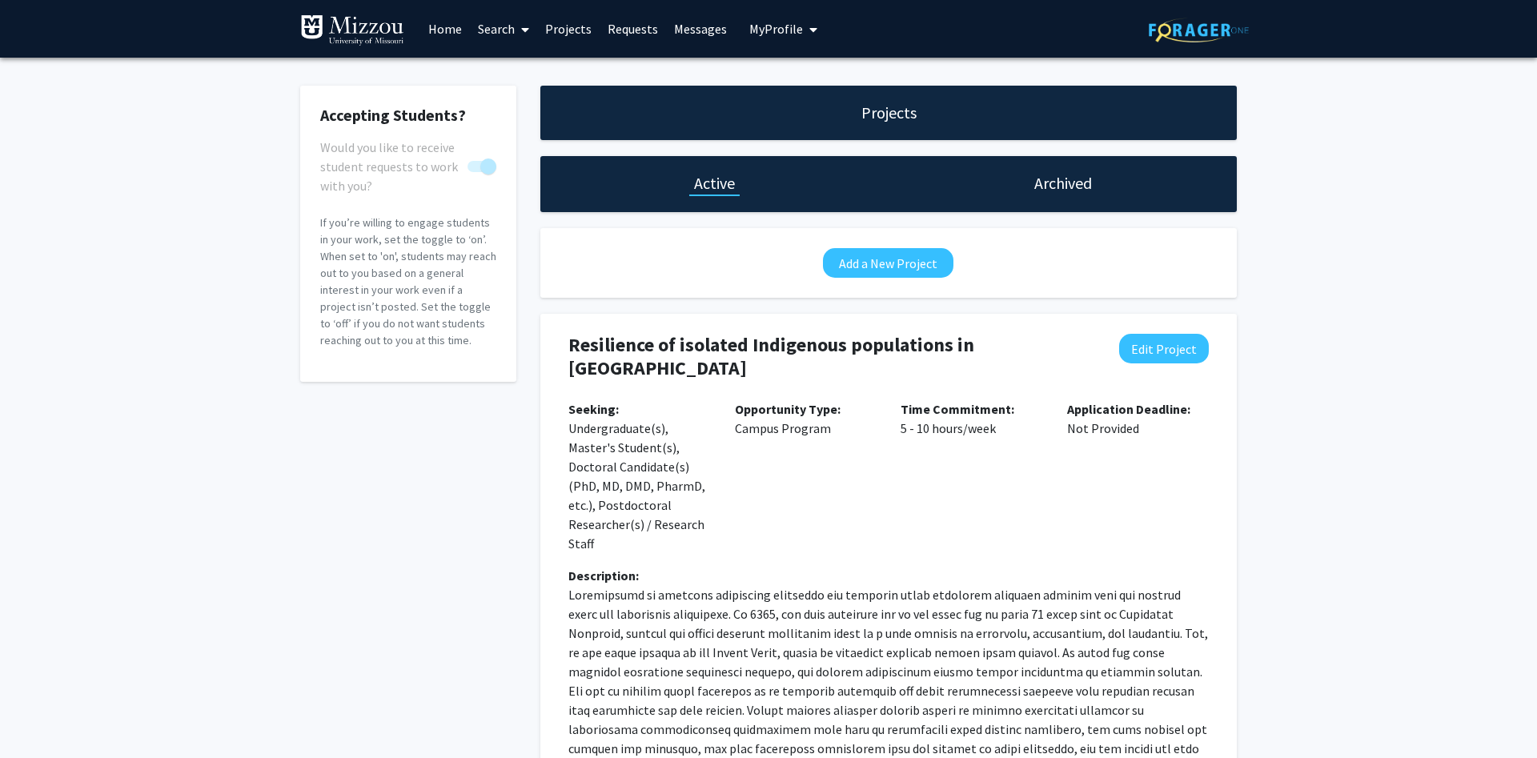
click at [528, 33] on icon at bounding box center [525, 29] width 8 height 13
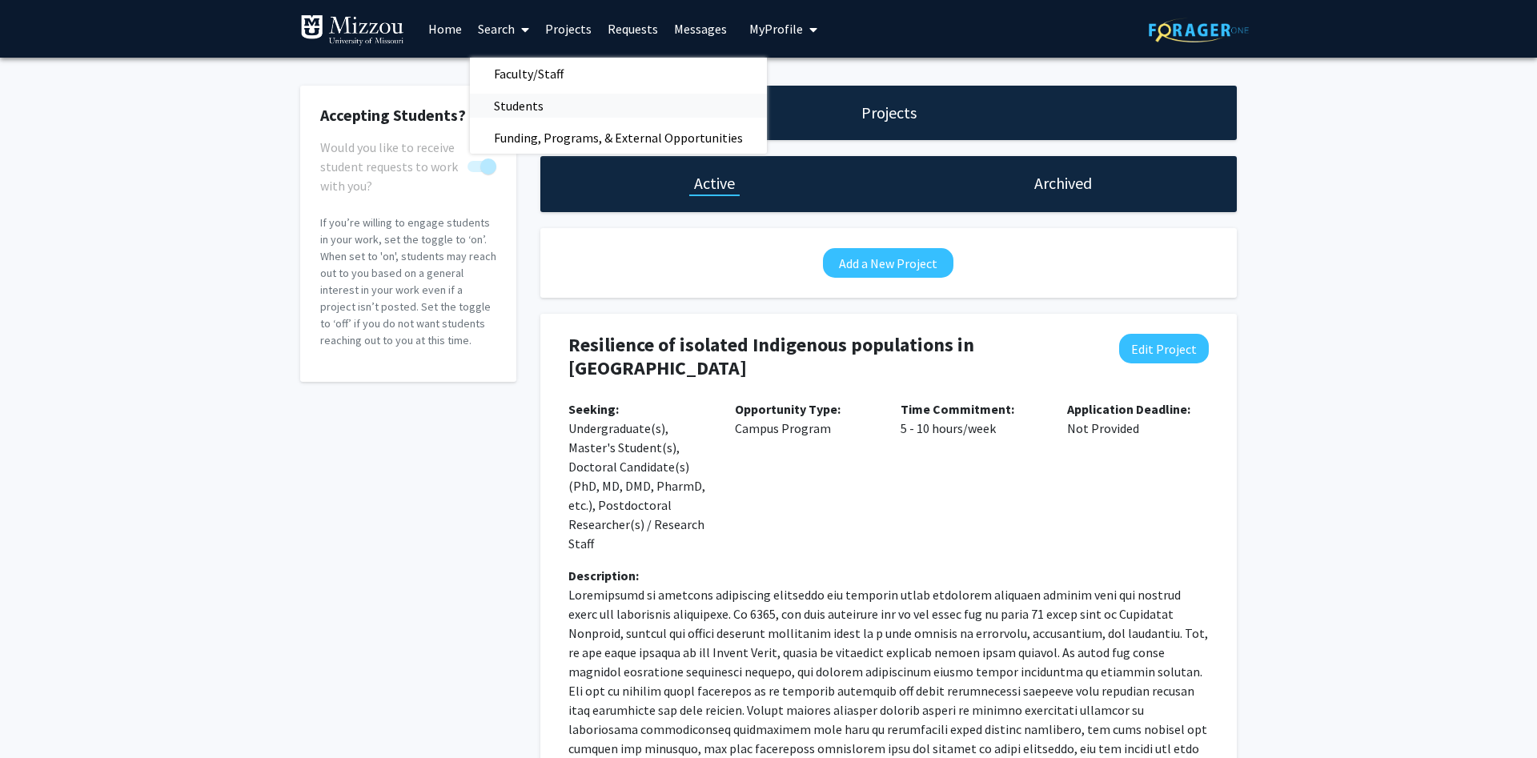
click at [520, 106] on span "Students" at bounding box center [519, 106] width 98 height 32
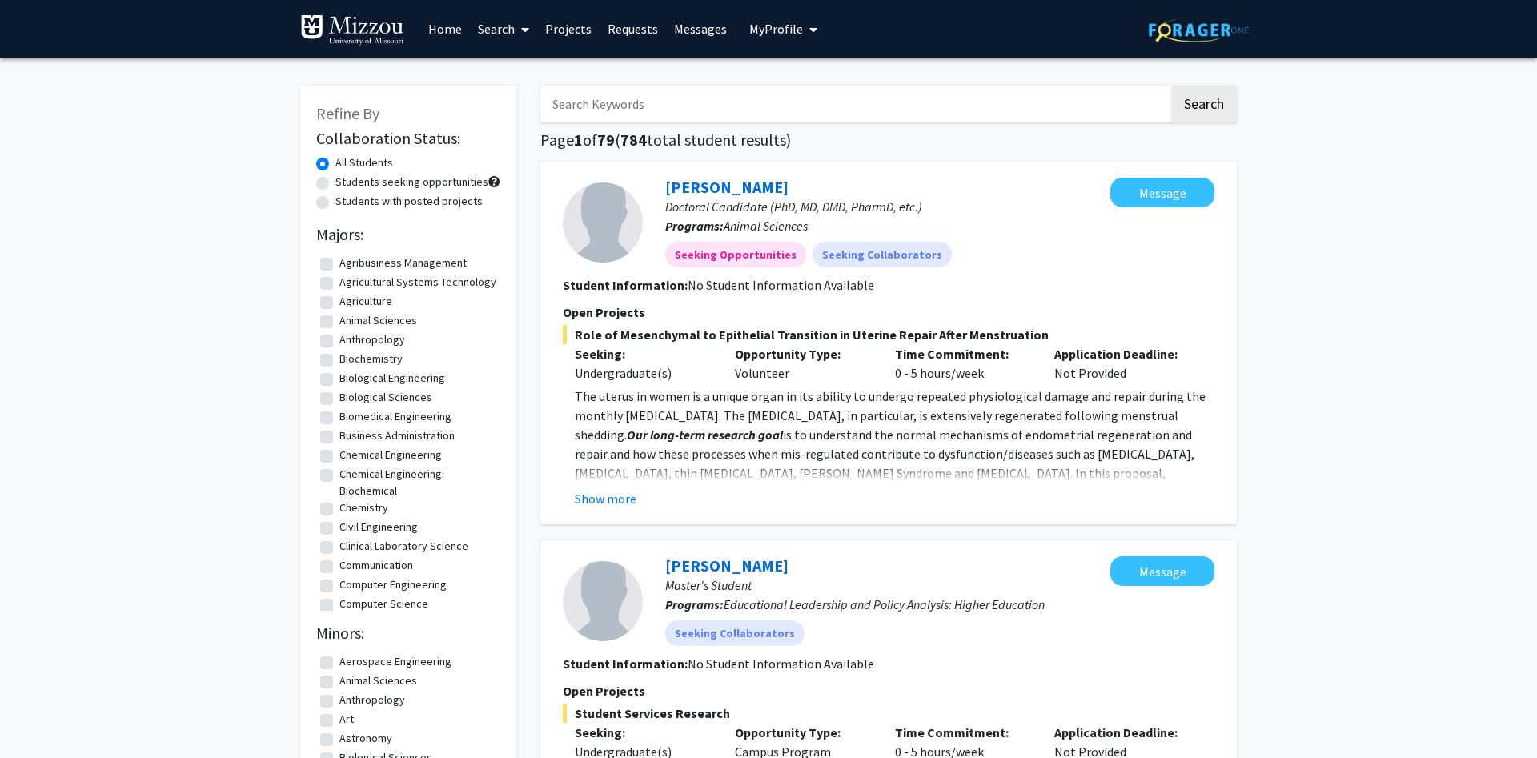
click at [340, 347] on label "Anthropology" at bounding box center [373, 340] width 66 height 17
click at [340, 342] on input "Anthropology" at bounding box center [345, 337] width 10 height 10
checkbox input "true"
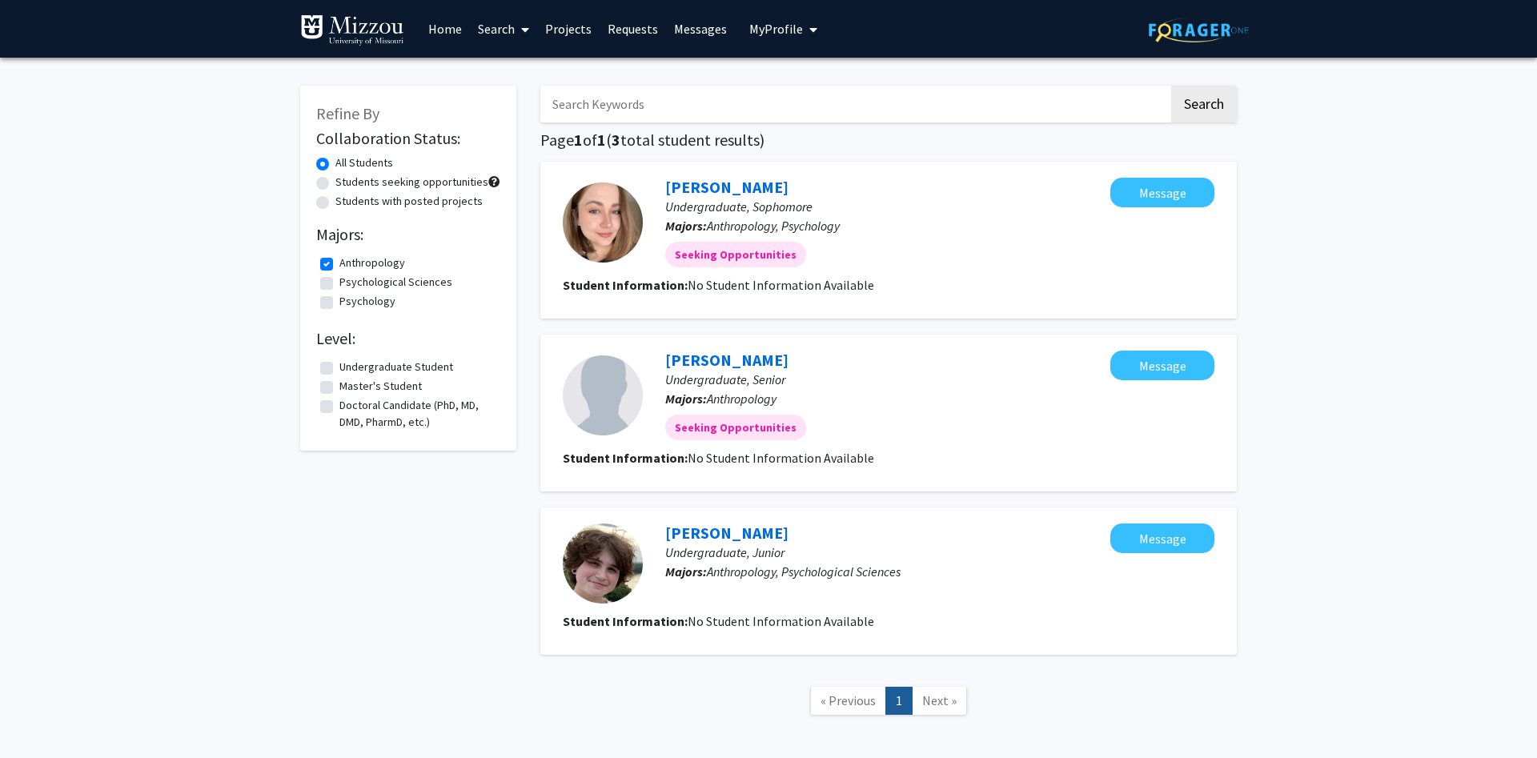
click at [521, 30] on span at bounding box center [522, 30] width 14 height 56
click at [522, 143] on span "Funding, Programs, & External Opportunities" at bounding box center [618, 138] width 297 height 32
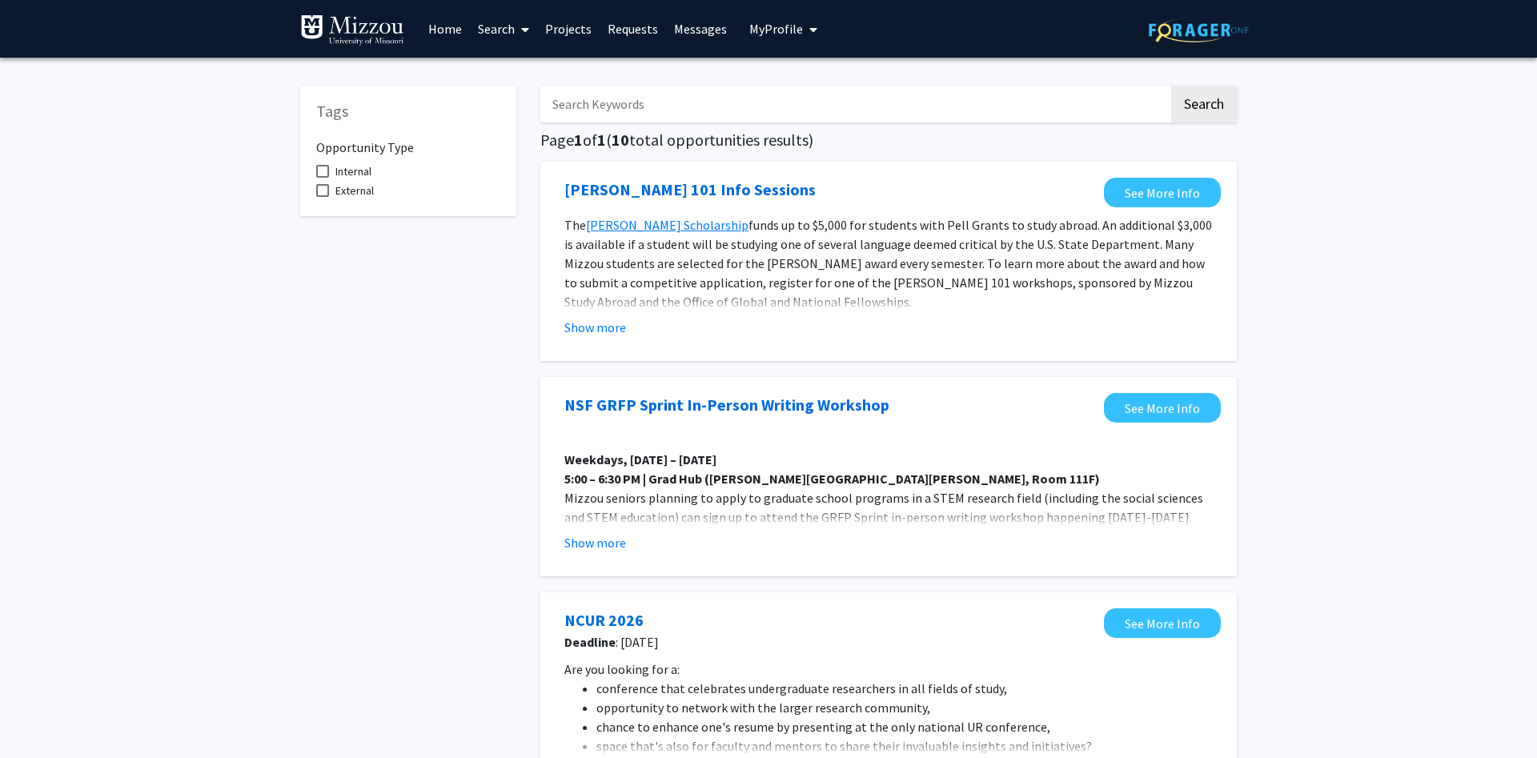
click at [504, 27] on link "Search" at bounding box center [503, 29] width 67 height 56
click at [504, 73] on span "Faculty/Staff" at bounding box center [529, 74] width 118 height 32
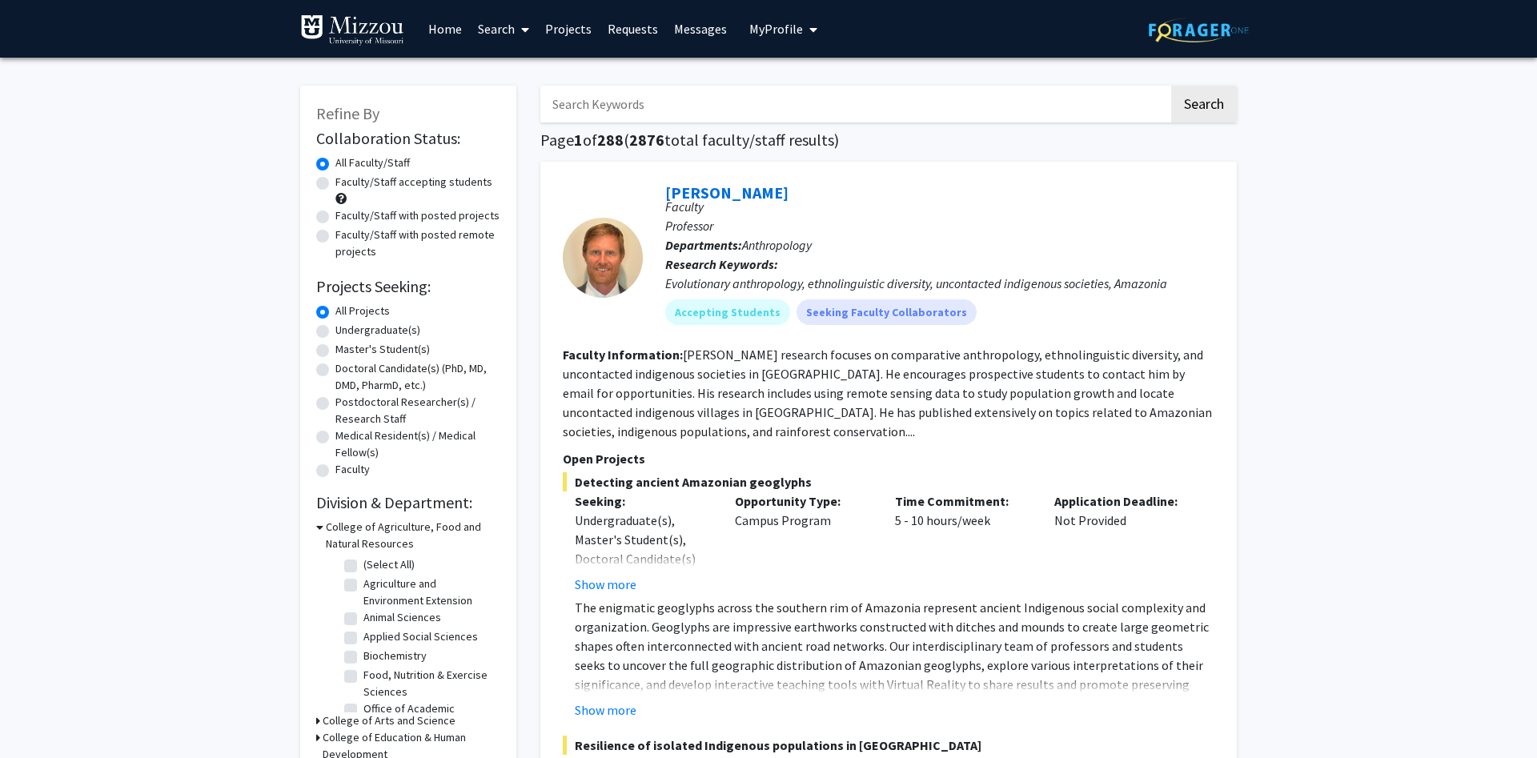
click at [569, 106] on input "Search Keywords" at bounding box center [854, 104] width 629 height 37
click at [810, 29] on icon "My profile dropdown to access profile and logout" at bounding box center [814, 29] width 8 height 13
click at [808, 85] on span "View Profile" at bounding box center [849, 92] width 97 height 18
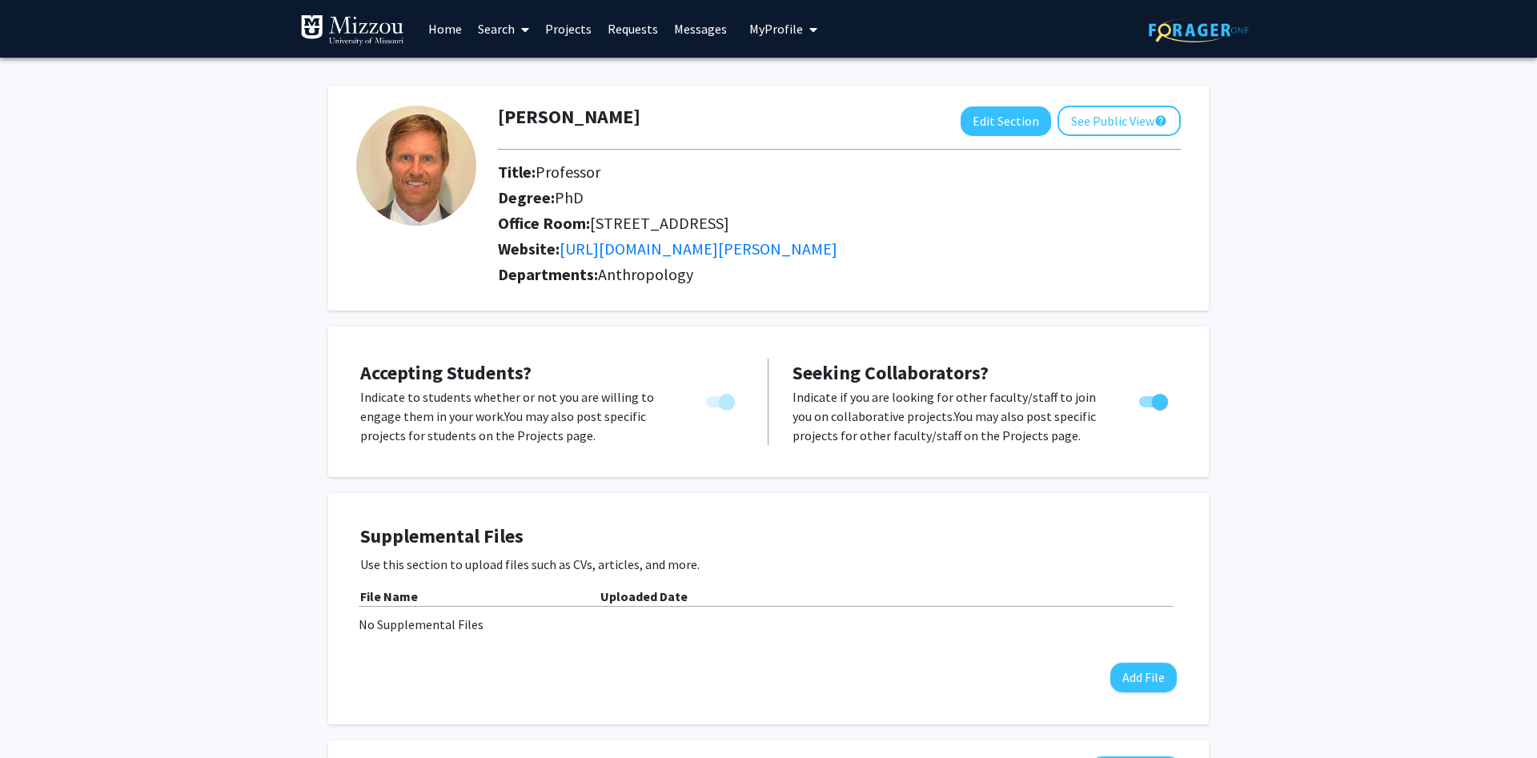
click at [691, 30] on link "Messages" at bounding box center [700, 29] width 69 height 56
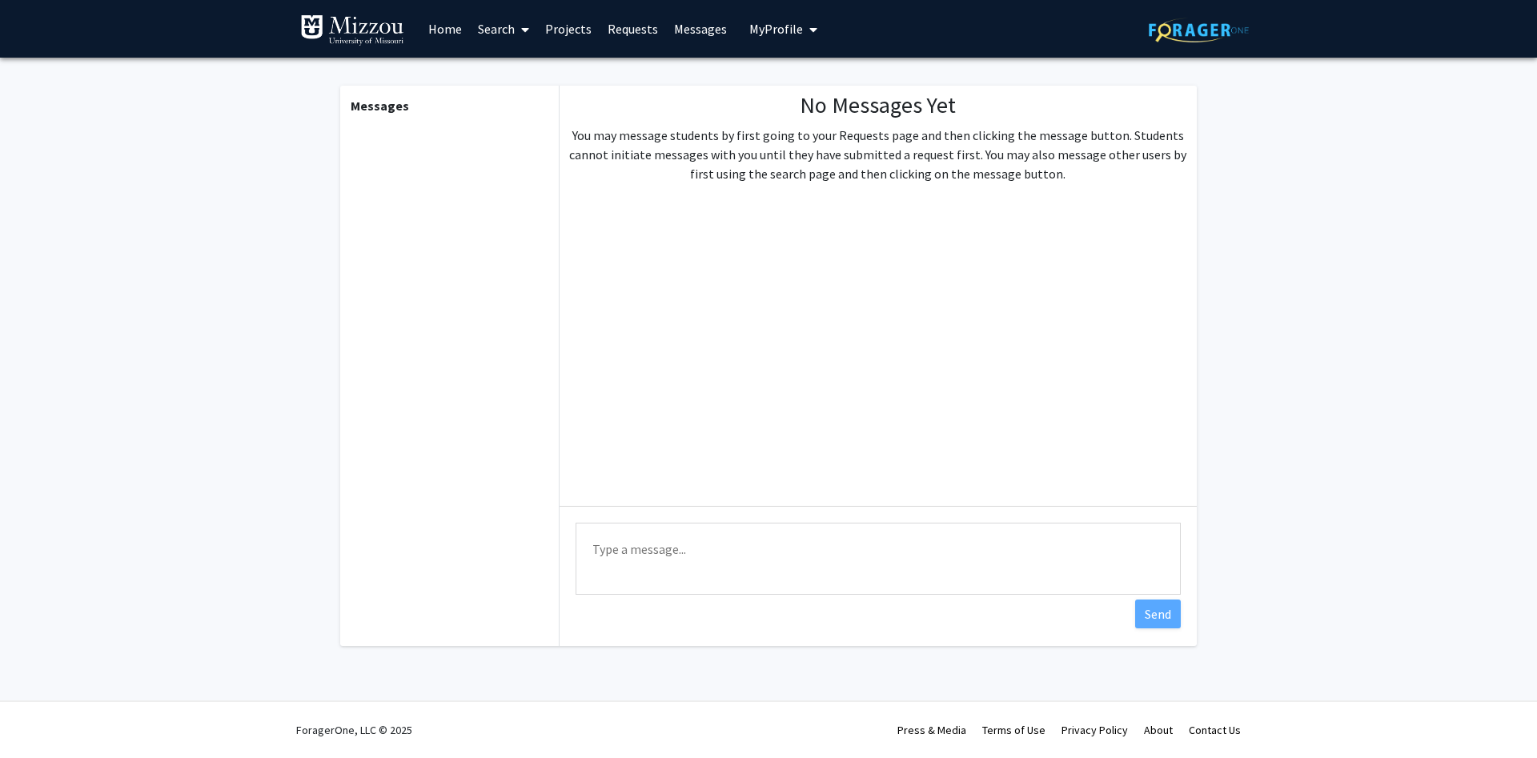
click at [617, 32] on link "Requests" at bounding box center [633, 29] width 66 height 56
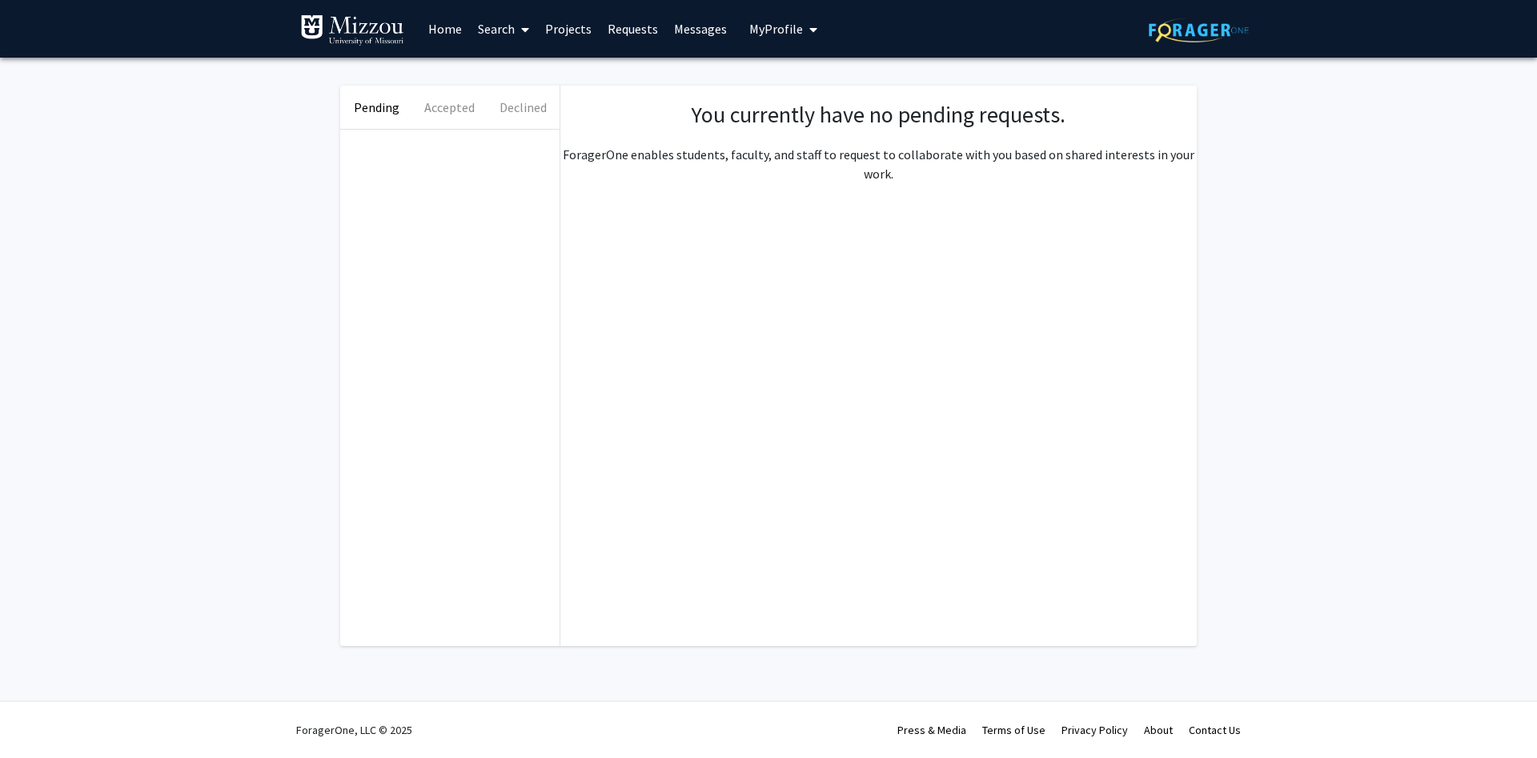
click at [553, 34] on link "Projects" at bounding box center [568, 29] width 62 height 56
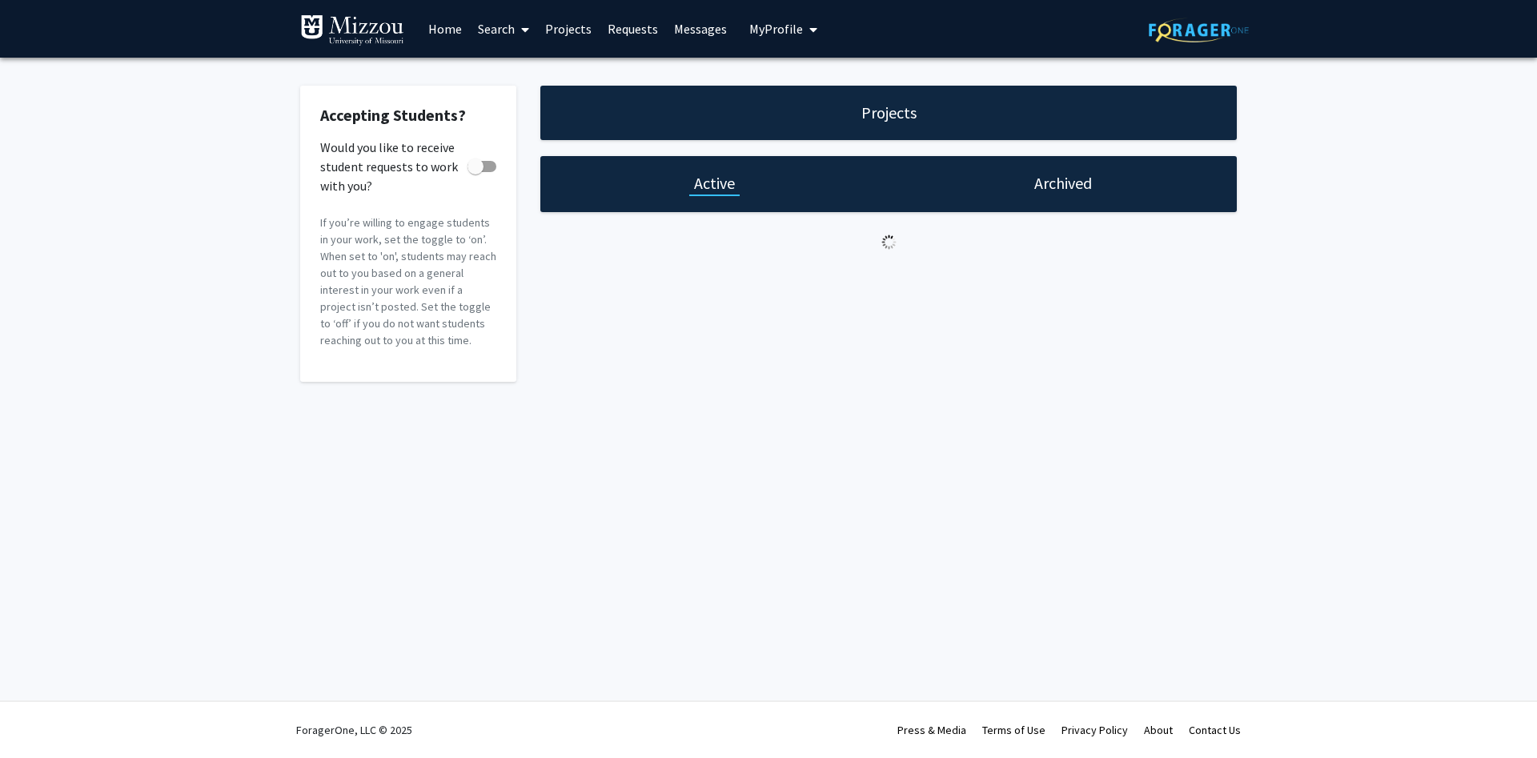
checkbox input "true"
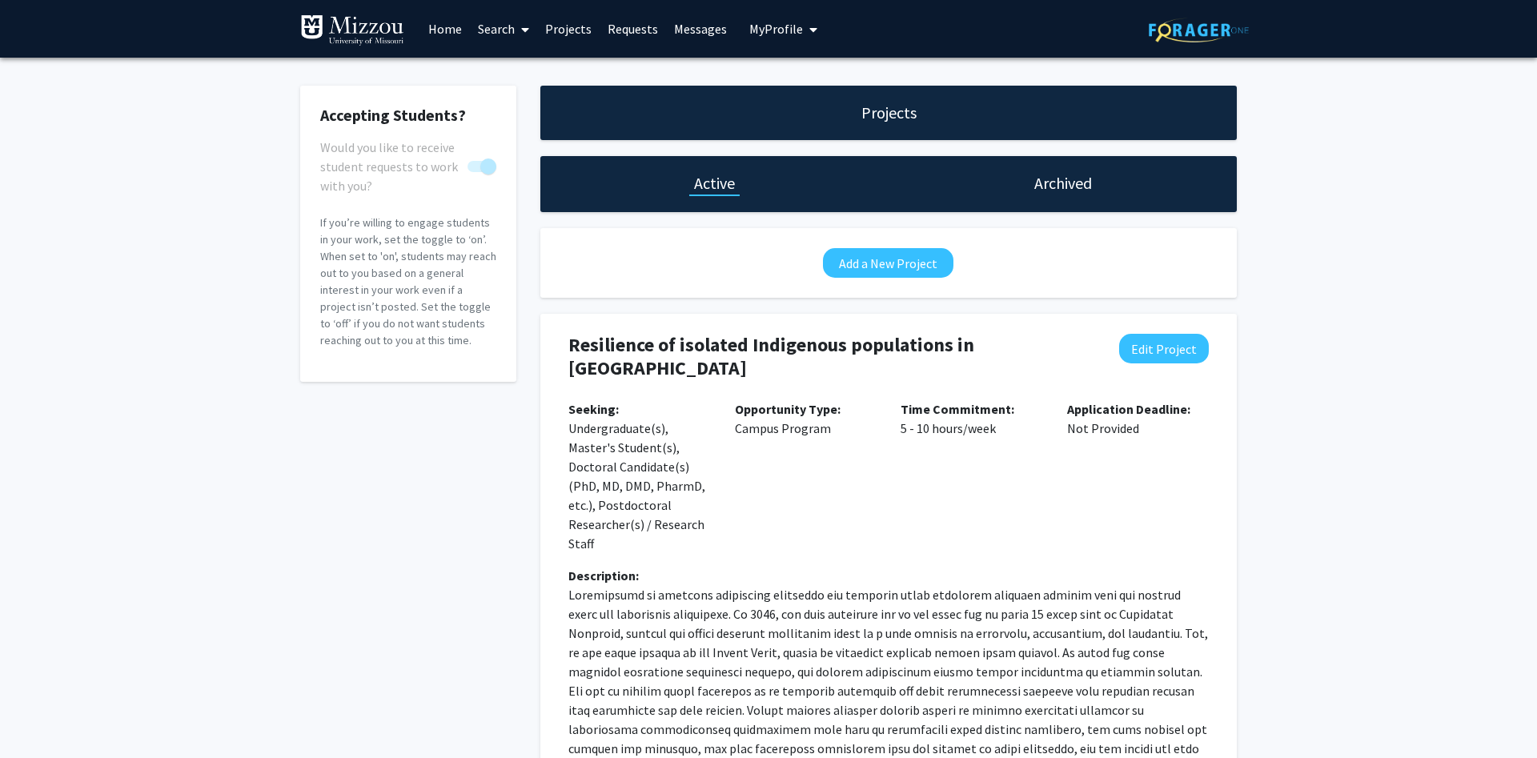
click at [440, 31] on link "Home" at bounding box center [445, 29] width 50 height 56
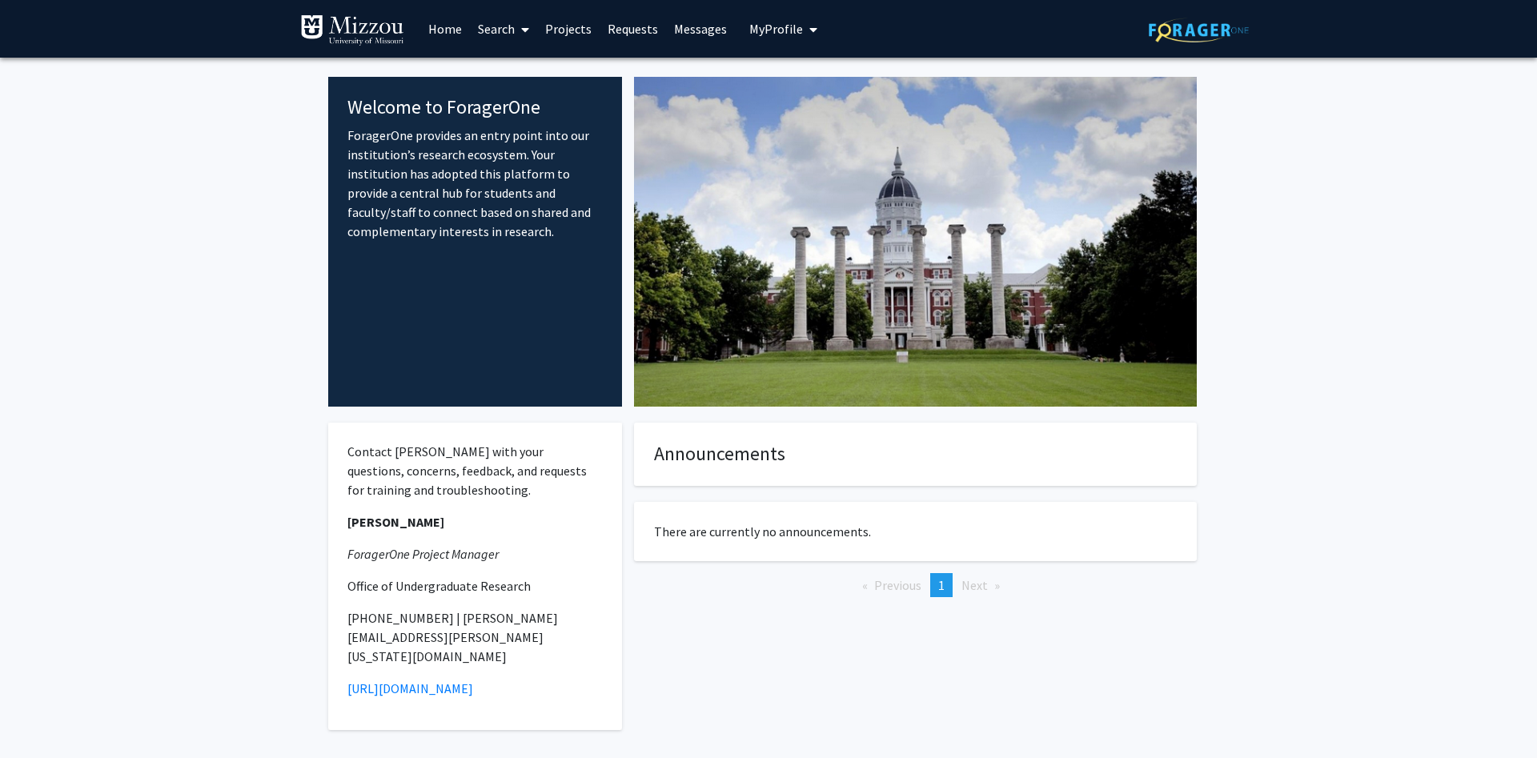
click at [505, 30] on link "Search" at bounding box center [503, 29] width 67 height 56
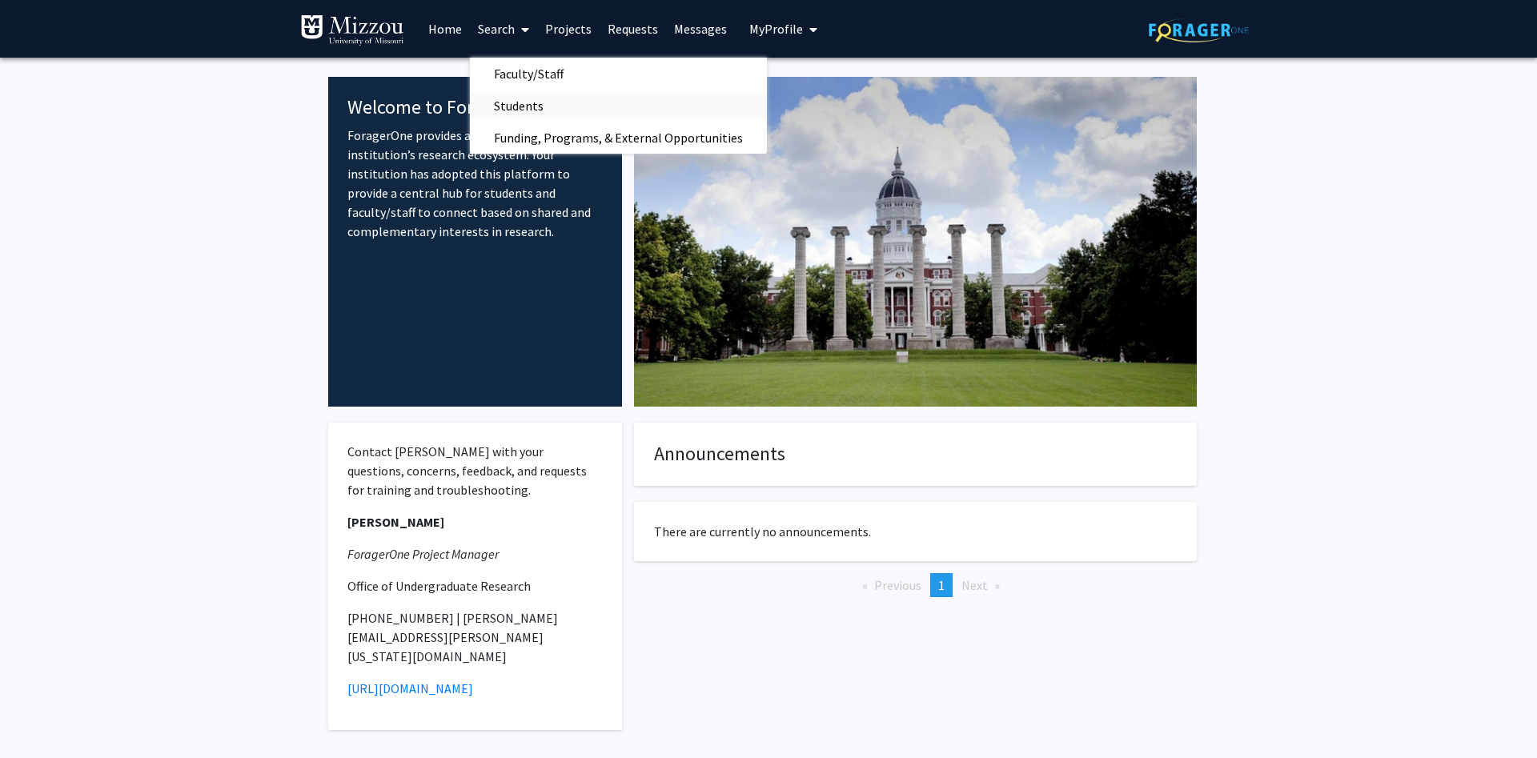
click at [525, 110] on span "Students" at bounding box center [519, 106] width 98 height 32
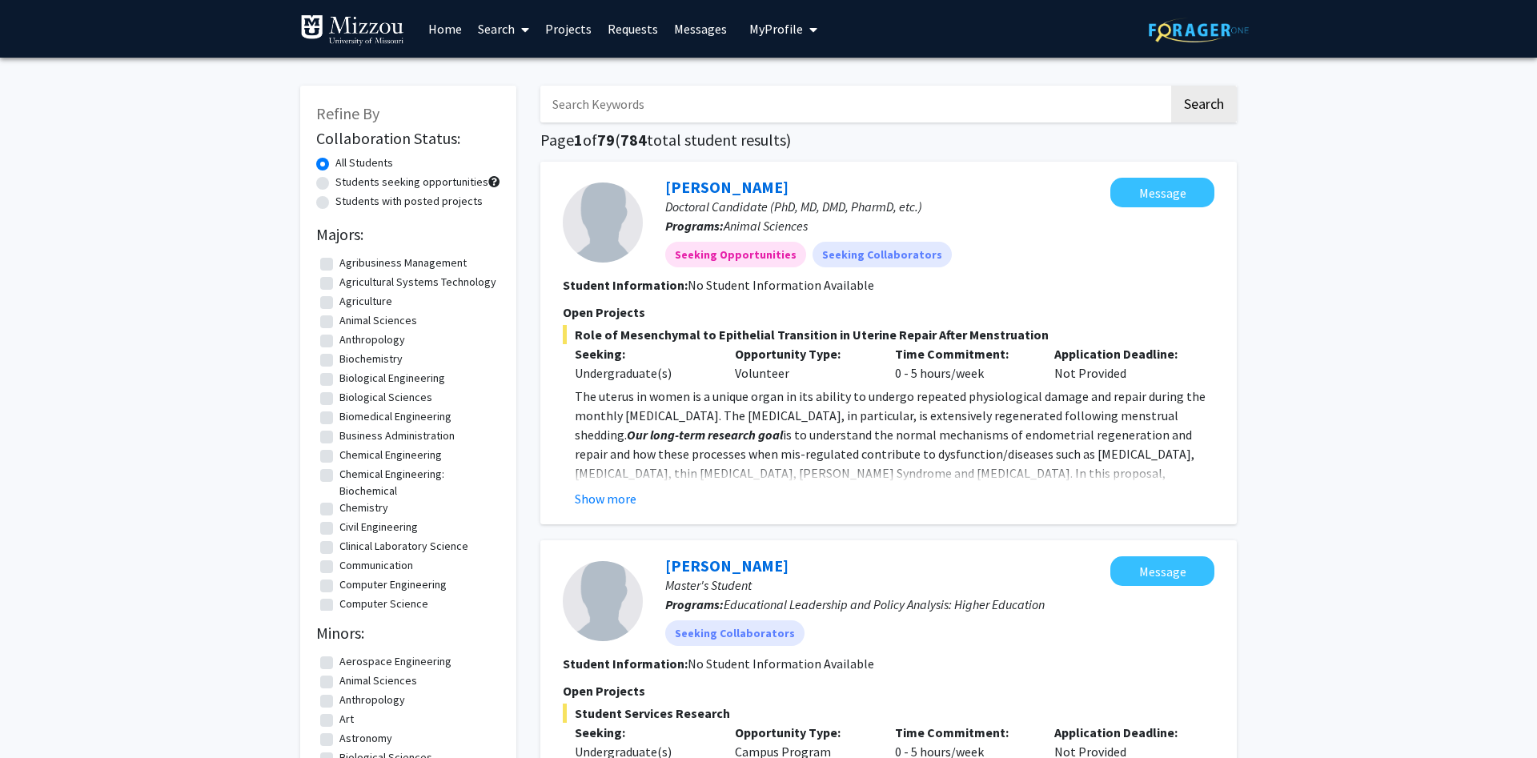
click at [587, 102] on input "Search Keywords" at bounding box center [854, 104] width 629 height 37
click at [1171, 86] on button "Search" at bounding box center [1204, 104] width 66 height 37
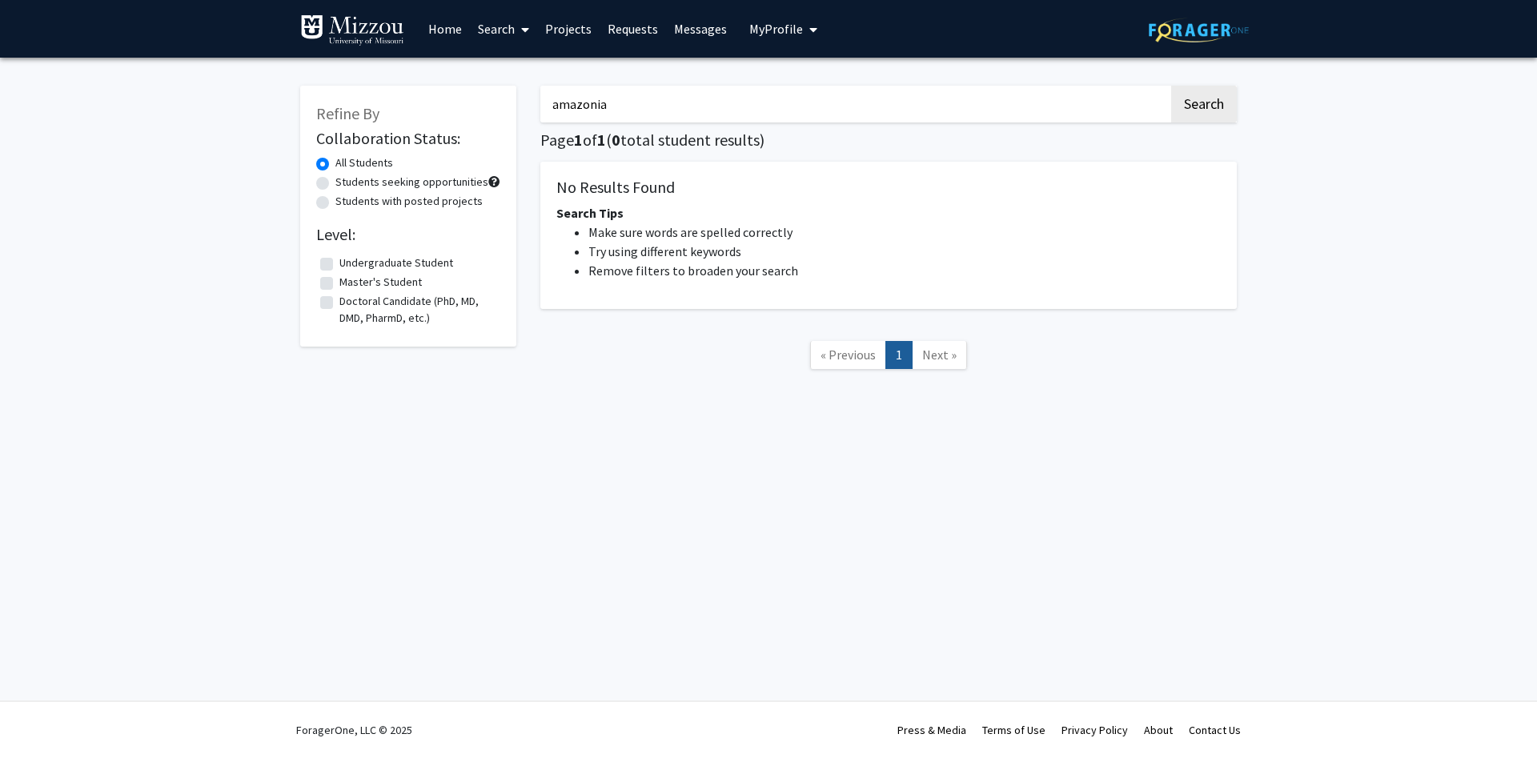
drag, startPoint x: 625, startPoint y: 99, endPoint x: 367, endPoint y: 86, distance: 259.0
click at [540, 86] on input "amazonia" at bounding box center [854, 104] width 629 height 37
click at [1171, 86] on button "Search" at bounding box center [1204, 104] width 66 height 37
click at [577, 106] on input "braqzil" at bounding box center [854, 104] width 629 height 37
click at [1171, 86] on button "Search" at bounding box center [1204, 104] width 66 height 37
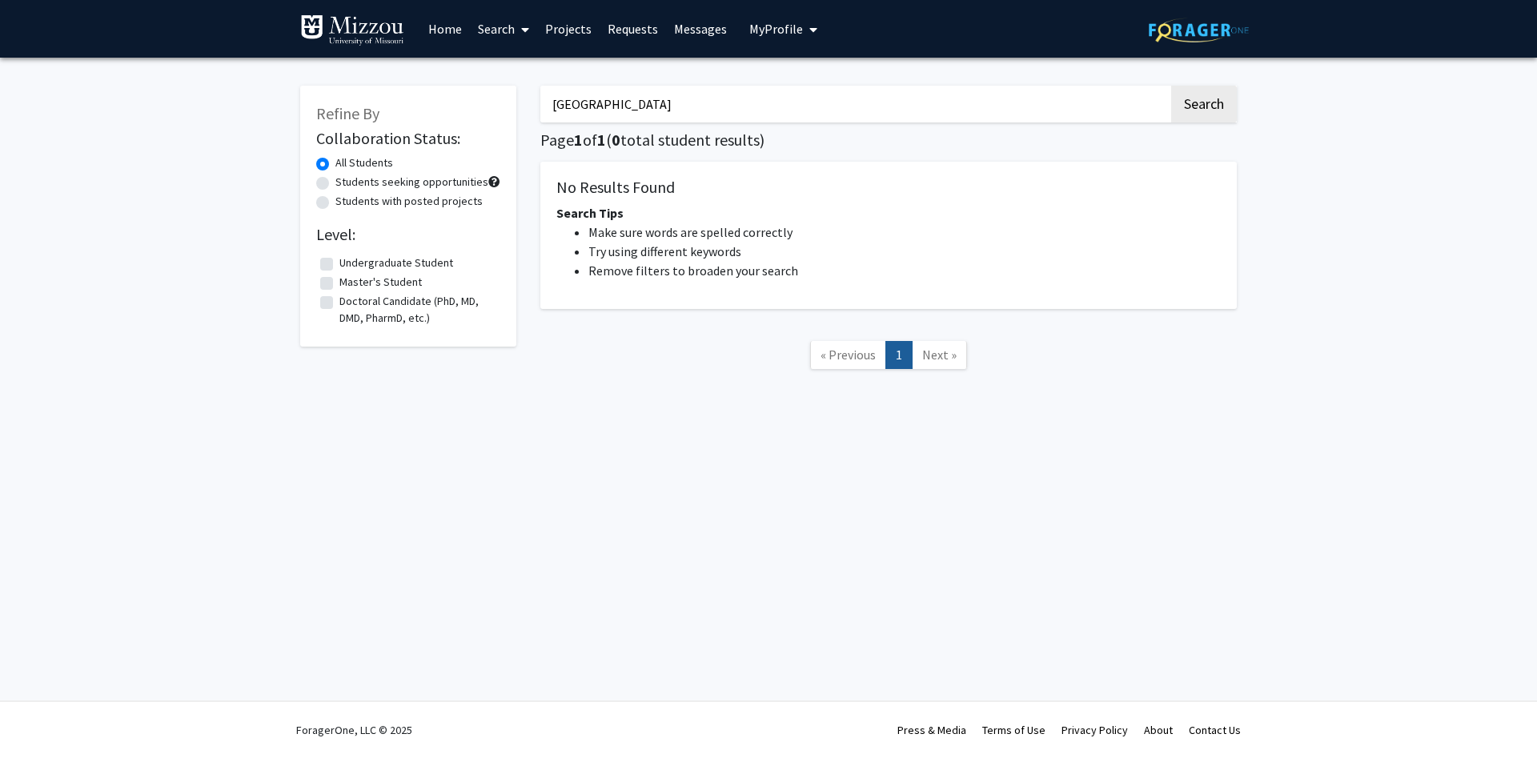
click at [593, 110] on input "[GEOGRAPHIC_DATA]" at bounding box center [854, 104] width 629 height 37
click at [1203, 113] on button "Search" at bounding box center [1204, 104] width 66 height 37
drag, startPoint x: 649, startPoint y: 113, endPoint x: 488, endPoint y: 104, distance: 160.4
click at [540, 104] on input "[GEOGRAPHIC_DATA]" at bounding box center [854, 104] width 629 height 37
click at [1171, 86] on button "Search" at bounding box center [1204, 104] width 66 height 37
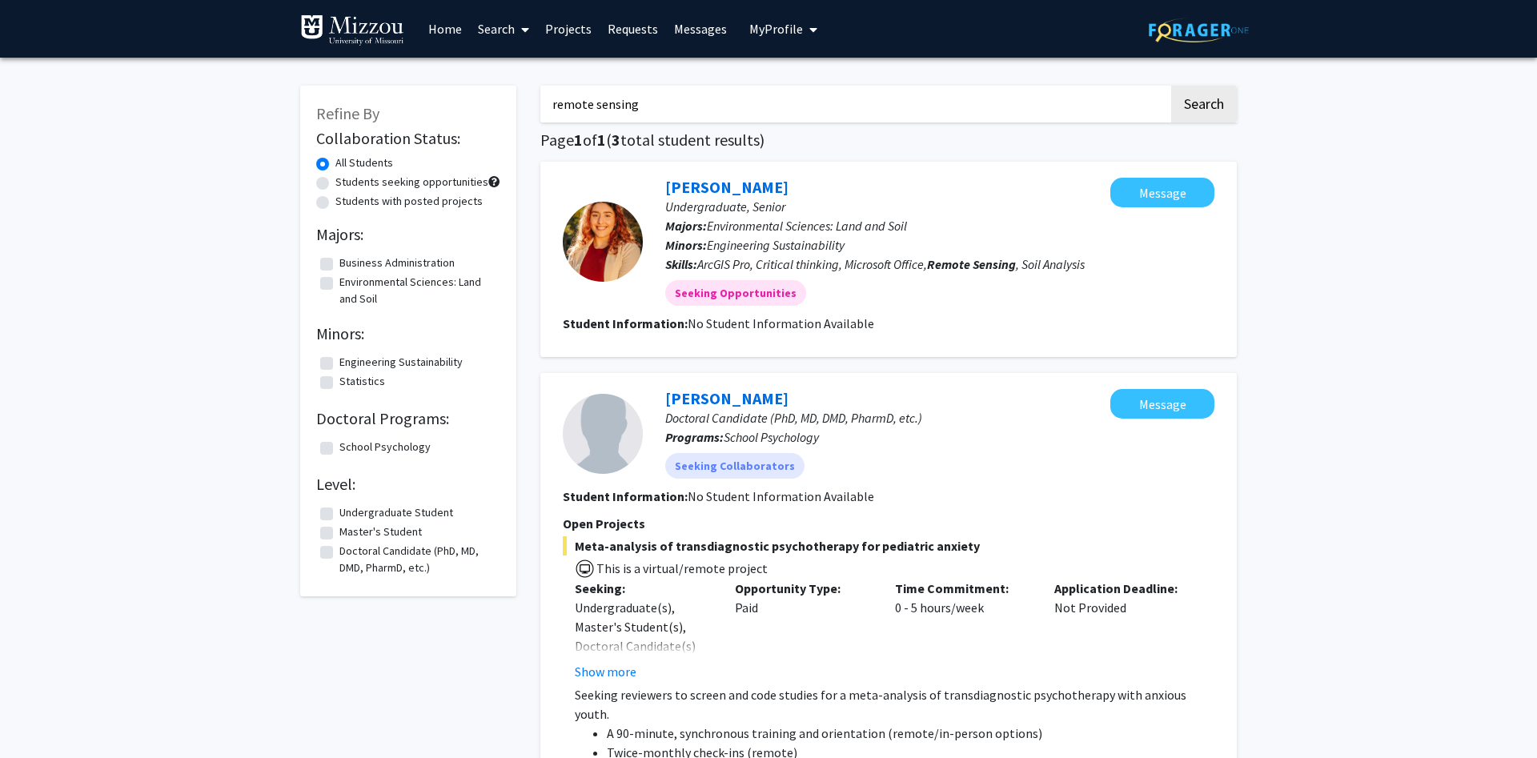
drag, startPoint x: 645, startPoint y: 103, endPoint x: 503, endPoint y: 93, distance: 142.1
click at [540, 93] on input "remote sensing" at bounding box center [854, 104] width 629 height 37
type input "statistics"
click at [1171, 86] on button "Search" at bounding box center [1204, 104] width 66 height 37
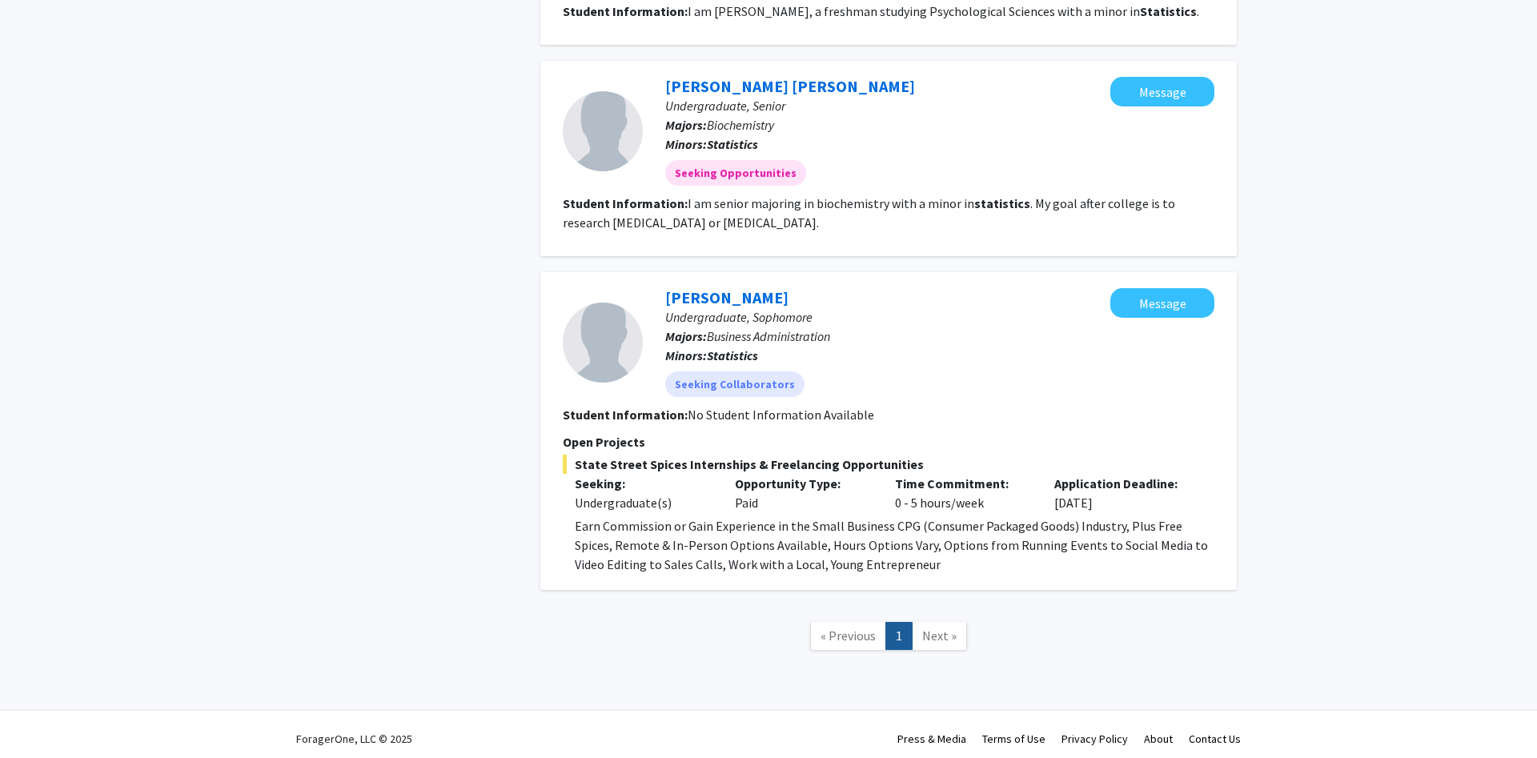
scroll to position [859, 0]
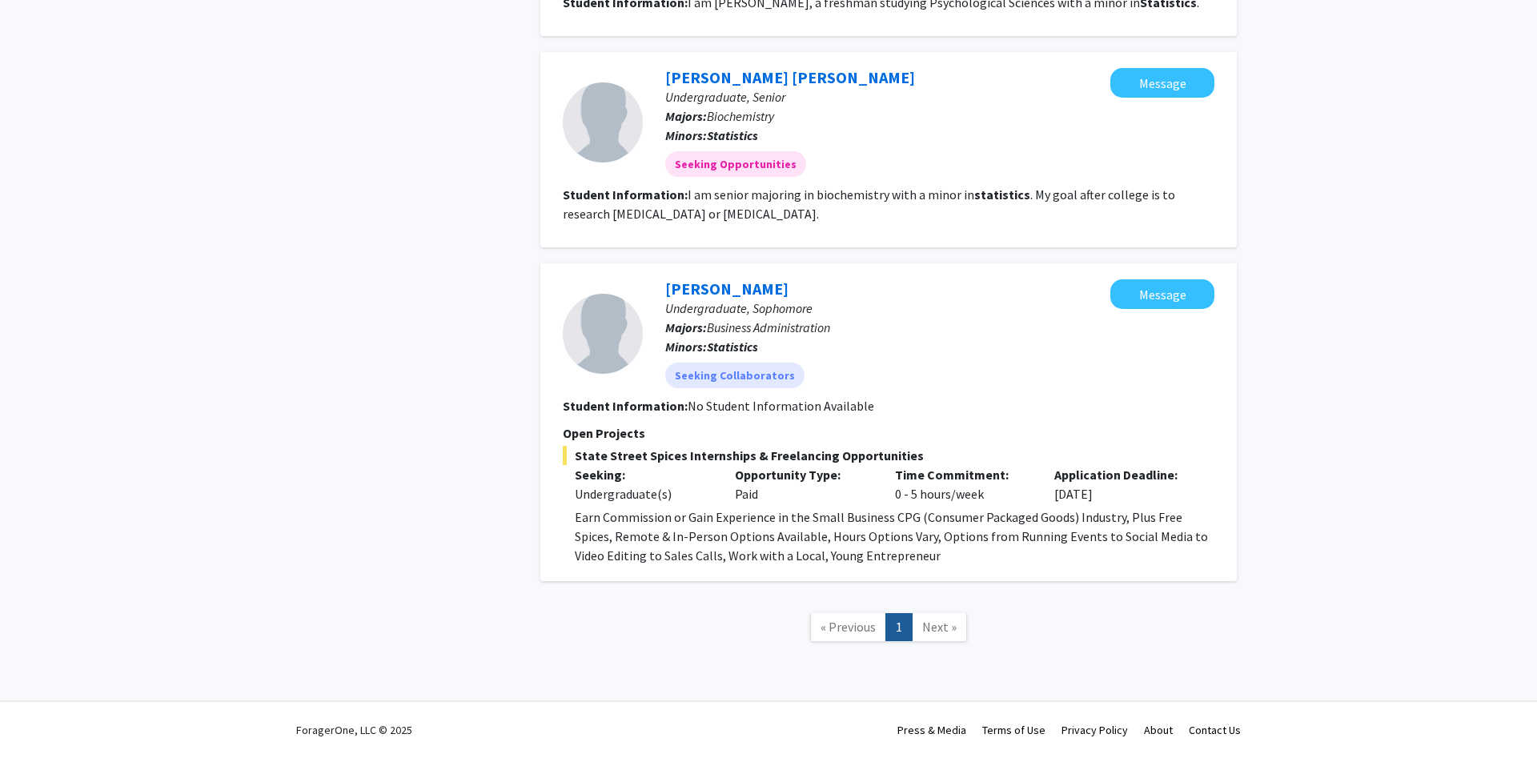
click at [946, 630] on span "Next »" at bounding box center [939, 627] width 34 height 16
